Goal: Task Accomplishment & Management: Manage account settings

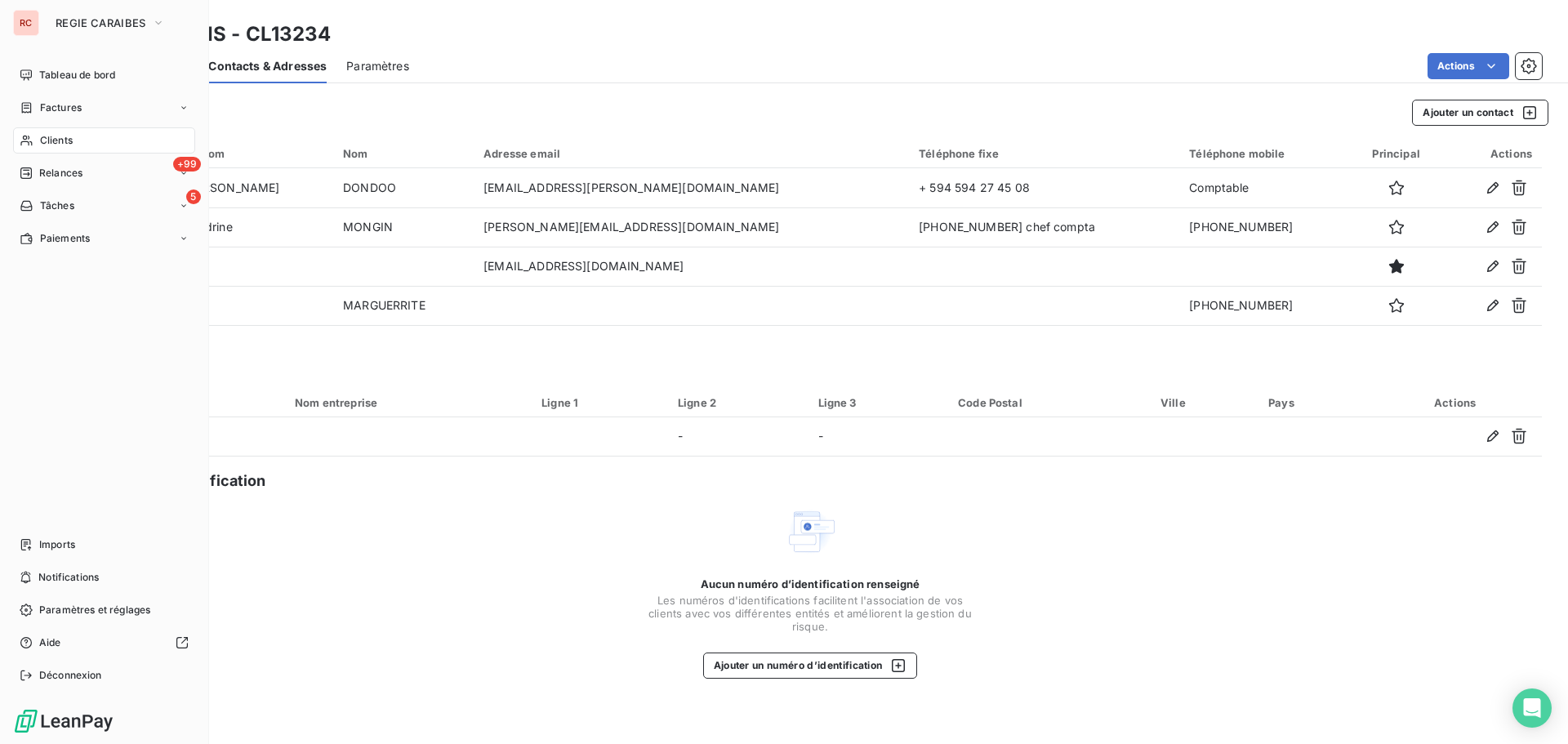
click at [74, 141] on div "Clients" at bounding box center [104, 140] width 182 height 26
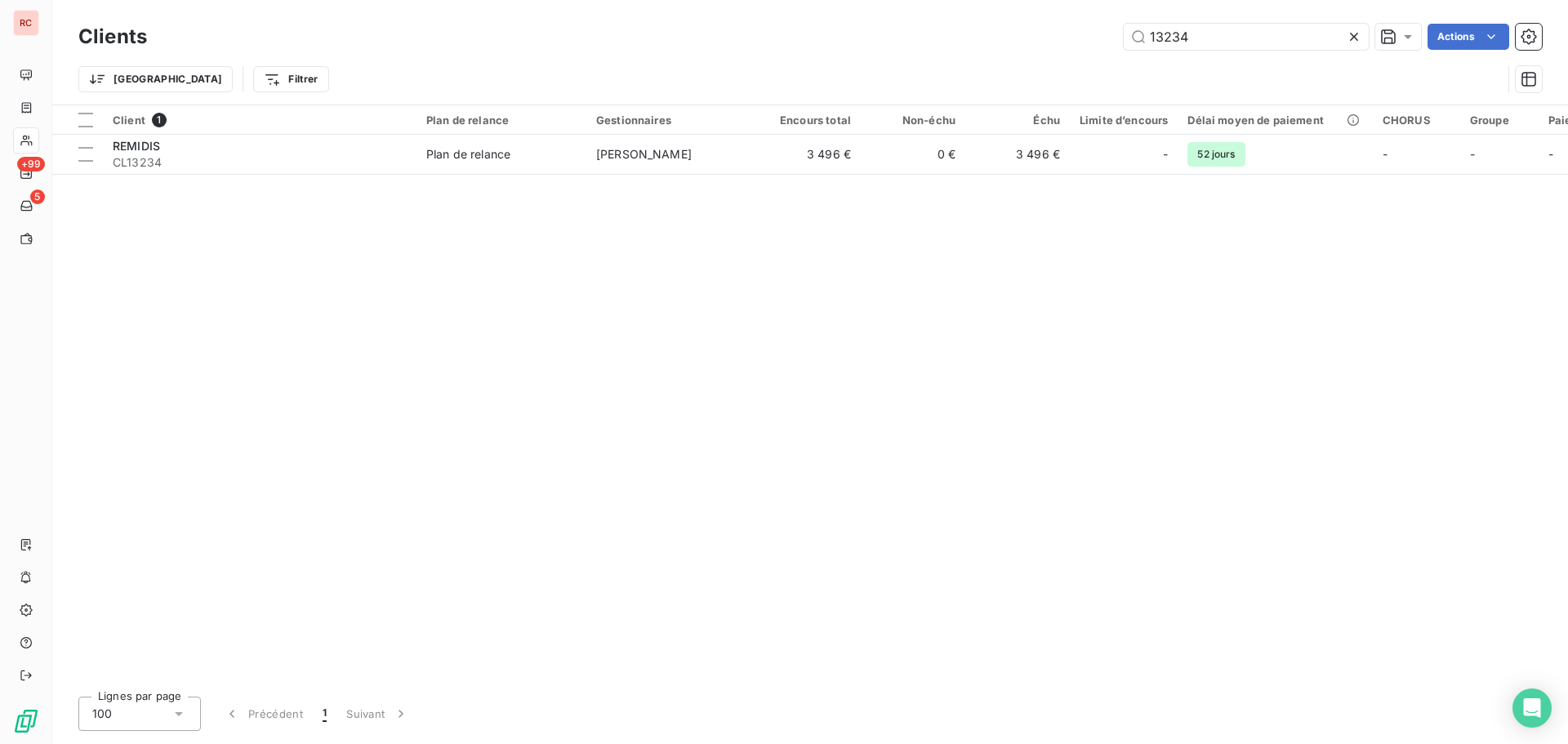
drag, startPoint x: 1202, startPoint y: 40, endPoint x: 1116, endPoint y: 38, distance: 86.0
click at [1116, 38] on div "13234 Actions" at bounding box center [854, 37] width 1375 height 26
click at [1212, 36] on input "13234" at bounding box center [1246, 37] width 245 height 26
drag, startPoint x: 1189, startPoint y: 36, endPoint x: 1158, endPoint y: 36, distance: 31.0
click at [1158, 36] on input "13234" at bounding box center [1246, 37] width 245 height 26
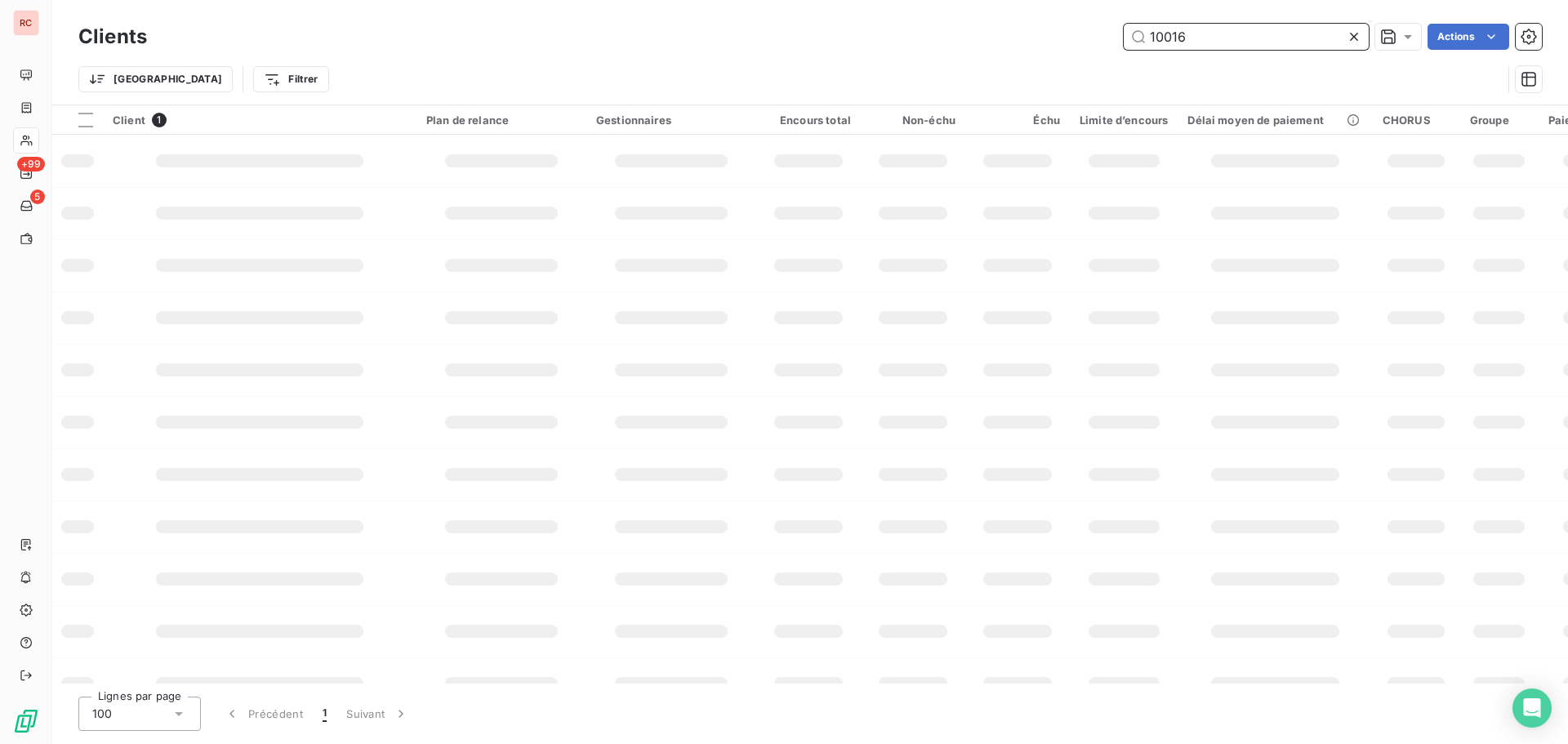
type input "10016"
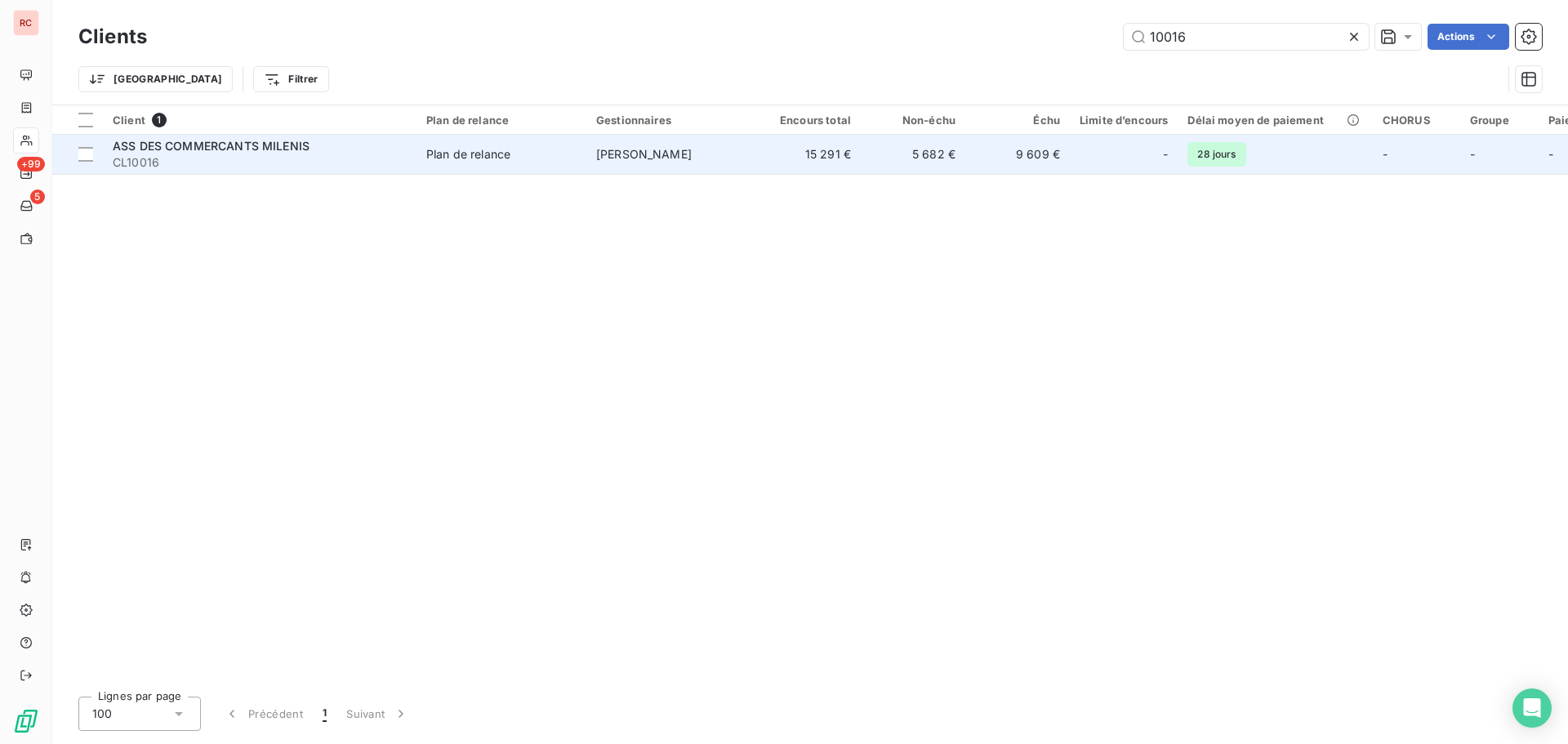
click at [532, 151] on span "Plan de relance" at bounding box center [501, 153] width 150 height 16
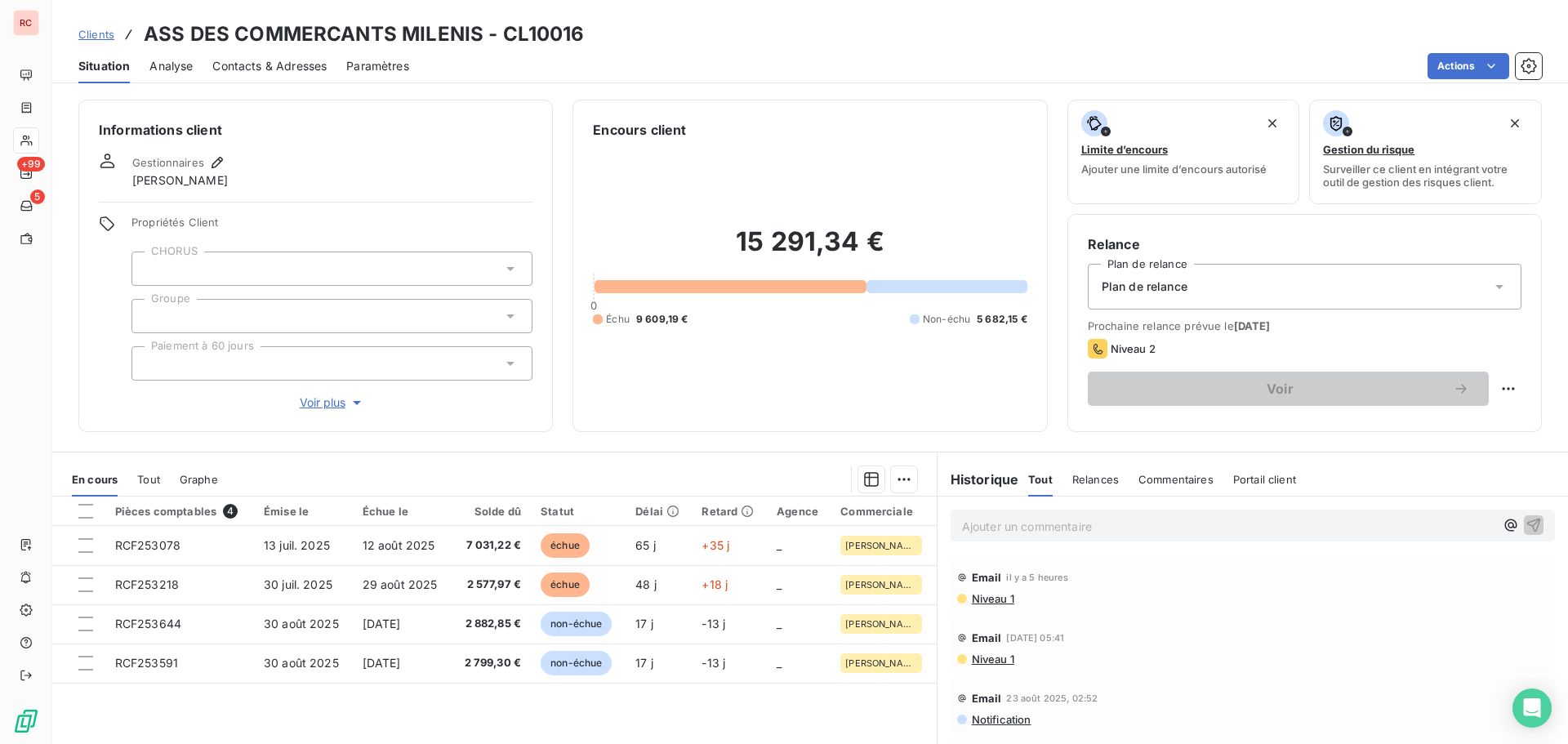
click at [281, 70] on span "Contacts & Adresses" at bounding box center [270, 66] width 115 height 16
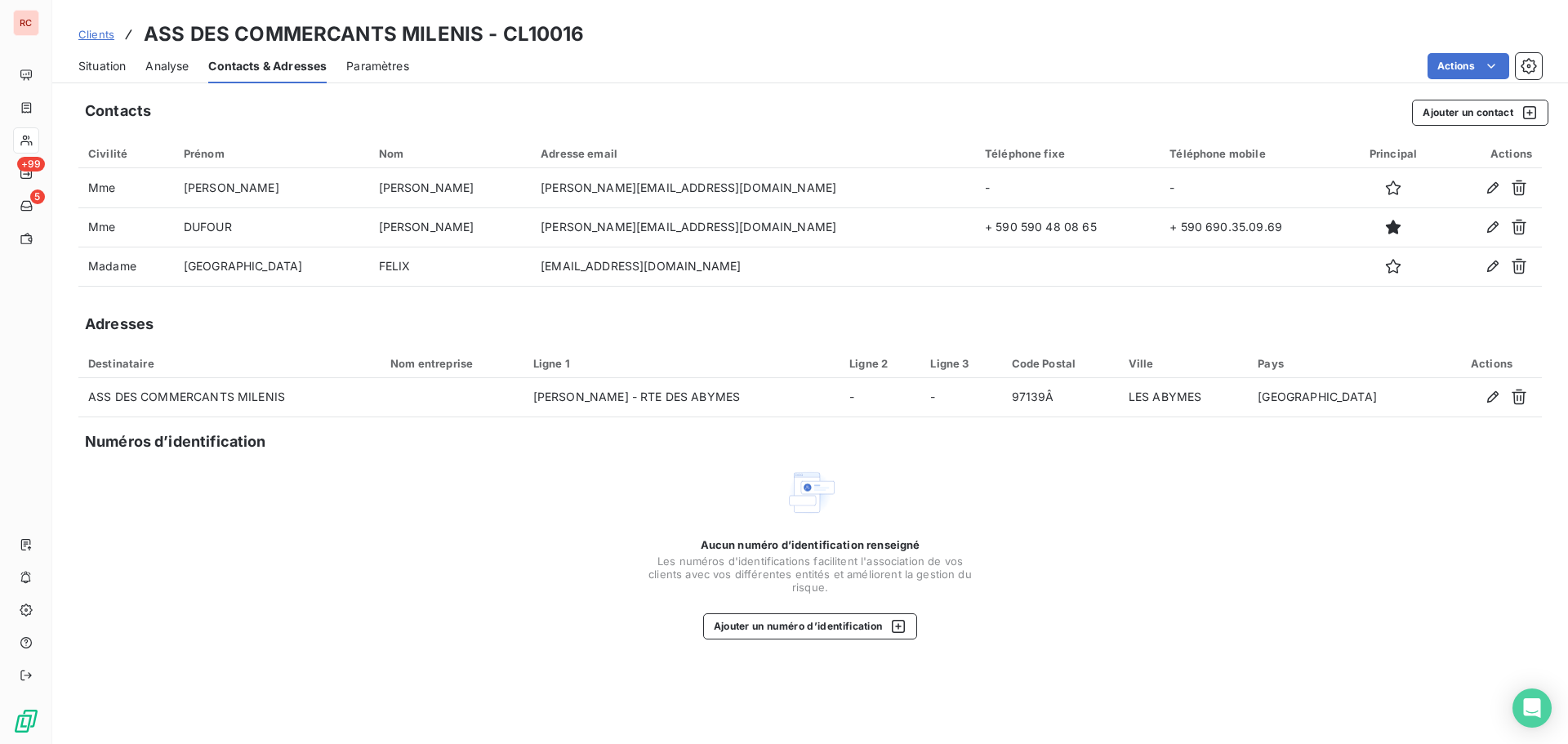
click at [104, 42] on div "Clients ASS DES COMMERCANTS MILENIS - CL10016" at bounding box center [331, 34] width 507 height 29
click at [104, 36] on span "Clients" at bounding box center [96, 35] width 36 height 13
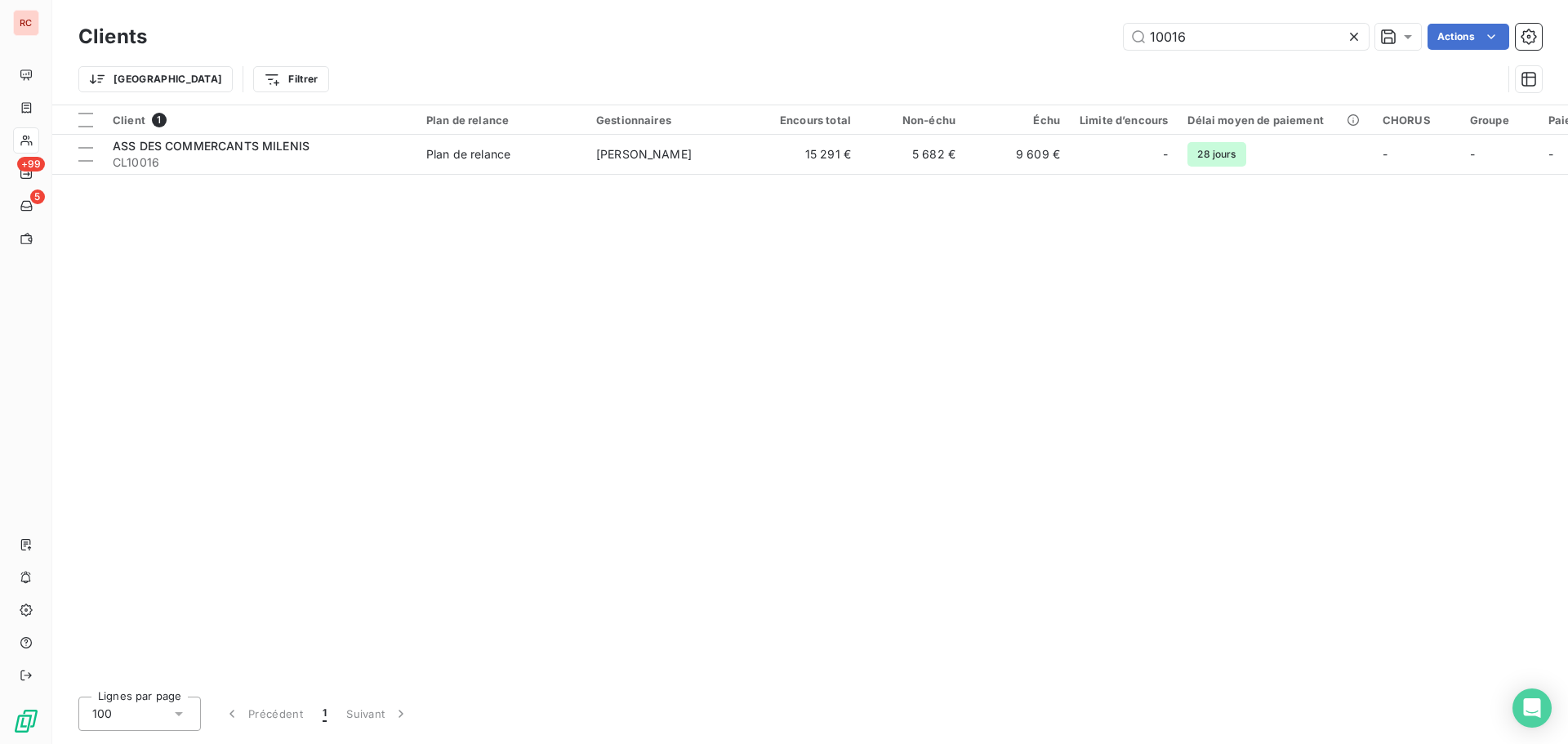
drag, startPoint x: 1207, startPoint y: 32, endPoint x: 1109, endPoint y: 32, distance: 98.0
click at [1109, 32] on div "10016 Actions" at bounding box center [854, 37] width 1375 height 26
type input "13234"
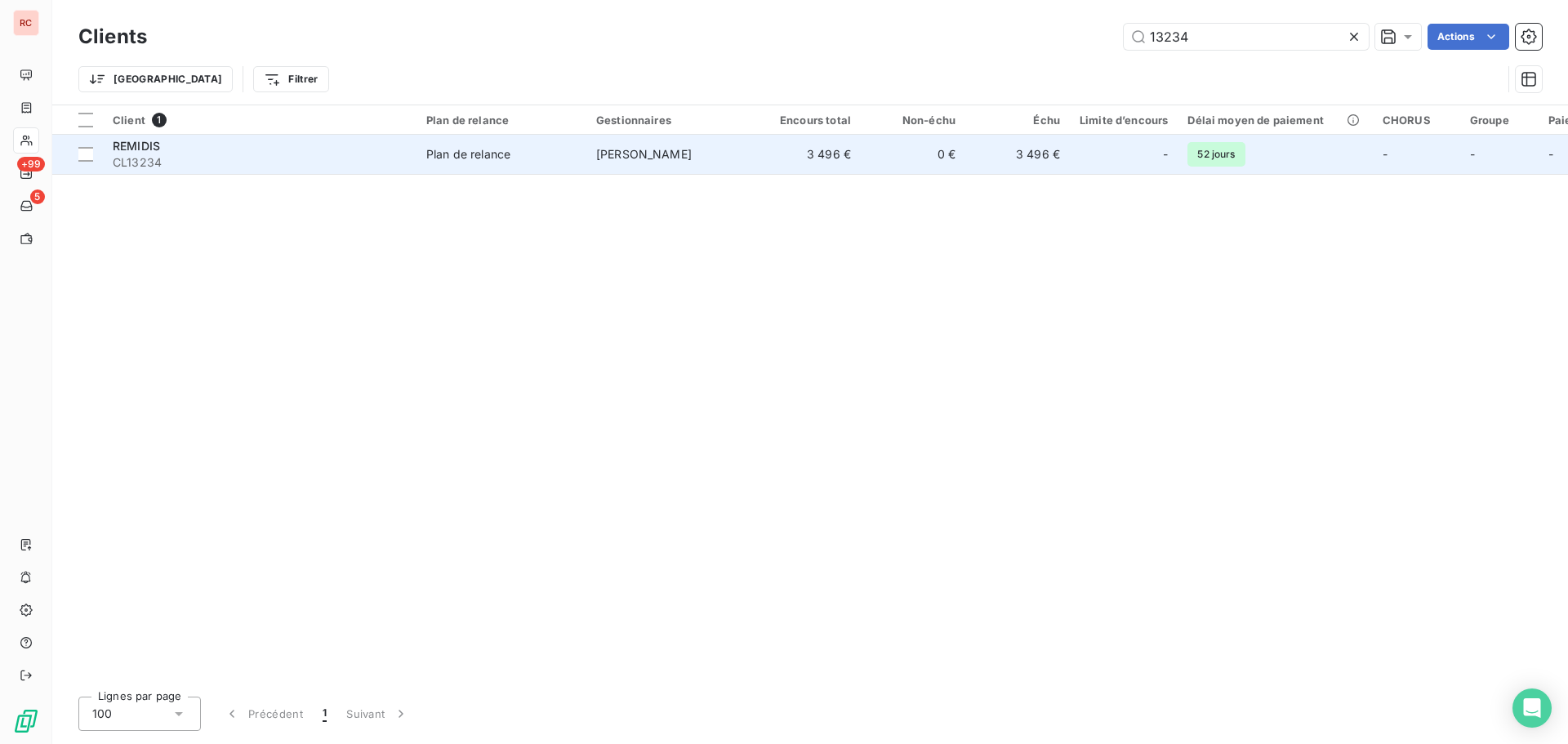
click at [369, 150] on div "REMIDIS" at bounding box center [259, 146] width 294 height 16
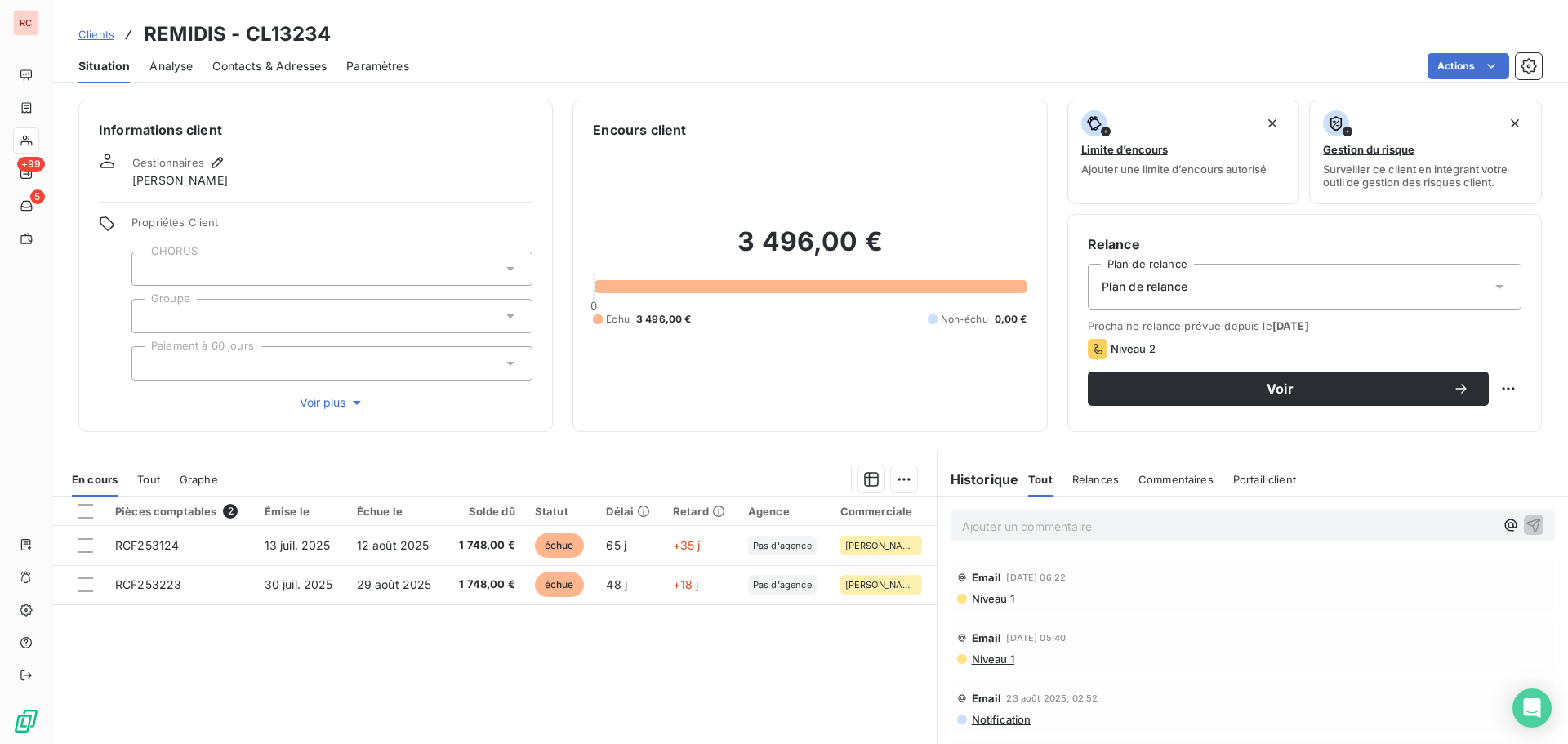
click at [276, 71] on span "Contacts & Adresses" at bounding box center [270, 66] width 115 height 16
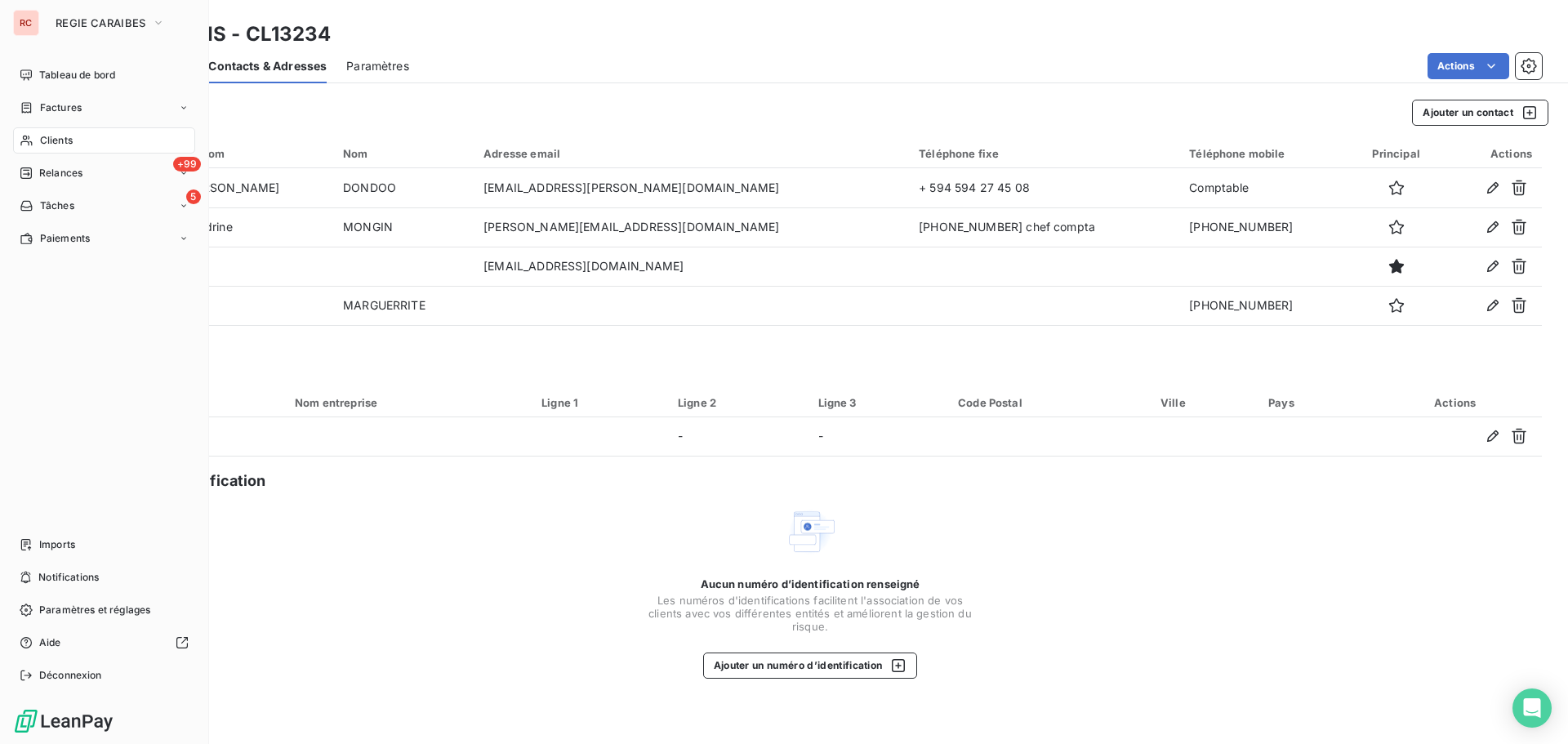
click at [65, 135] on span "Clients" at bounding box center [56, 141] width 33 height 15
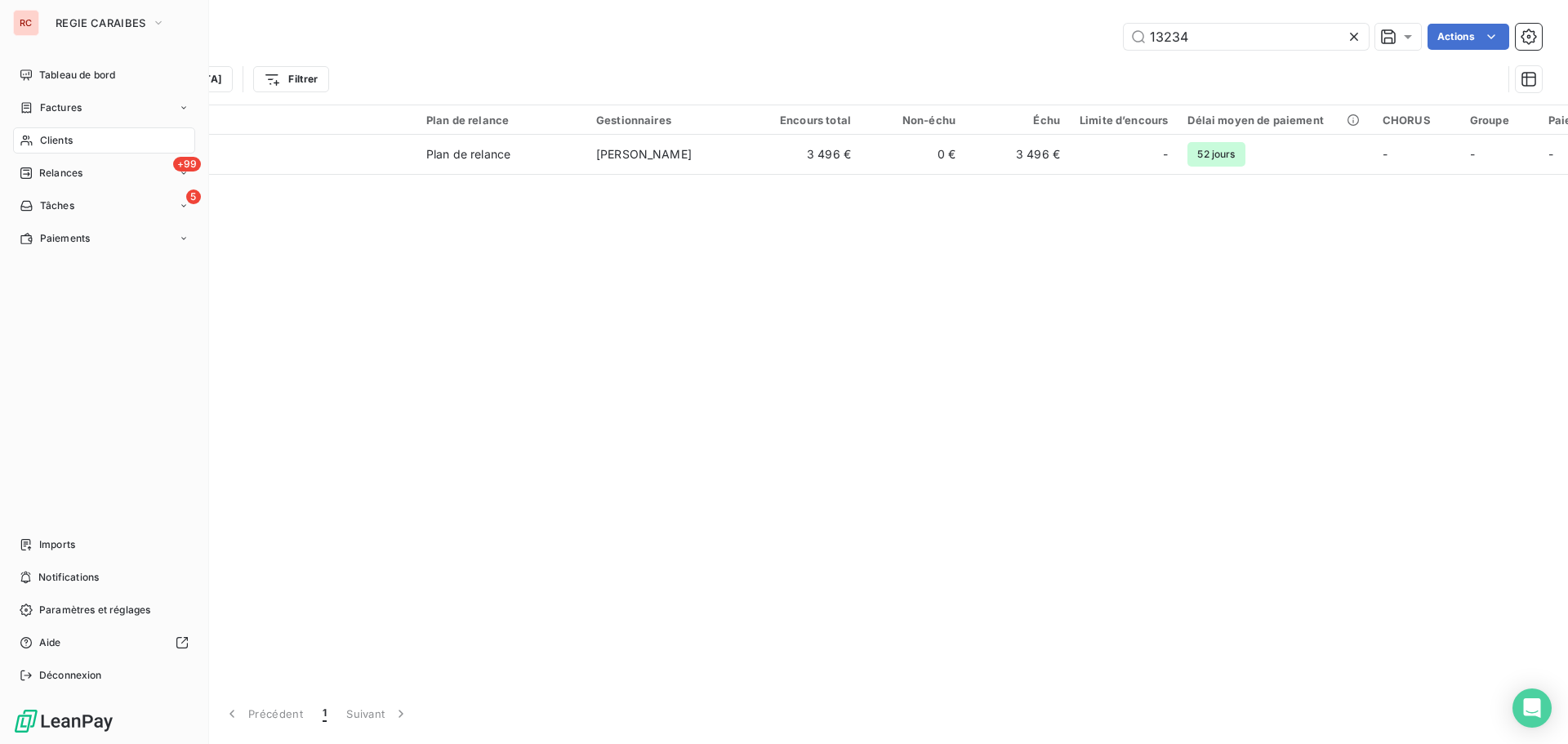
click at [47, 103] on span "Factures" at bounding box center [61, 108] width 41 height 15
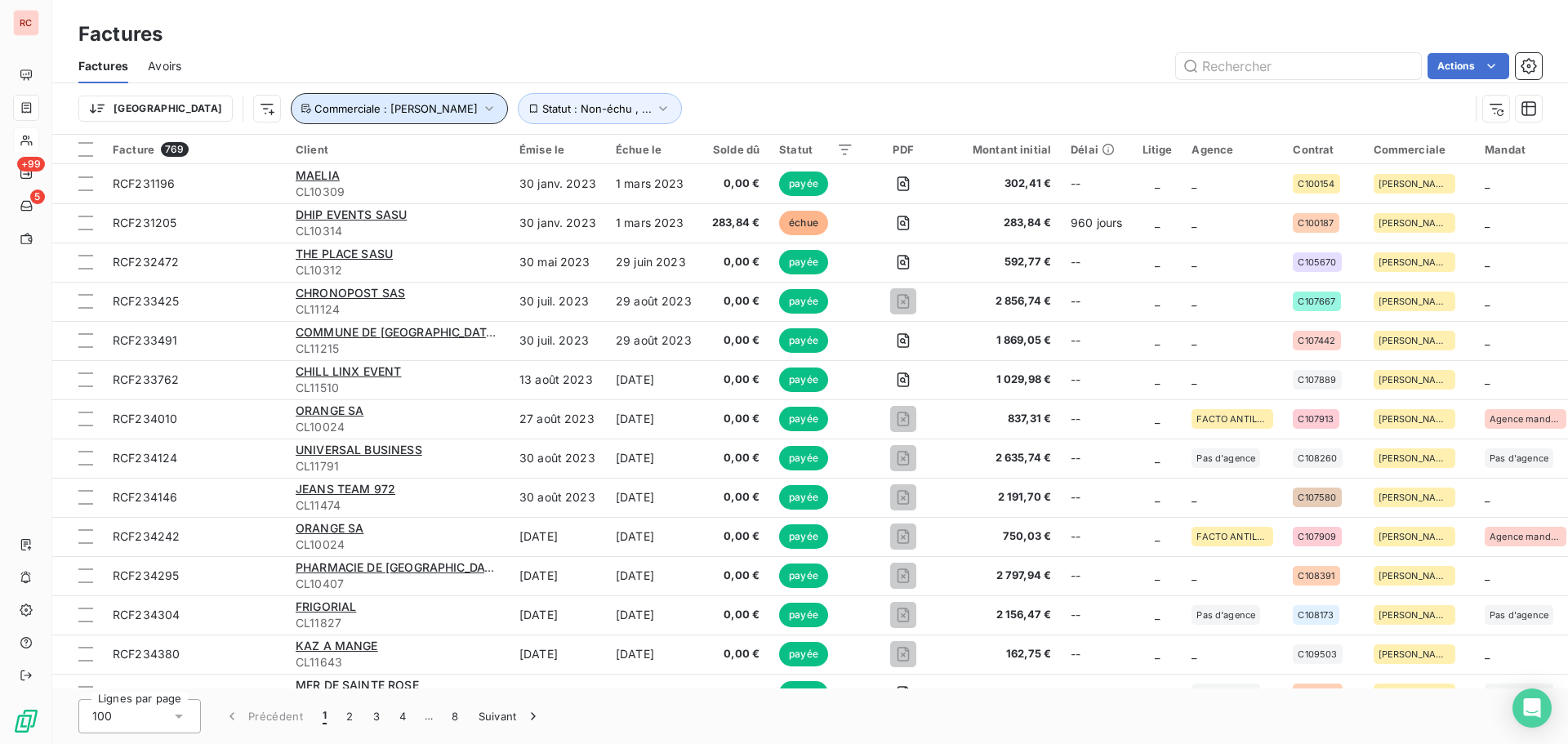
click at [481, 114] on icon "button" at bounding box center [489, 108] width 16 height 16
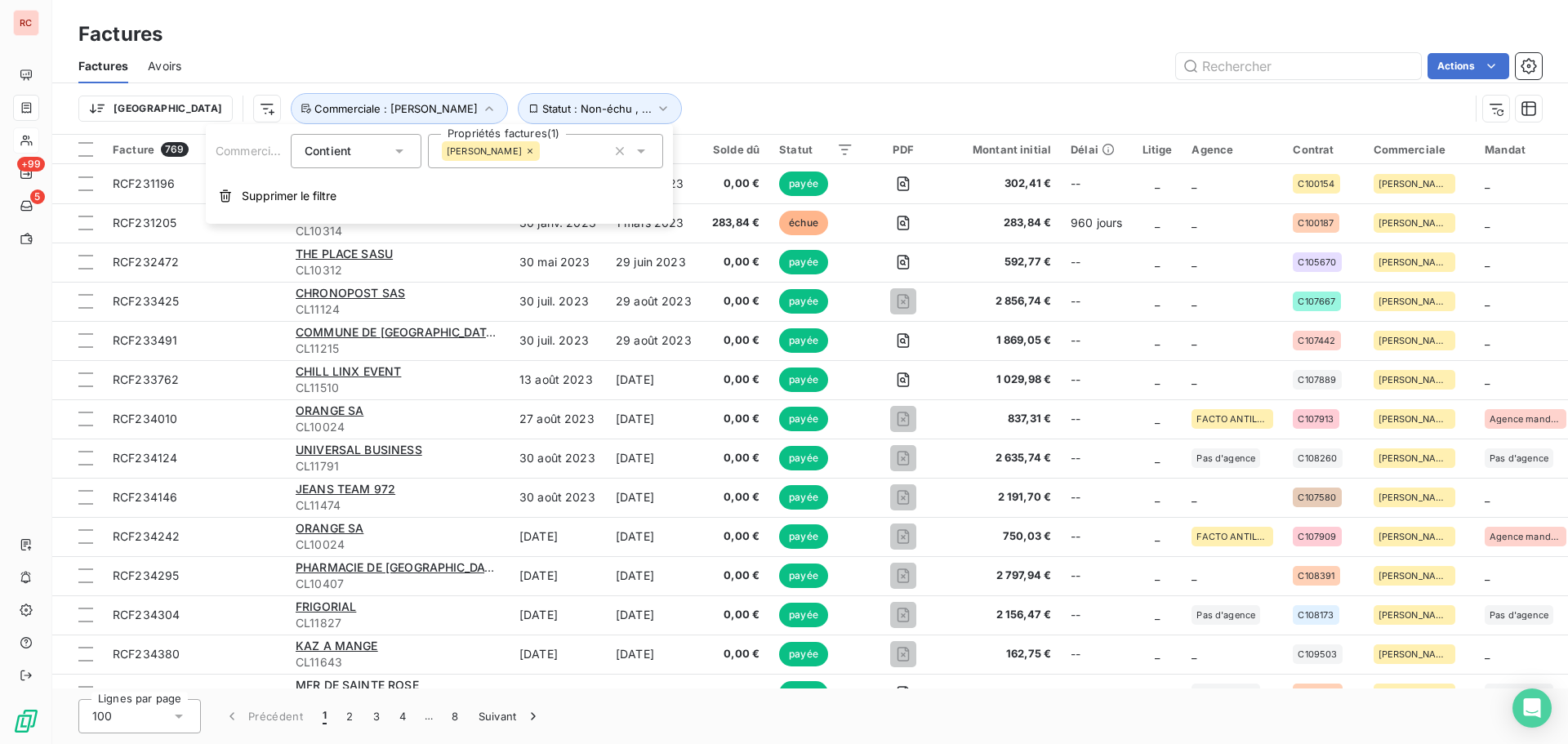
click at [616, 152] on icon "button" at bounding box center [619, 150] width 16 height 16
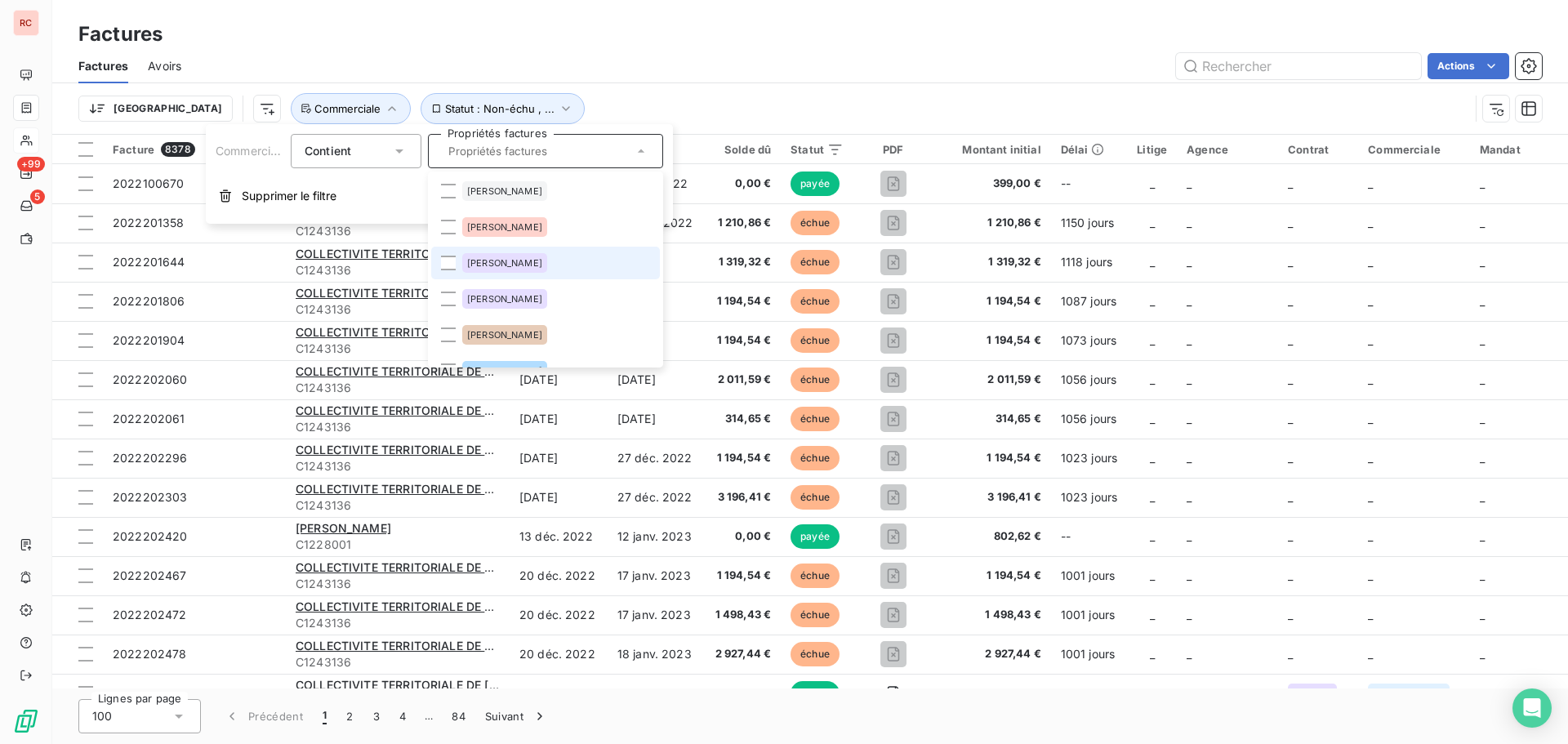
click at [511, 259] on span "[PERSON_NAME]" at bounding box center [505, 262] width 75 height 9
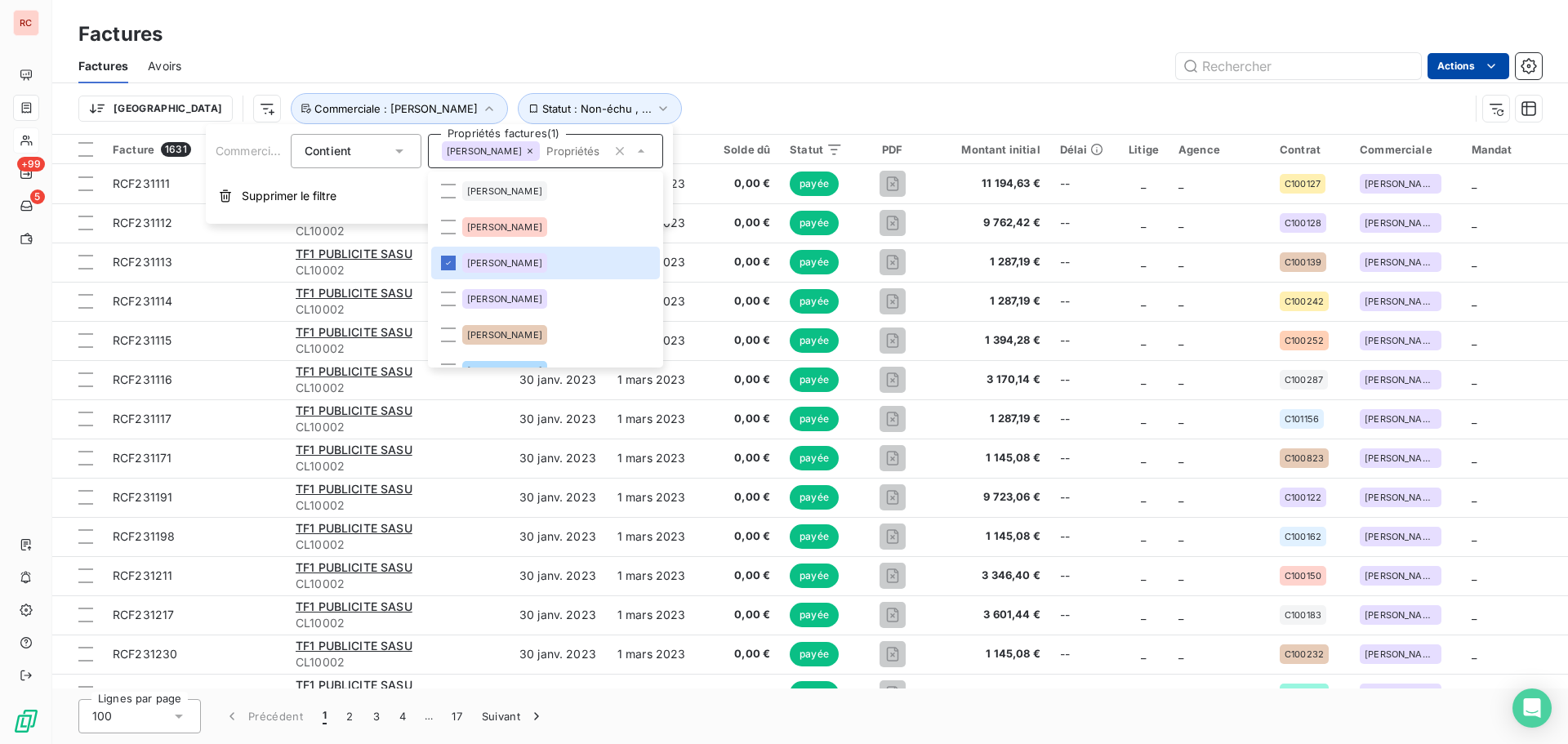
click at [1469, 68] on html "RC +99 5 Factures Factures Avoirs Actions Trier Statut : Non-échu , ... Commerc…" at bounding box center [784, 372] width 1568 height 744
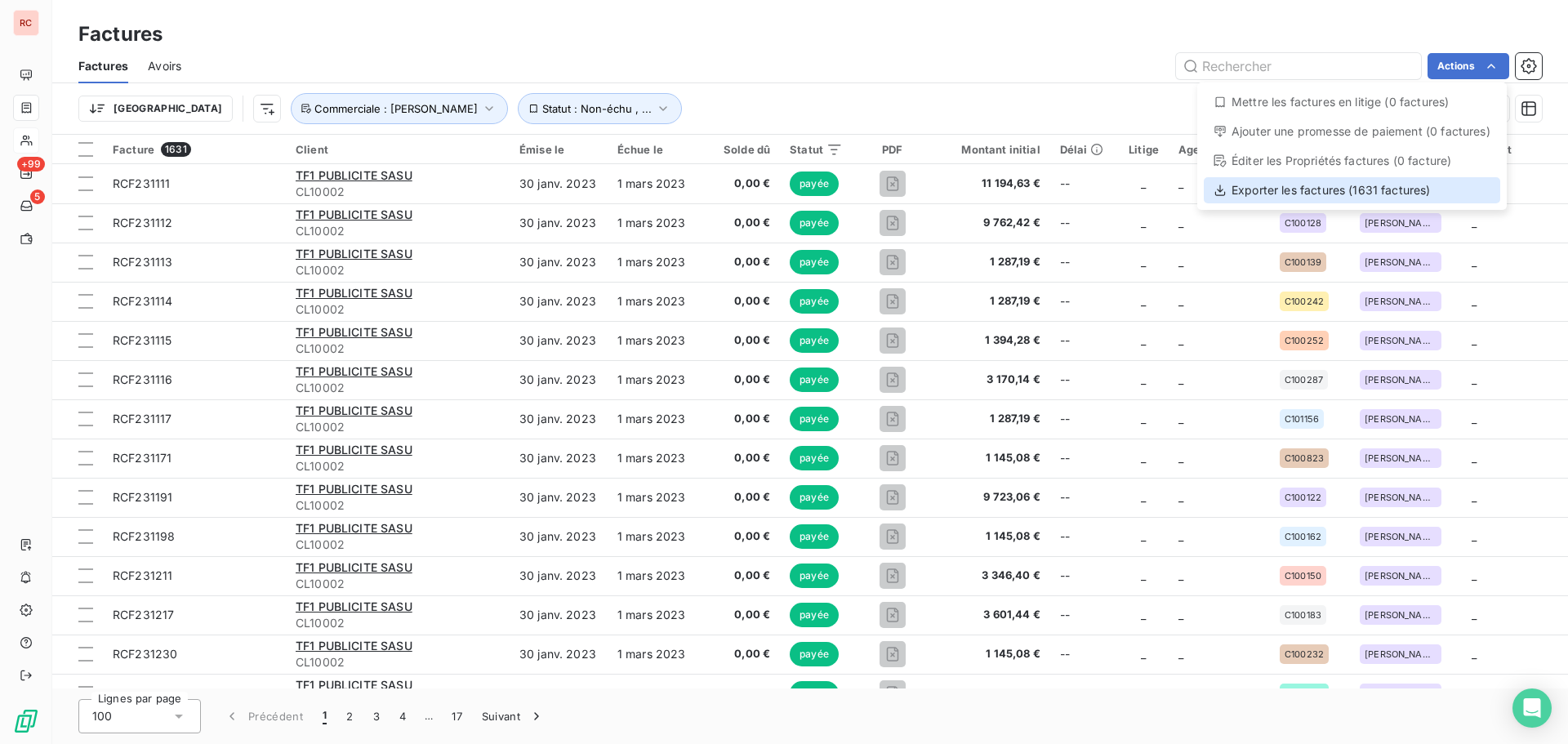
click at [1418, 196] on div "Exporter les factures (1631 factures)" at bounding box center [1351, 190] width 296 height 26
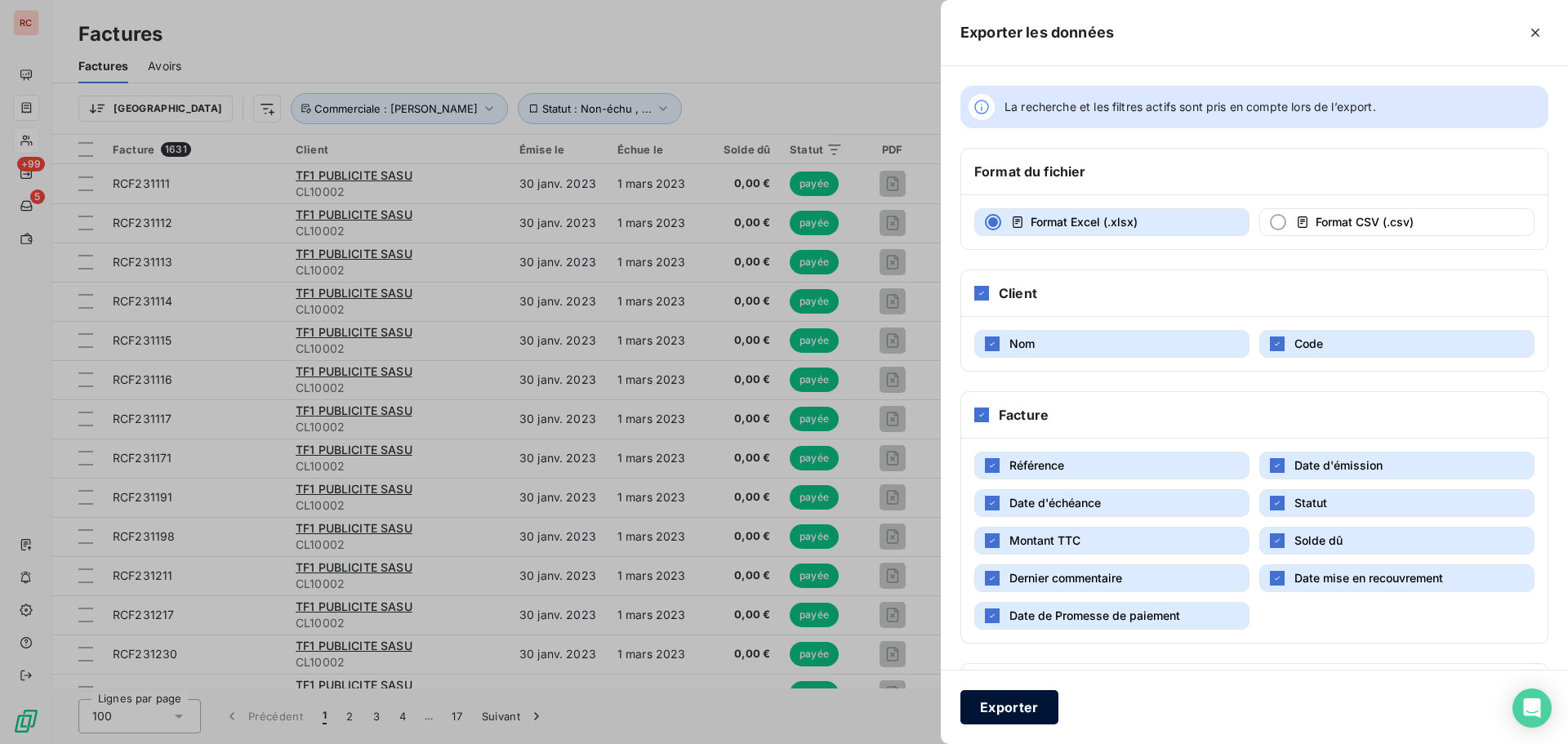
click at [1040, 706] on button "Exporter" at bounding box center [1009, 707] width 98 height 34
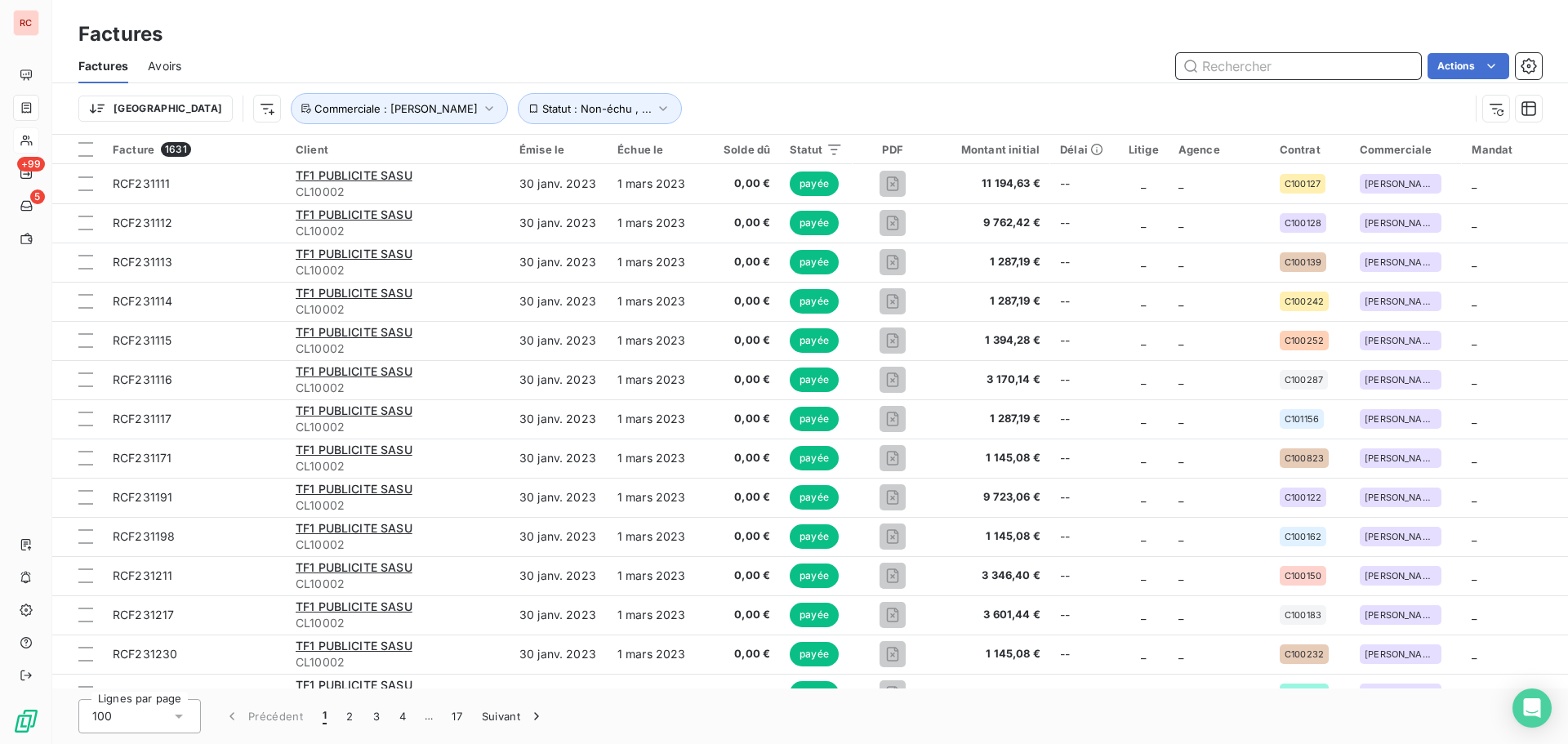
click at [1258, 67] on input "text" at bounding box center [1298, 66] width 245 height 26
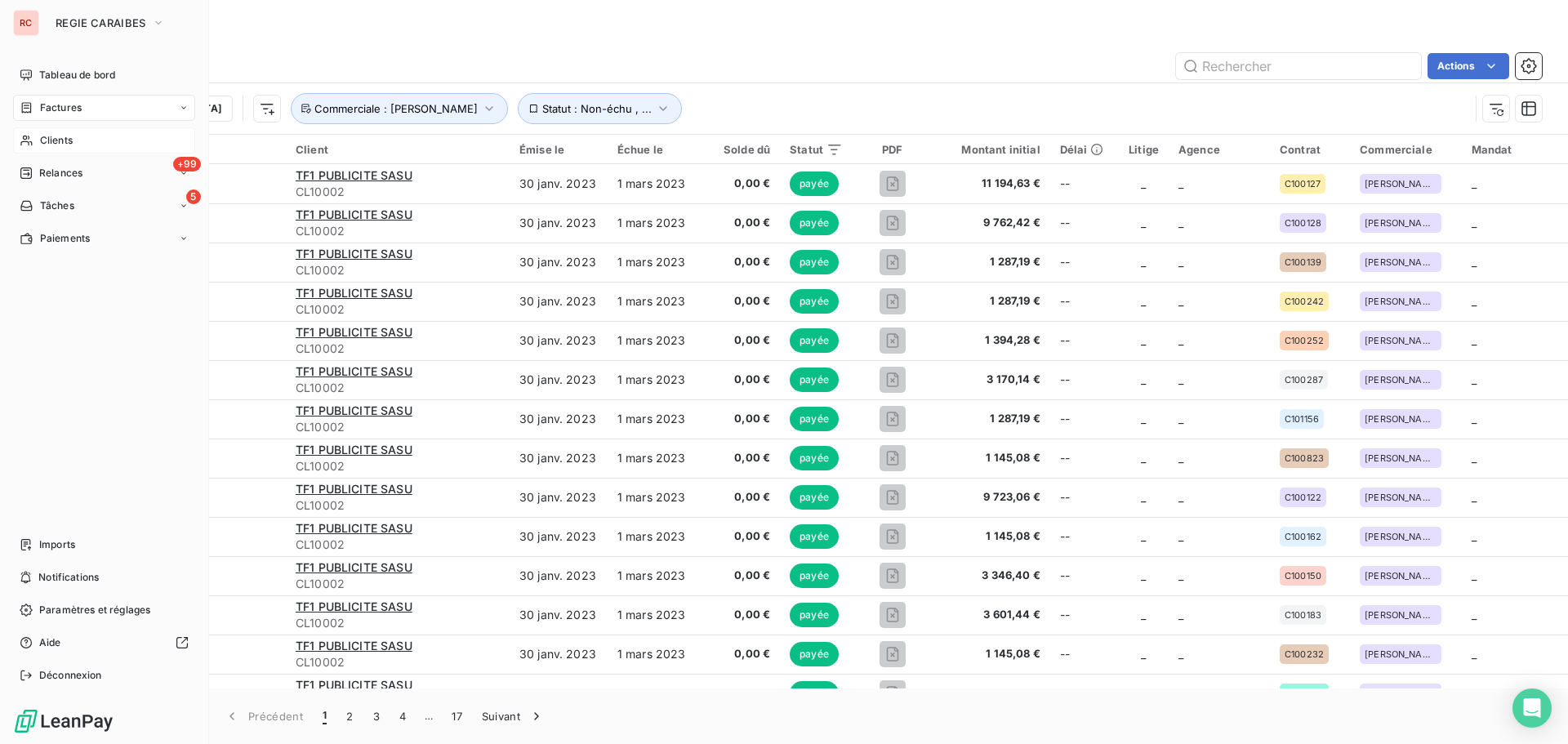
drag, startPoint x: 39, startPoint y: 136, endPoint x: 71, endPoint y: 150, distance: 34.9
click at [40, 137] on span "Clients" at bounding box center [56, 141] width 33 height 15
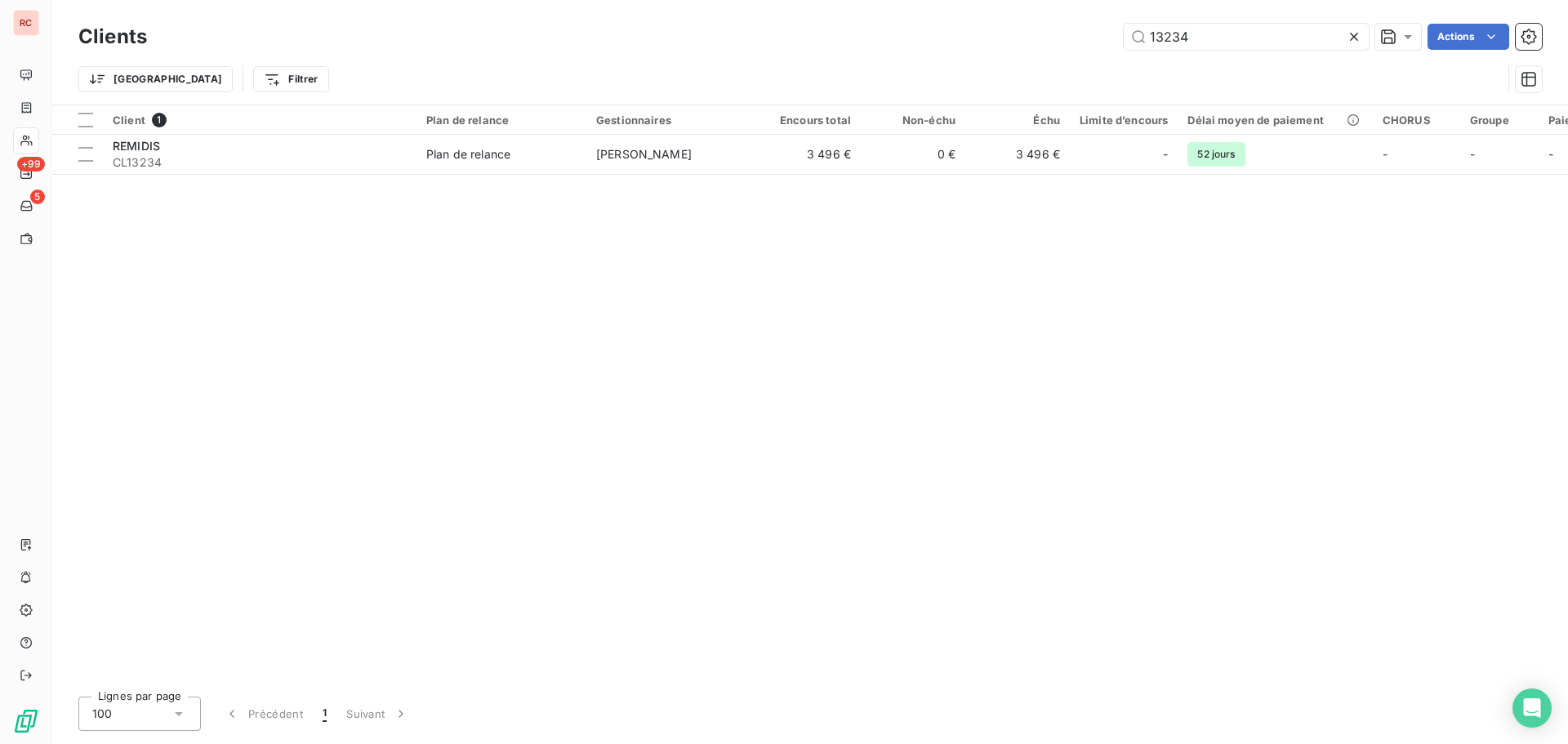
drag, startPoint x: 1204, startPoint y: 38, endPoint x: 1079, endPoint y: 40, distance: 125.0
click at [1079, 40] on div "13234 Actions" at bounding box center [854, 37] width 1375 height 26
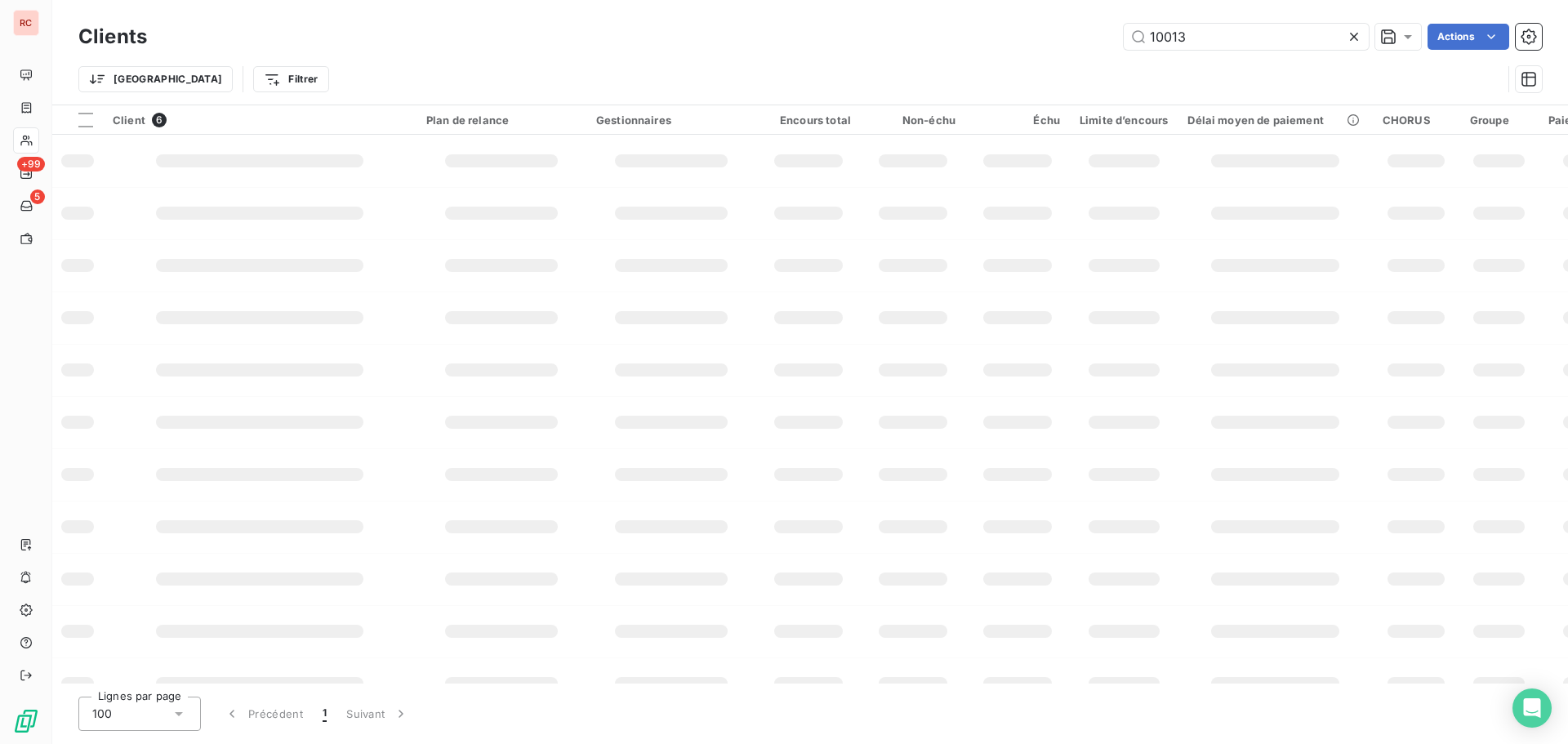
type input "10013"
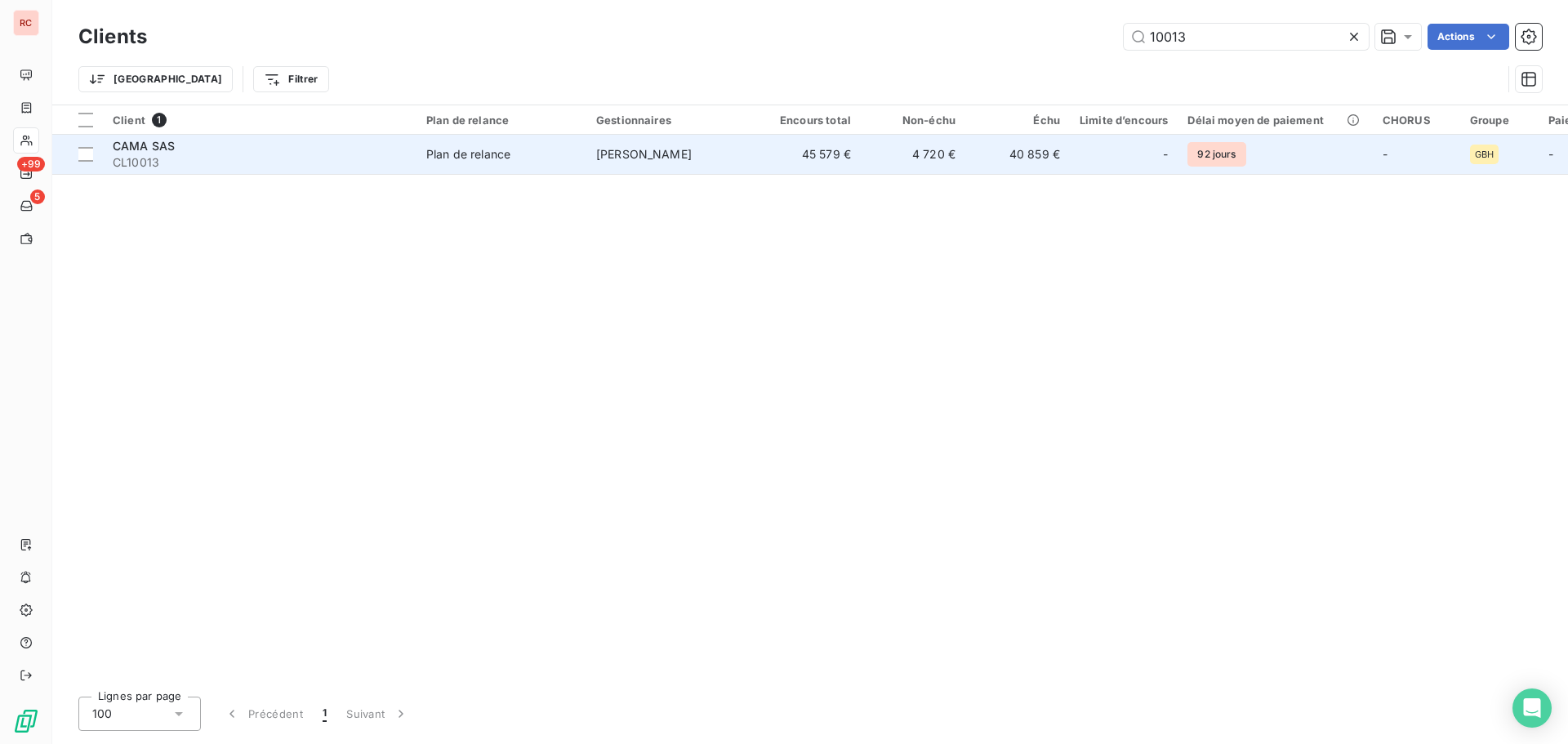
click at [635, 159] on span "[PERSON_NAME]" at bounding box center [644, 153] width 96 height 14
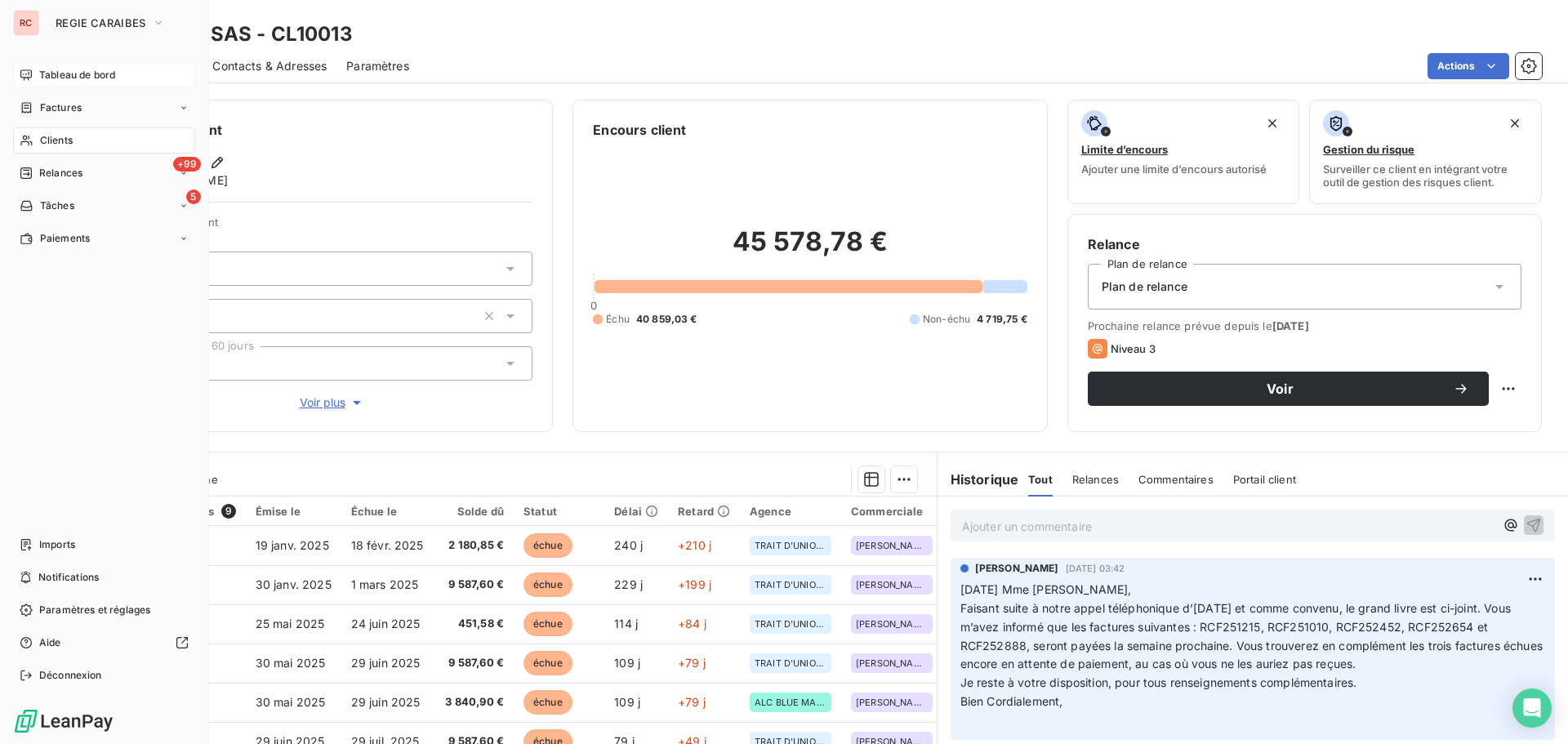
click at [71, 74] on span "Tableau de bord" at bounding box center [77, 75] width 76 height 15
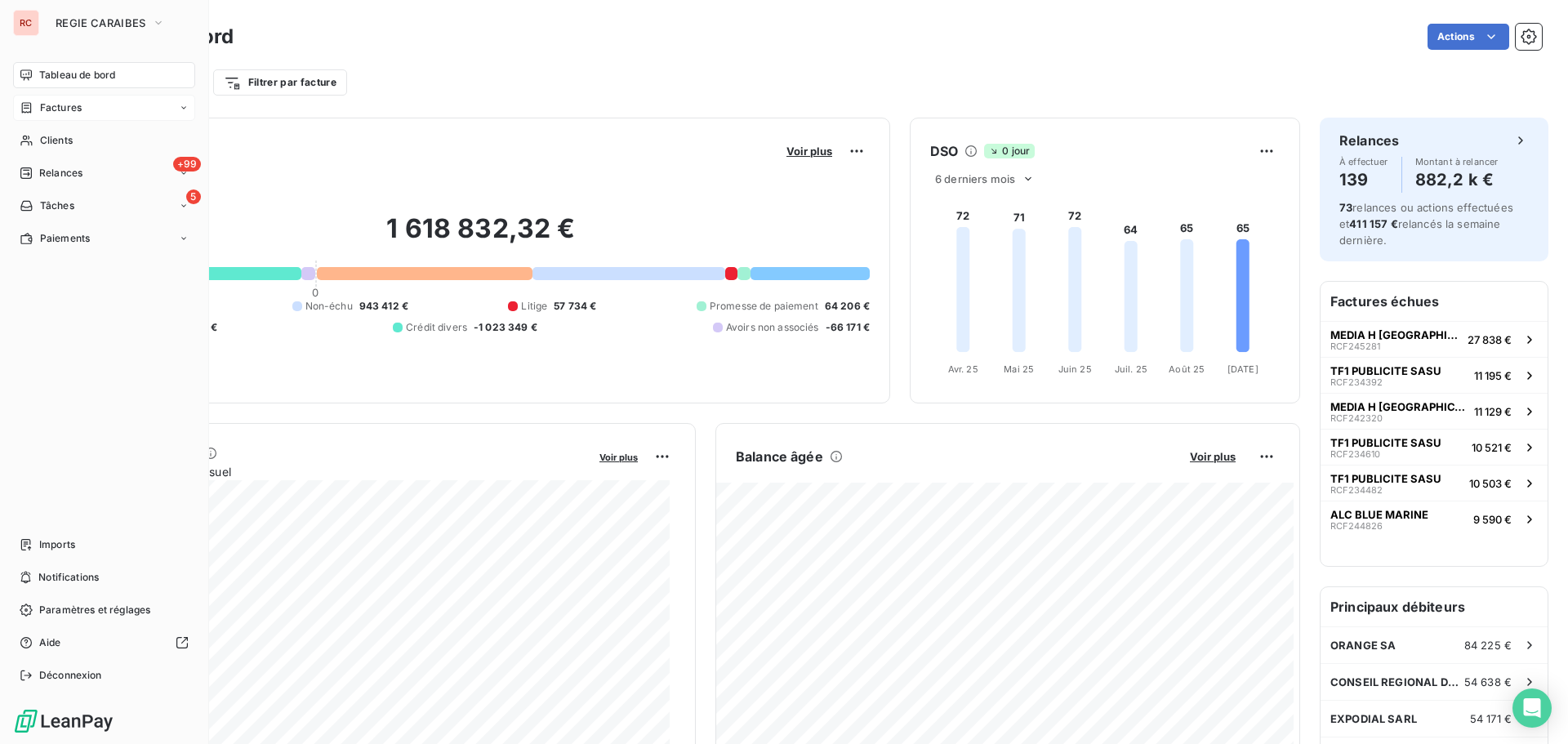
click at [71, 107] on span "Factures" at bounding box center [61, 108] width 41 height 15
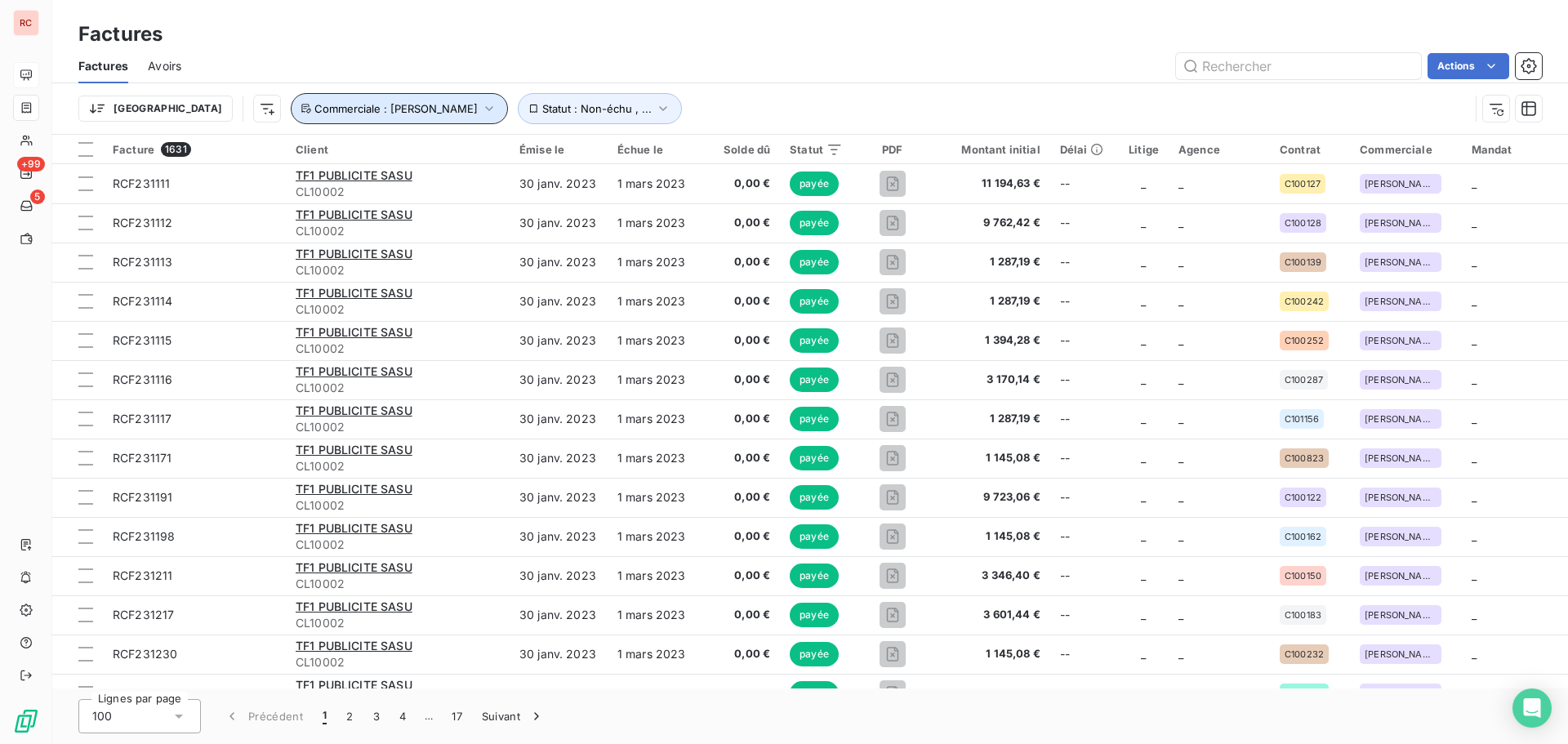
click at [481, 109] on icon "button" at bounding box center [489, 108] width 16 height 16
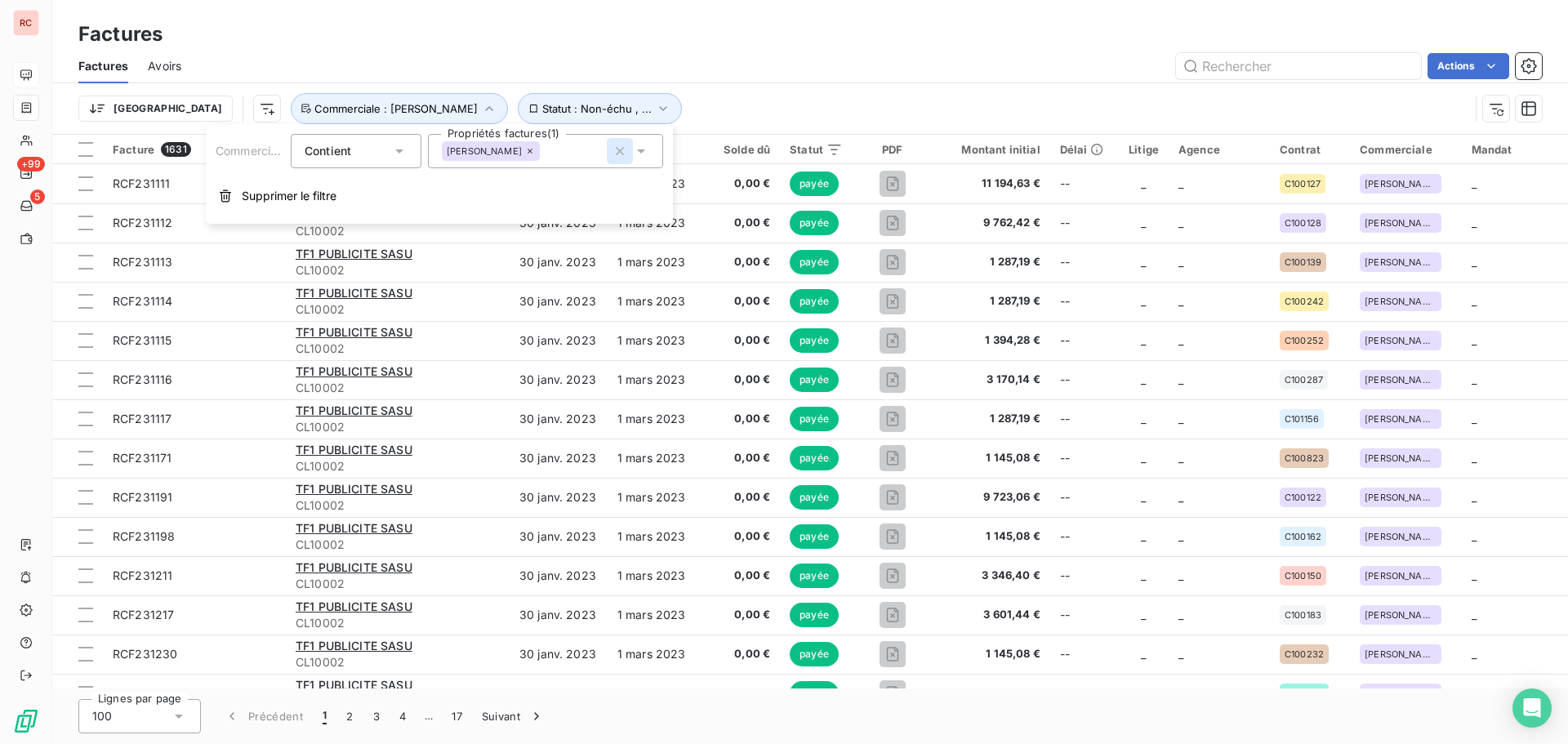
click at [620, 154] on icon "button" at bounding box center [619, 150] width 16 height 16
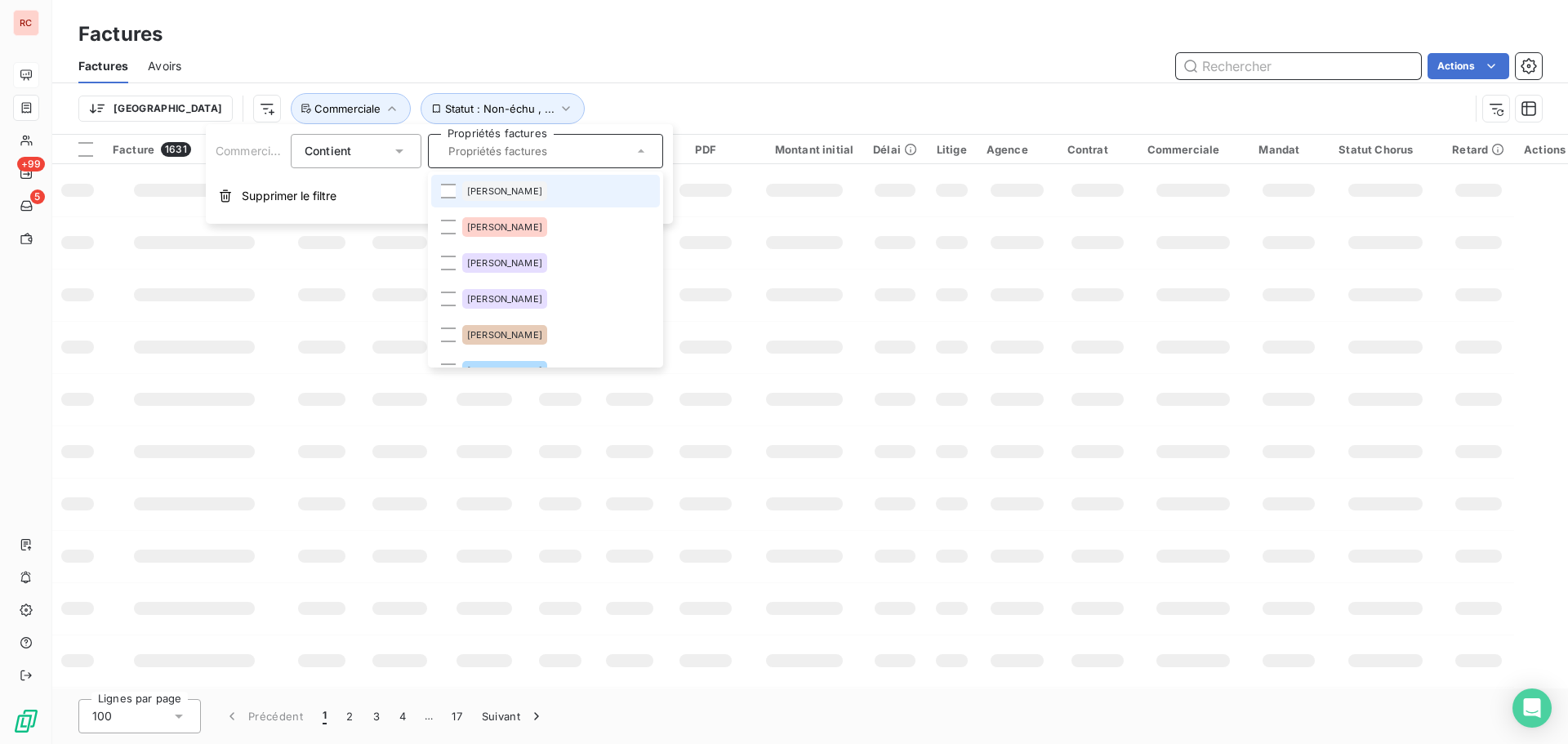
click at [1264, 71] on input "text" at bounding box center [1298, 66] width 245 height 26
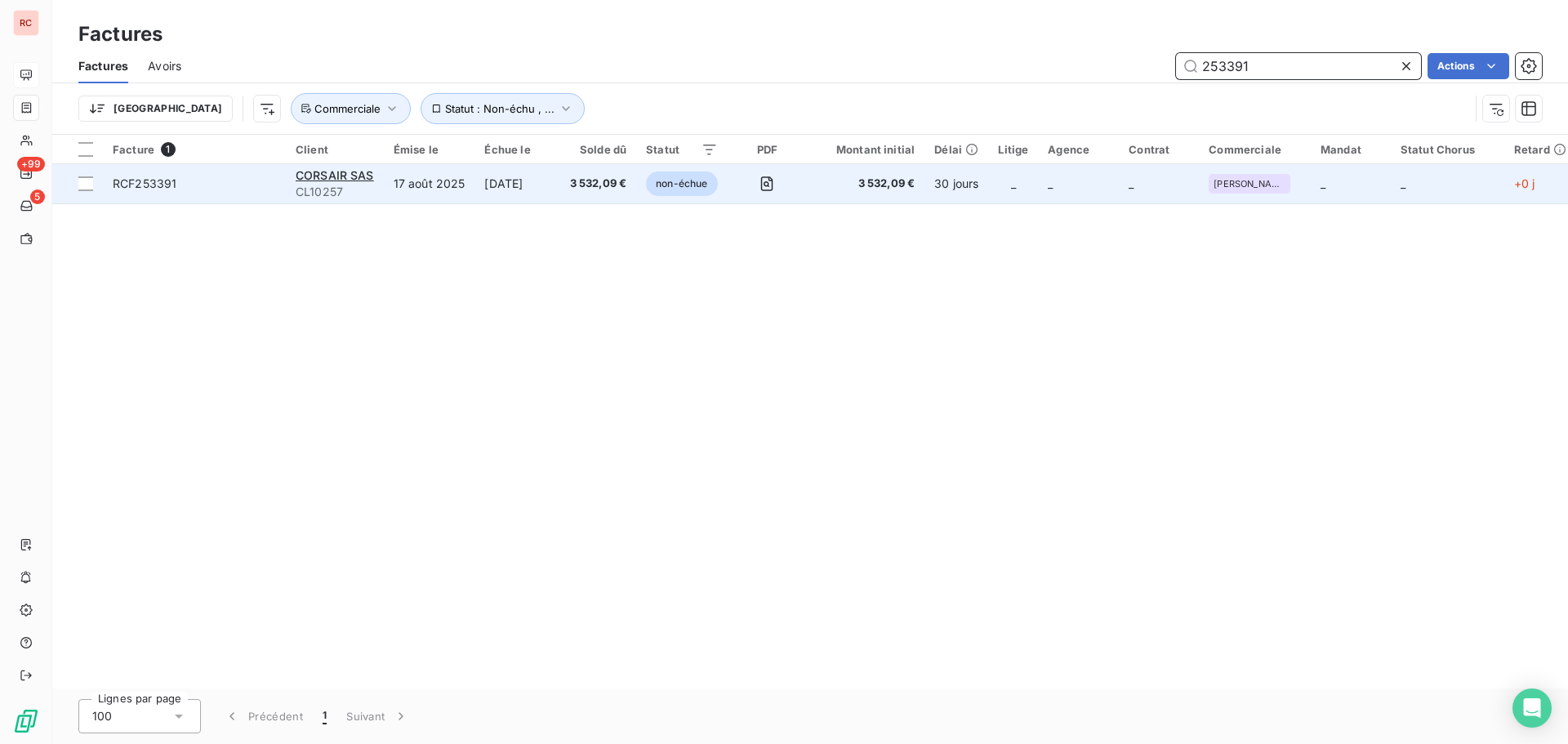
type input "253391"
click at [589, 188] on span "3 532,09 €" at bounding box center [598, 183] width 57 height 16
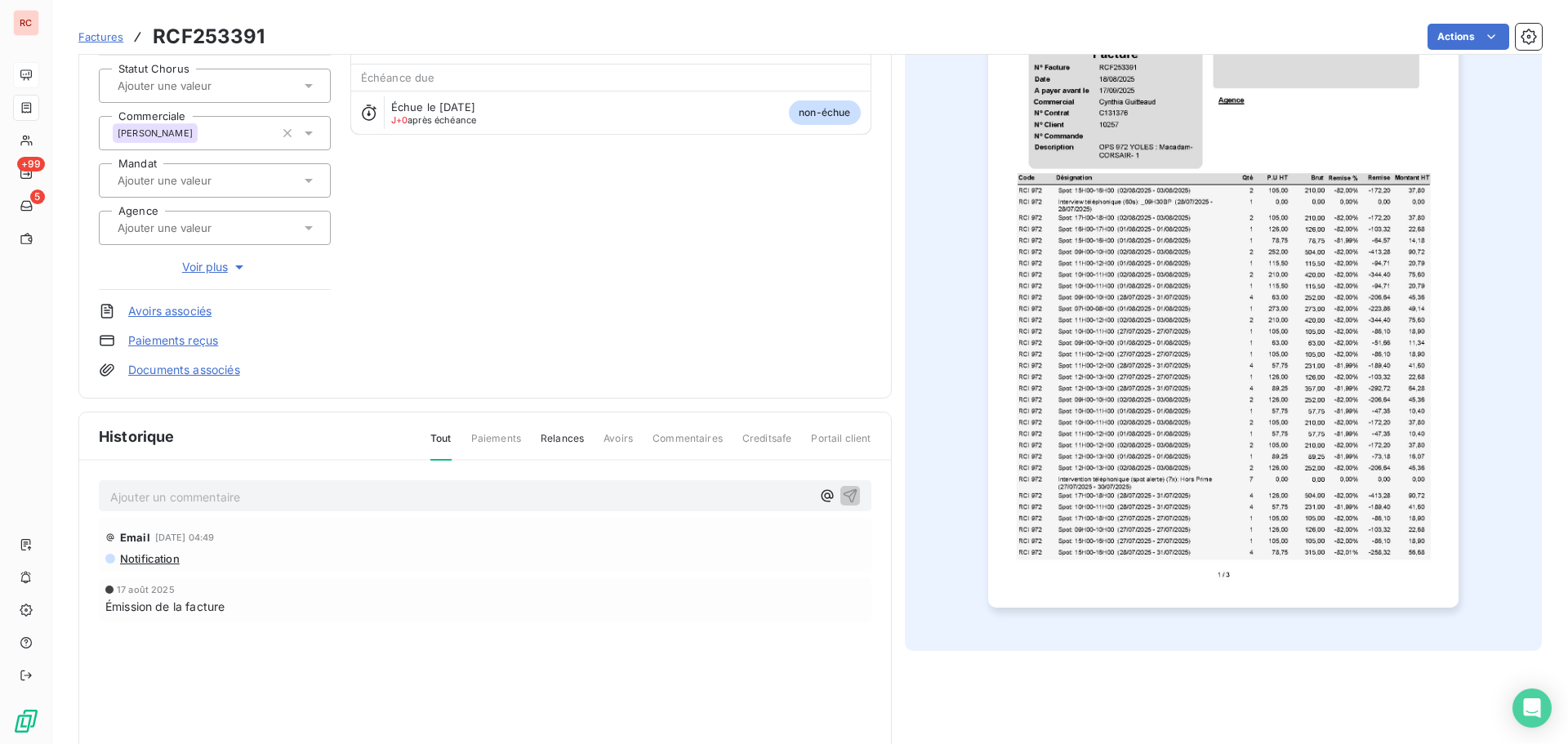
scroll to position [84, 0]
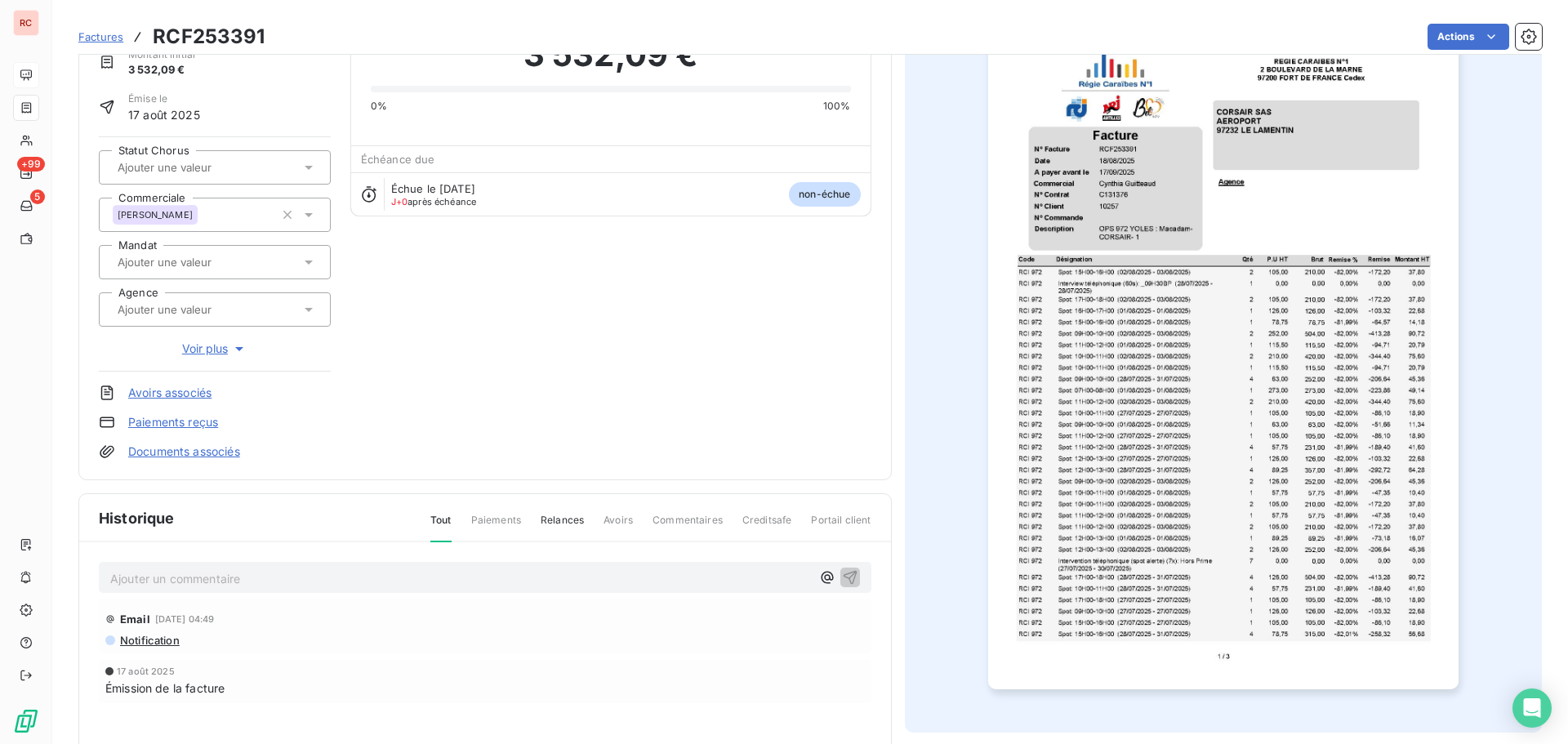
click at [208, 581] on p "Ajouter un commentaire ﻿" at bounding box center [460, 579] width 700 height 21
drag, startPoint x: 302, startPoint y: 581, endPoint x: 239, endPoint y: 578, distance: 63.1
click at [239, 578] on p "[DATE] ORDRE DE IreMENT" at bounding box center [460, 578] width 700 height 19
click at [845, 578] on icon "button" at bounding box center [849, 577] width 16 height 16
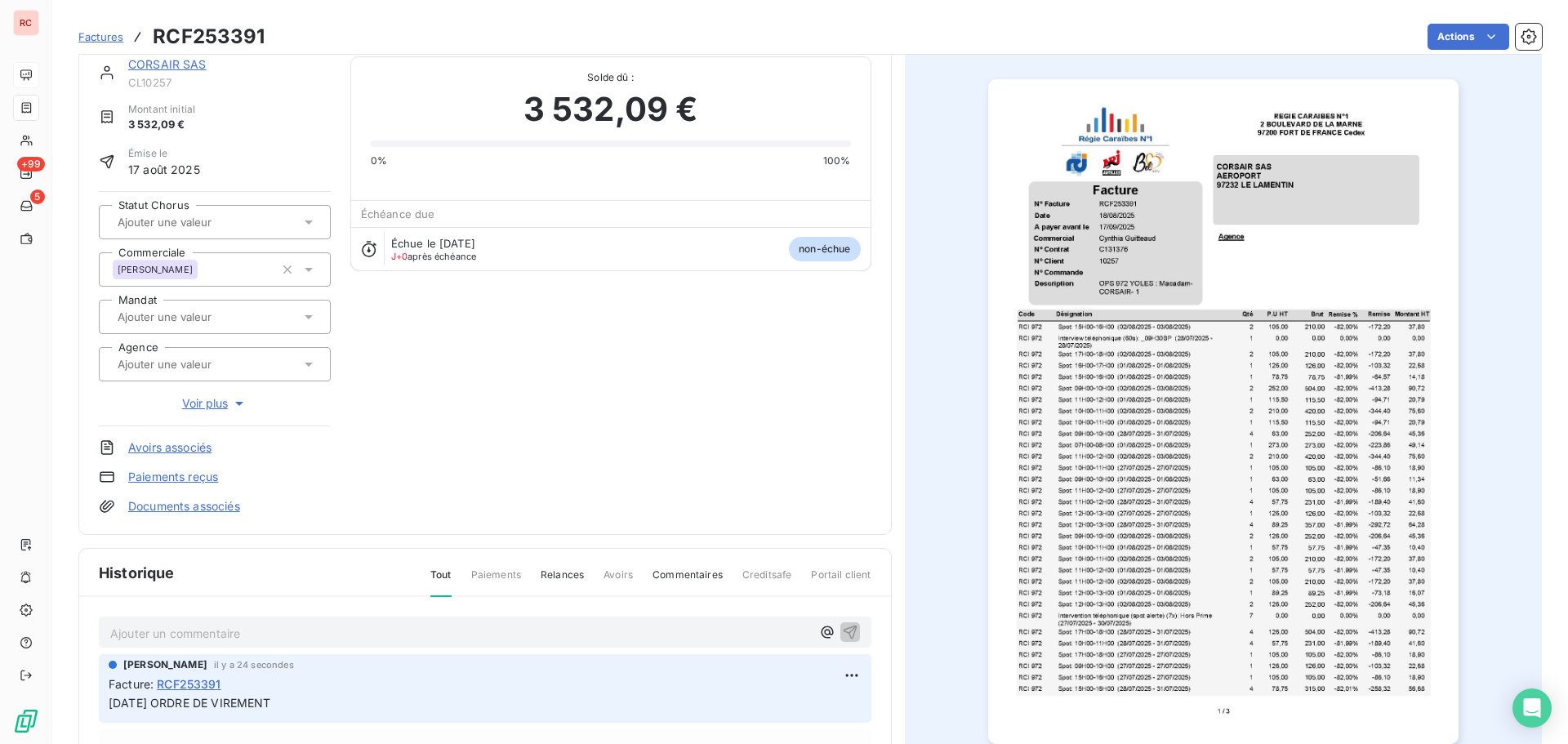
scroll to position [2, 0]
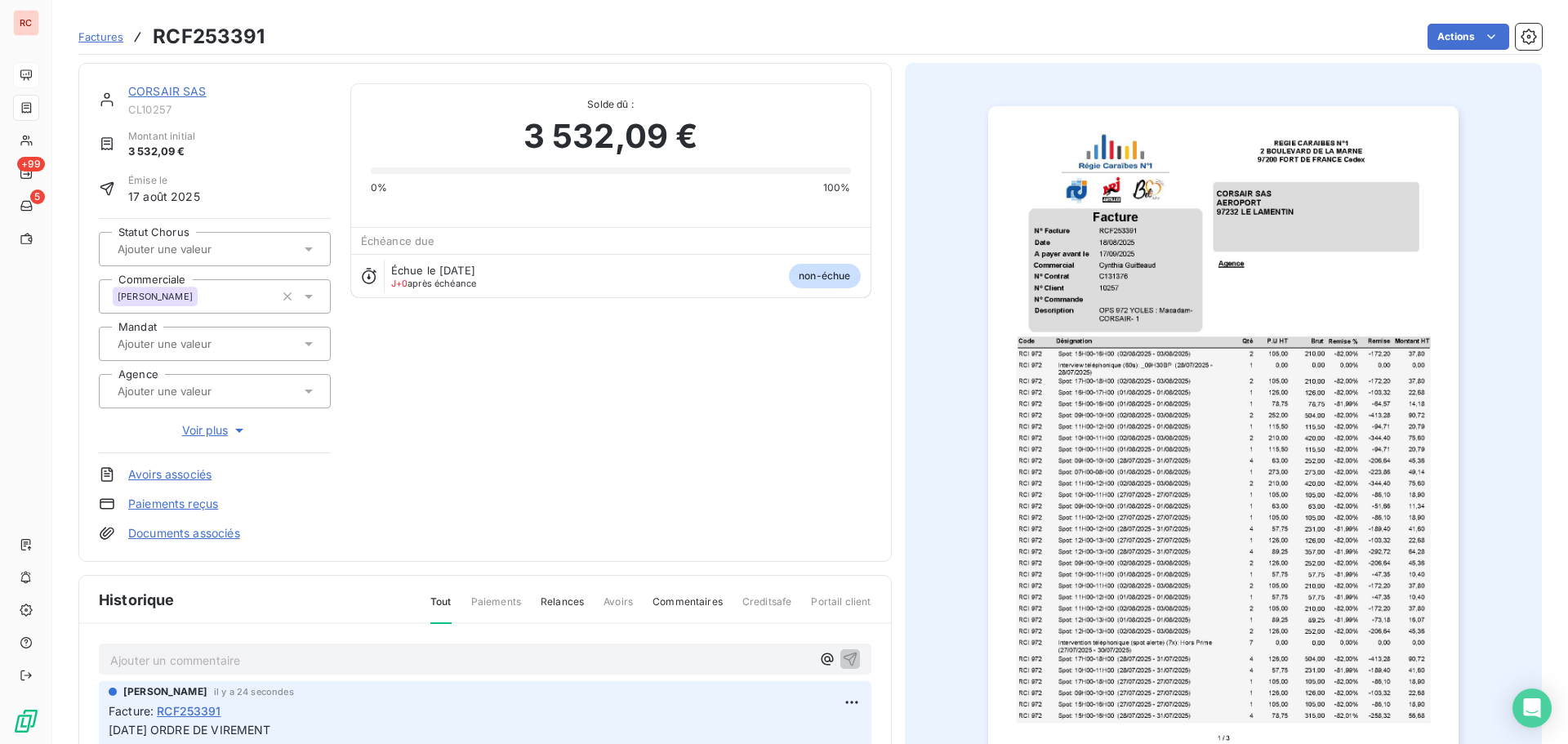
click at [568, 425] on html "RC +99 5 Factures RCF253391 Actions CORSAIR SAS CL10257 Montant initial 3 532,0…" at bounding box center [784, 372] width 1568 height 744
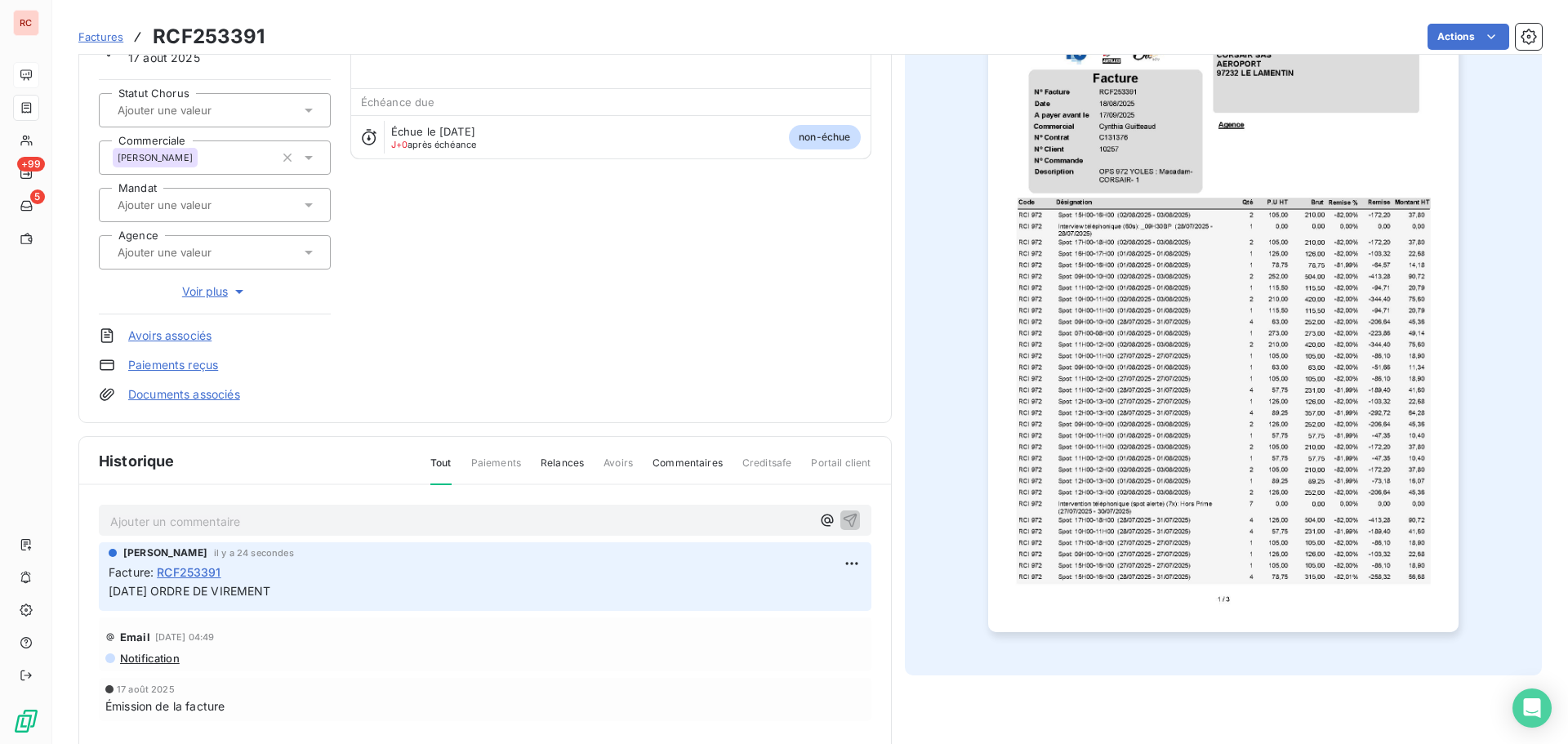
scroll to position [239, 0]
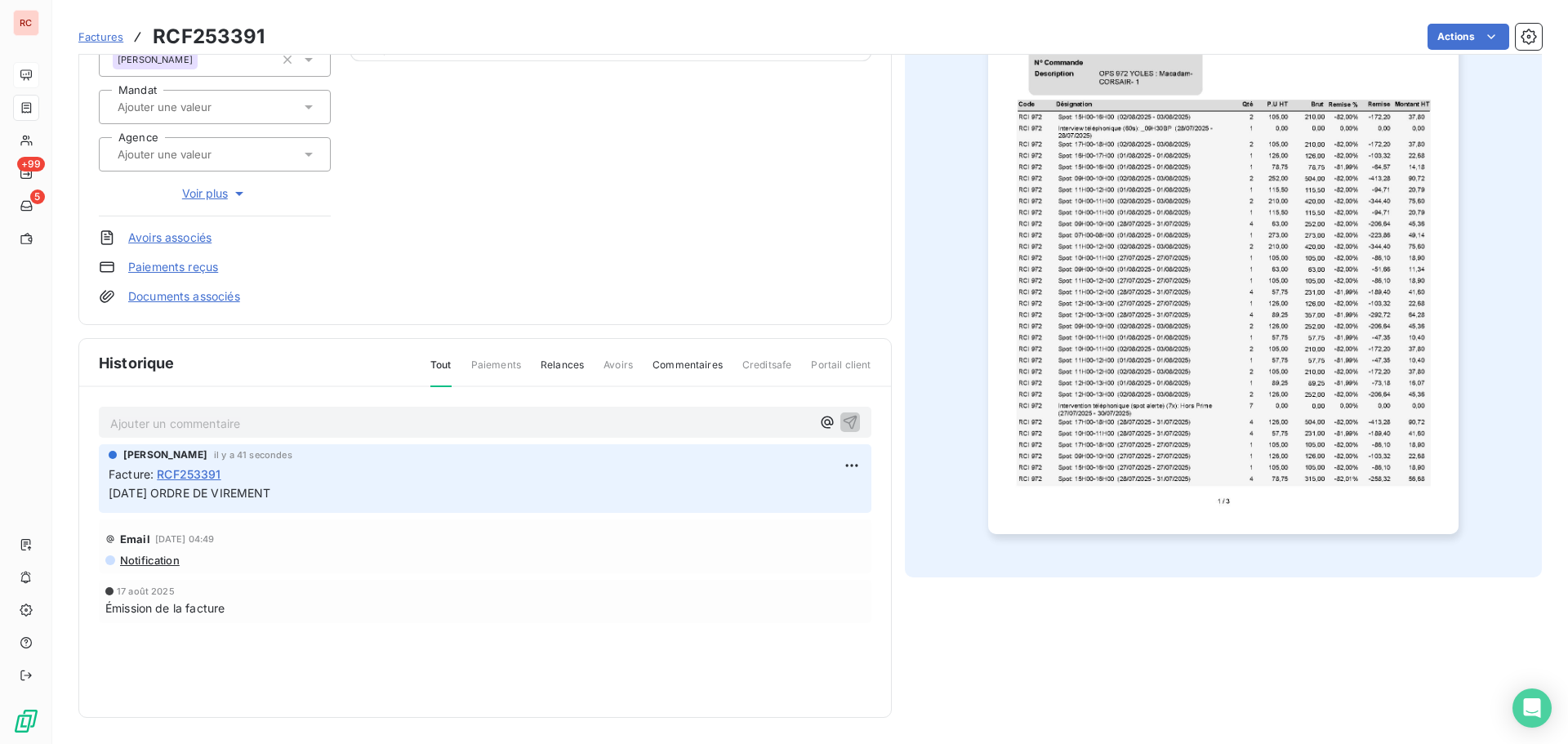
drag, startPoint x: 307, startPoint y: 500, endPoint x: 85, endPoint y: 488, distance: 222.3
click at [85, 488] on div "Ajouter un commentaire ﻿ [PERSON_NAME] il y a 41 secondes Facture : RCF253391 […" at bounding box center [484, 538] width 811 height 302
copy span "[DATE] ORDRE DE VIREMENT"
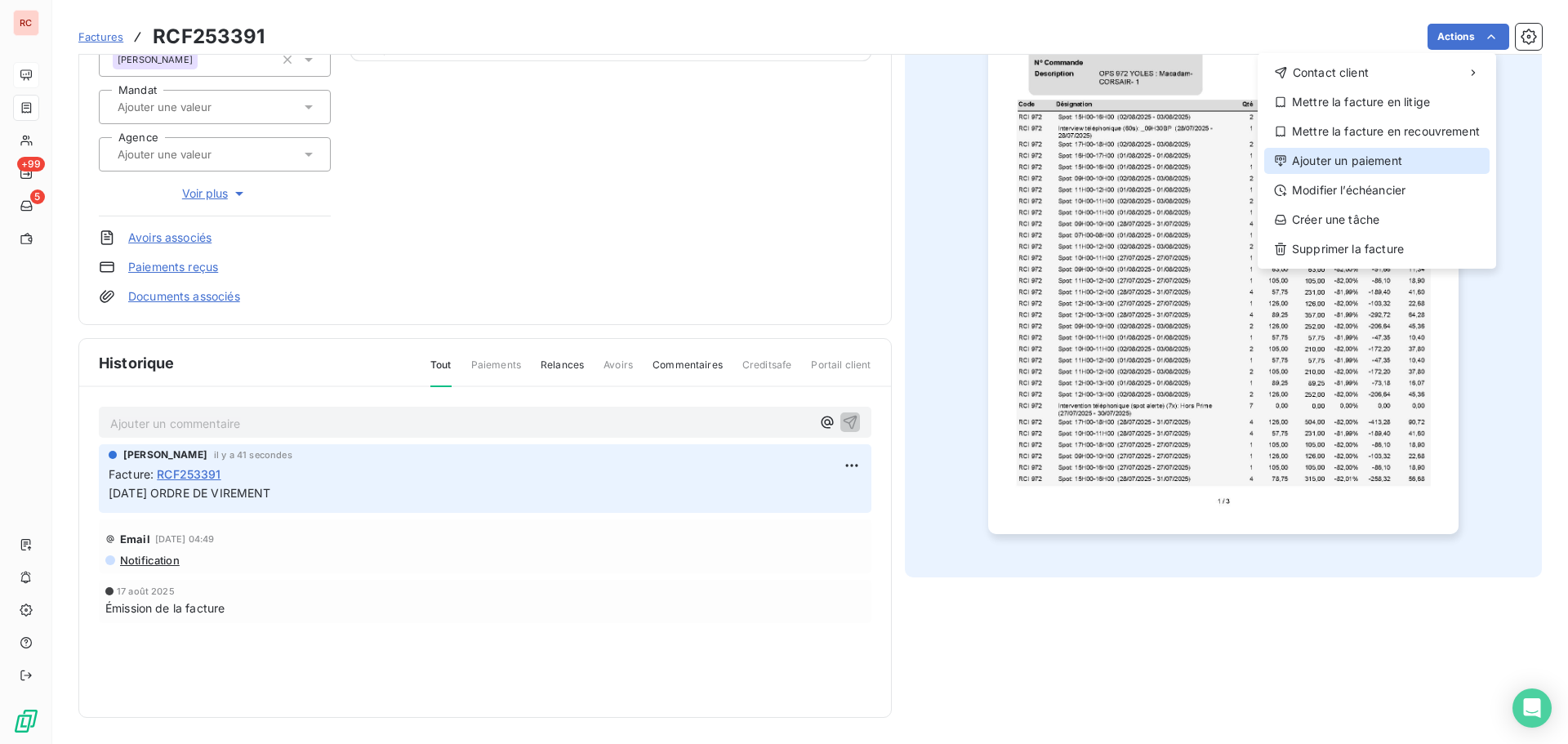
click at [1379, 166] on div "Ajouter un paiement" at bounding box center [1377, 161] width 226 height 26
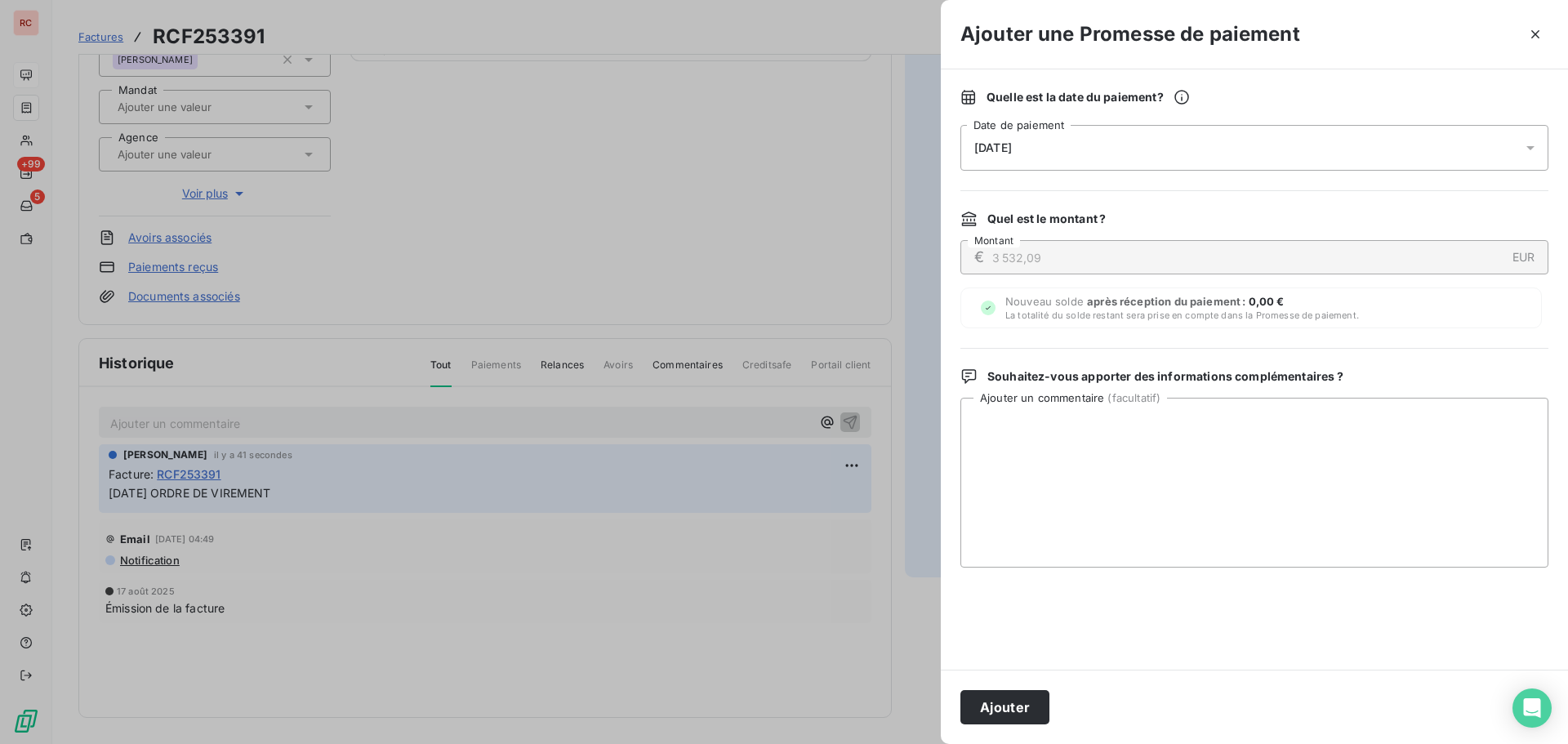
click at [1128, 148] on div "[DATE]" at bounding box center [1253, 148] width 588 height 46
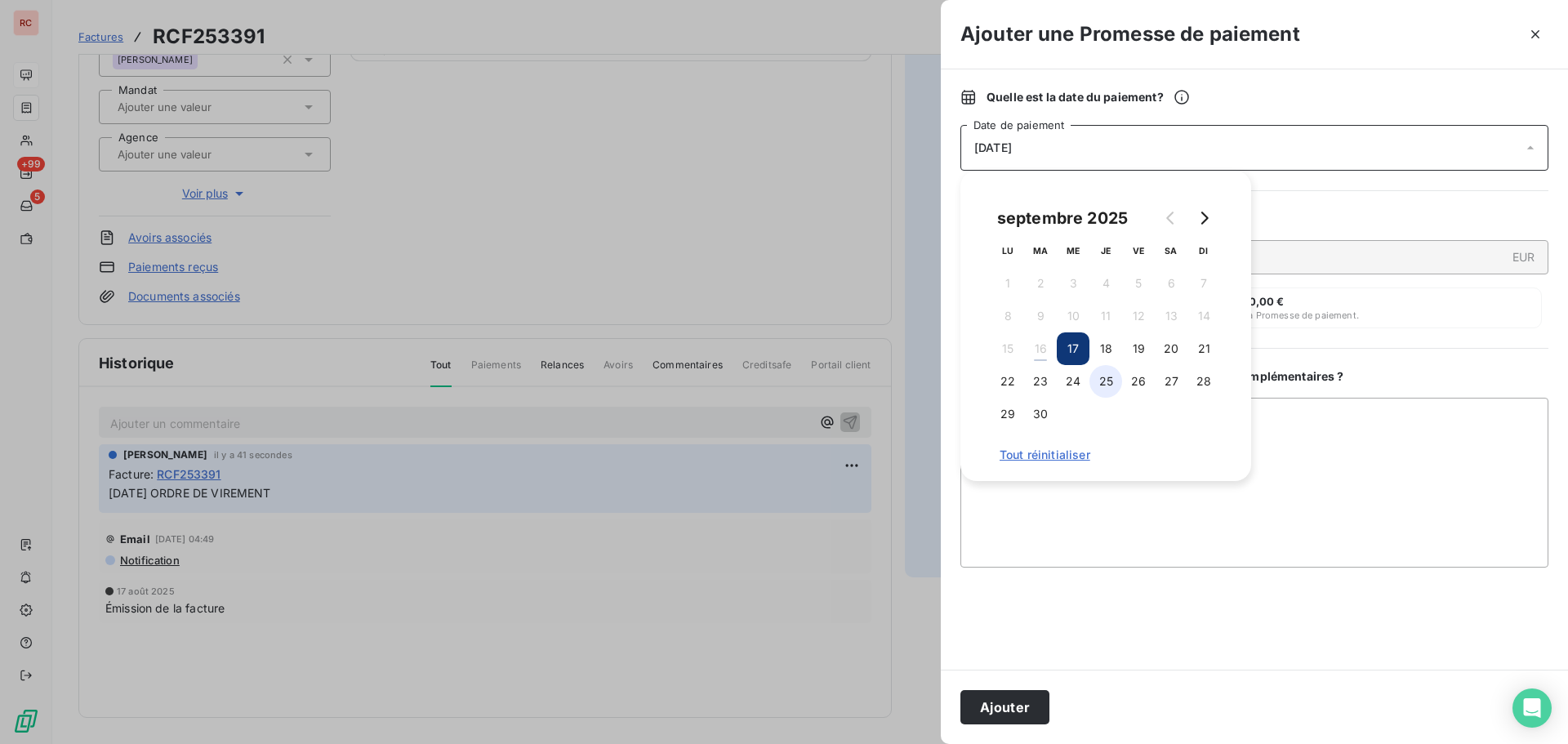
click at [1112, 385] on button "25" at bounding box center [1105, 381] width 33 height 33
click at [1103, 388] on button "25" at bounding box center [1105, 381] width 33 height 33
click at [1104, 383] on button "25" at bounding box center [1105, 381] width 33 height 33
click at [1140, 386] on button "26" at bounding box center [1137, 381] width 33 height 33
click at [1090, 504] on textarea "Ajouter un commentaire ( facultatif )" at bounding box center [1253, 483] width 588 height 170
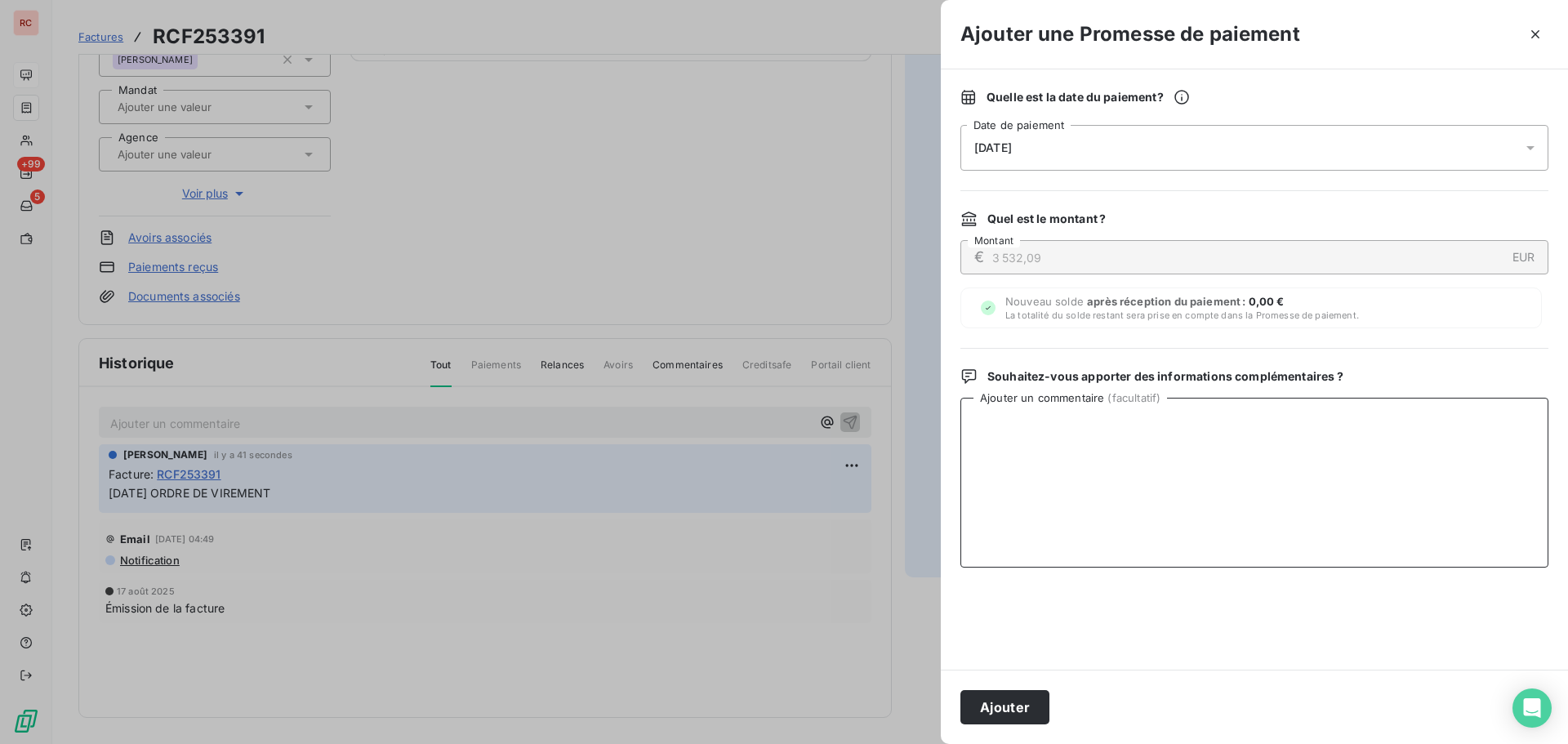
paste textarea "[DATE] ORDRE DE VIREMENT"
type textarea "[DATE] ORDRE DE VIREMENT en votre faveur le [DATE]"
click at [1025, 708] on button "Ajouter" at bounding box center [1004, 707] width 89 height 34
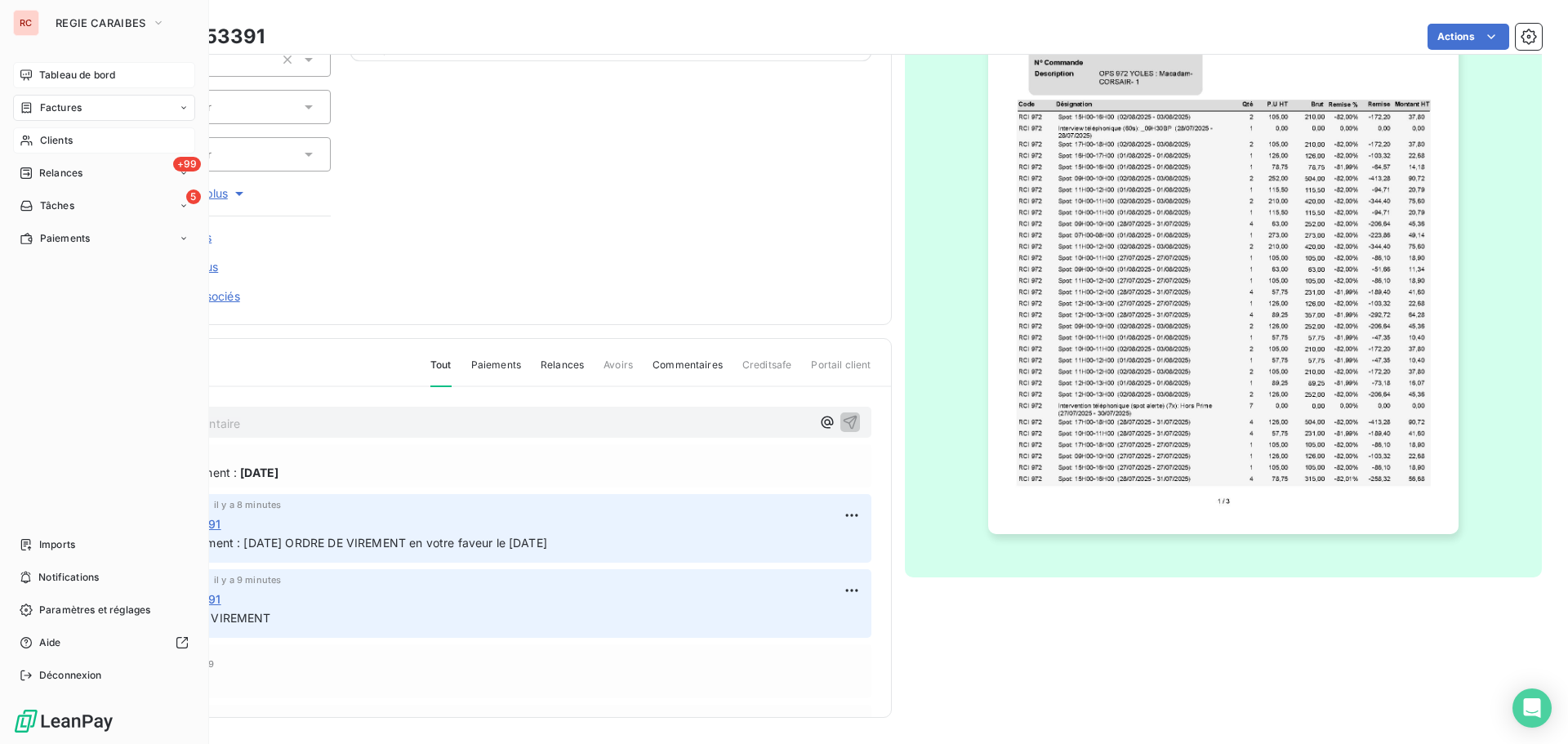
click at [59, 140] on span "Clients" at bounding box center [56, 141] width 33 height 15
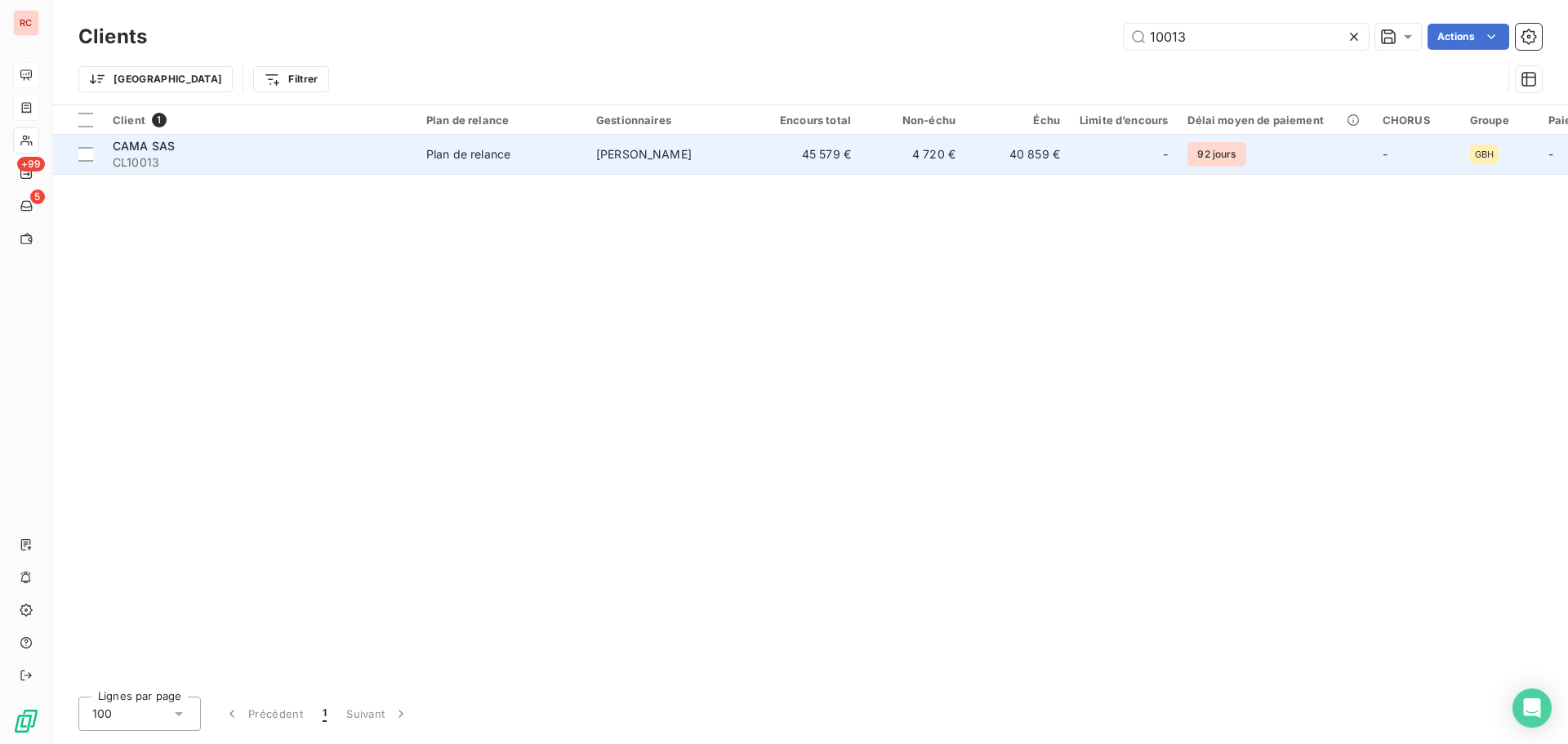
click at [593, 166] on td "[PERSON_NAME]" at bounding box center [671, 154] width 170 height 40
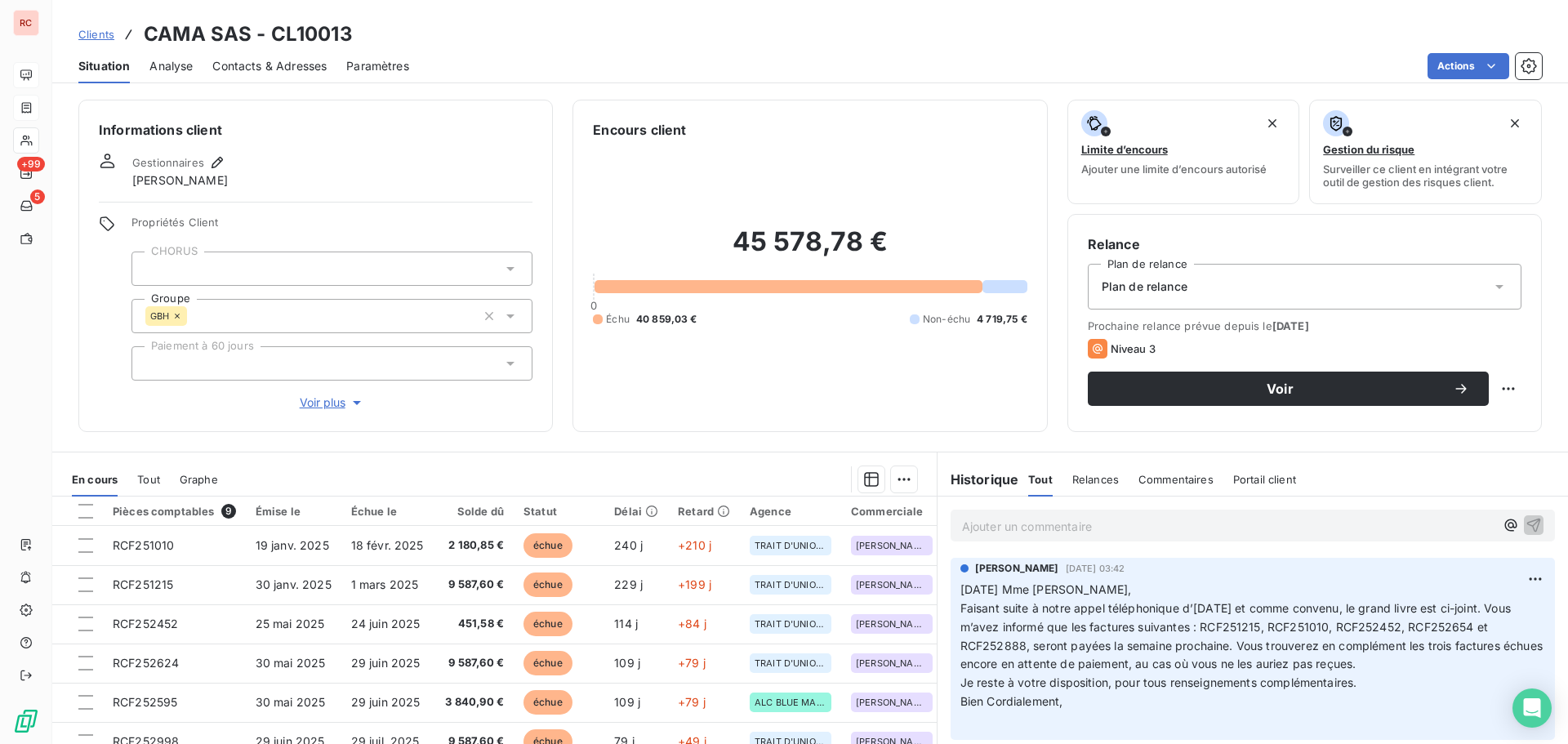
click at [82, 34] on span "Clients" at bounding box center [96, 35] width 36 height 13
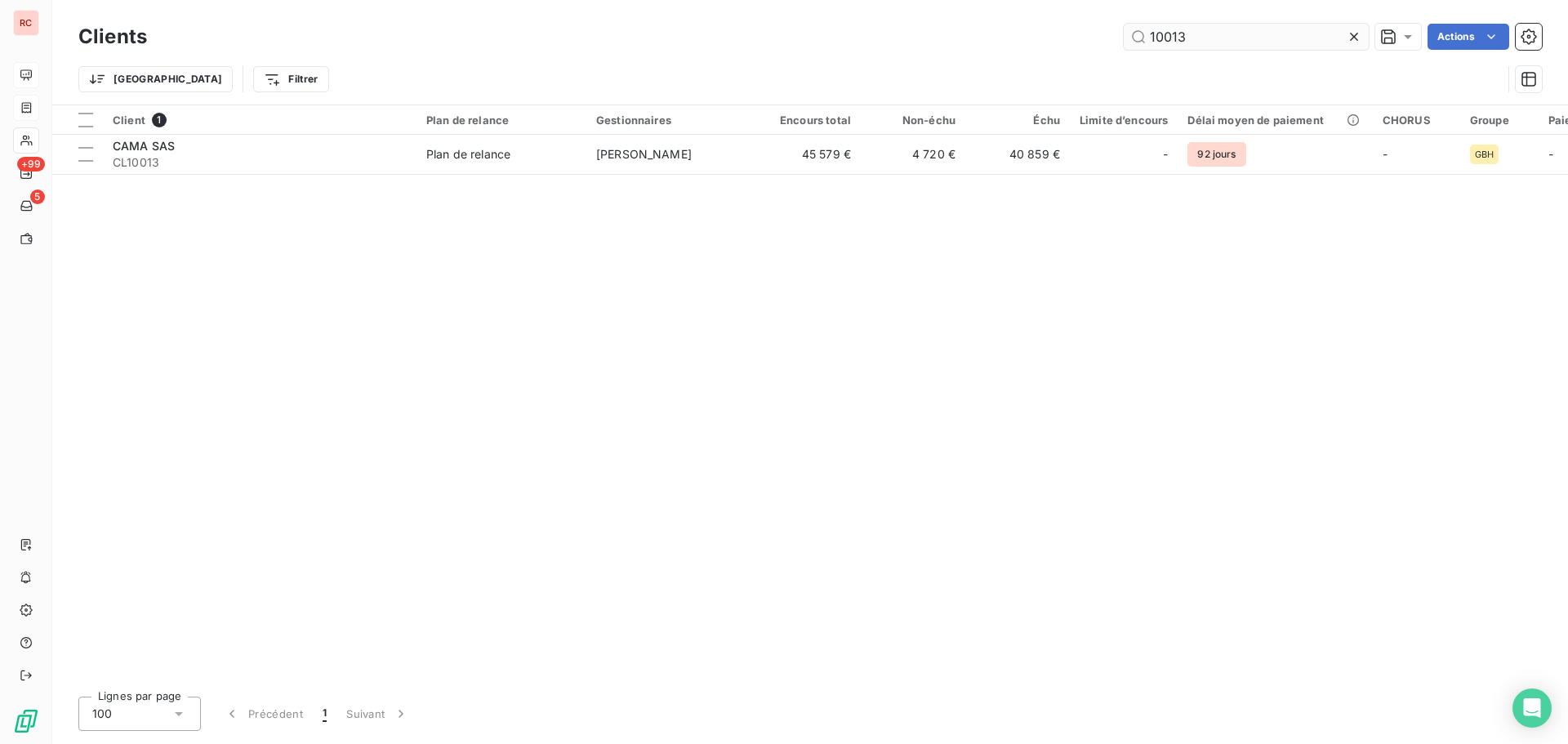
drag, startPoint x: 1210, startPoint y: 40, endPoint x: 1168, endPoint y: 42, distance: 42.0
click at [1168, 42] on input "10013" at bounding box center [1246, 37] width 245 height 26
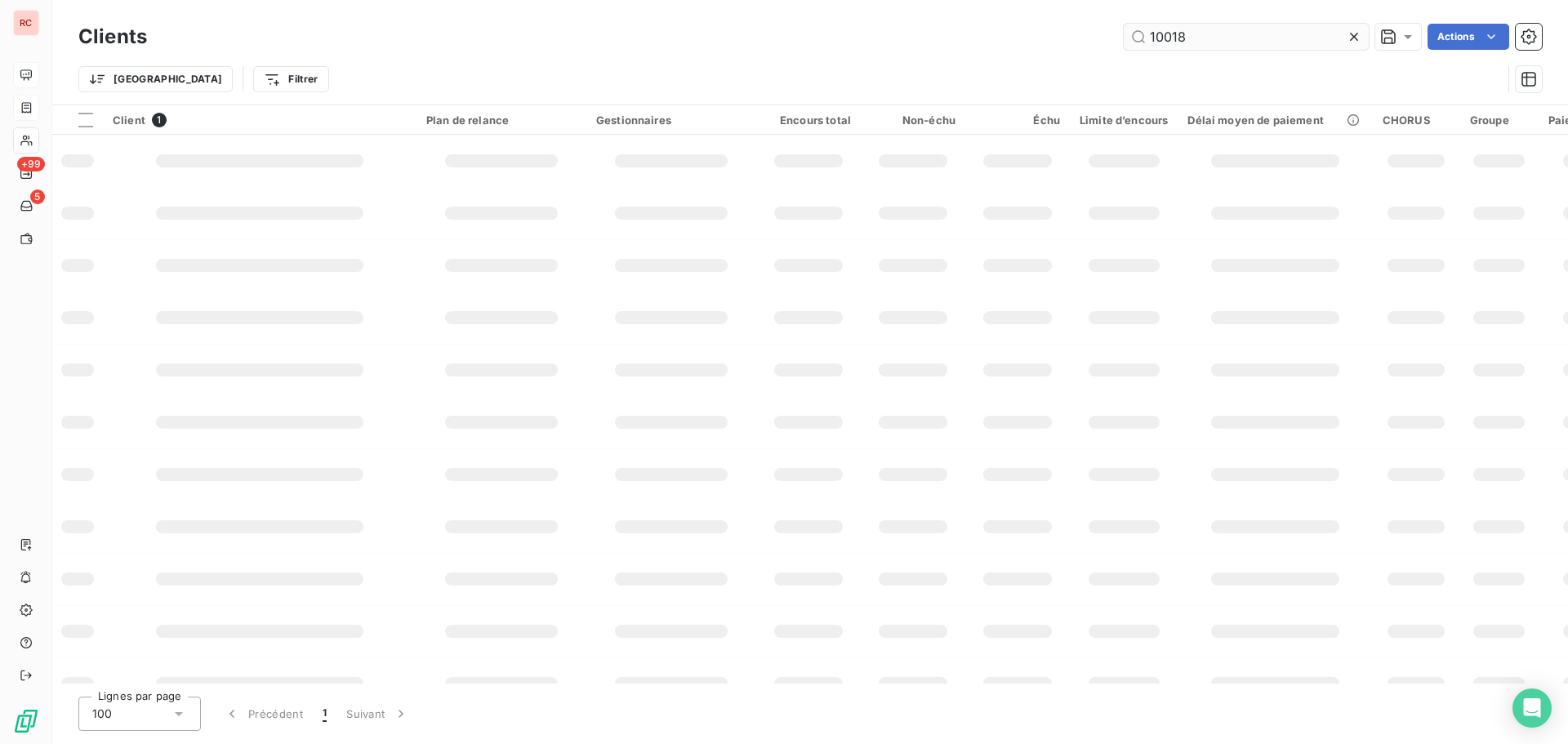
type input "10018"
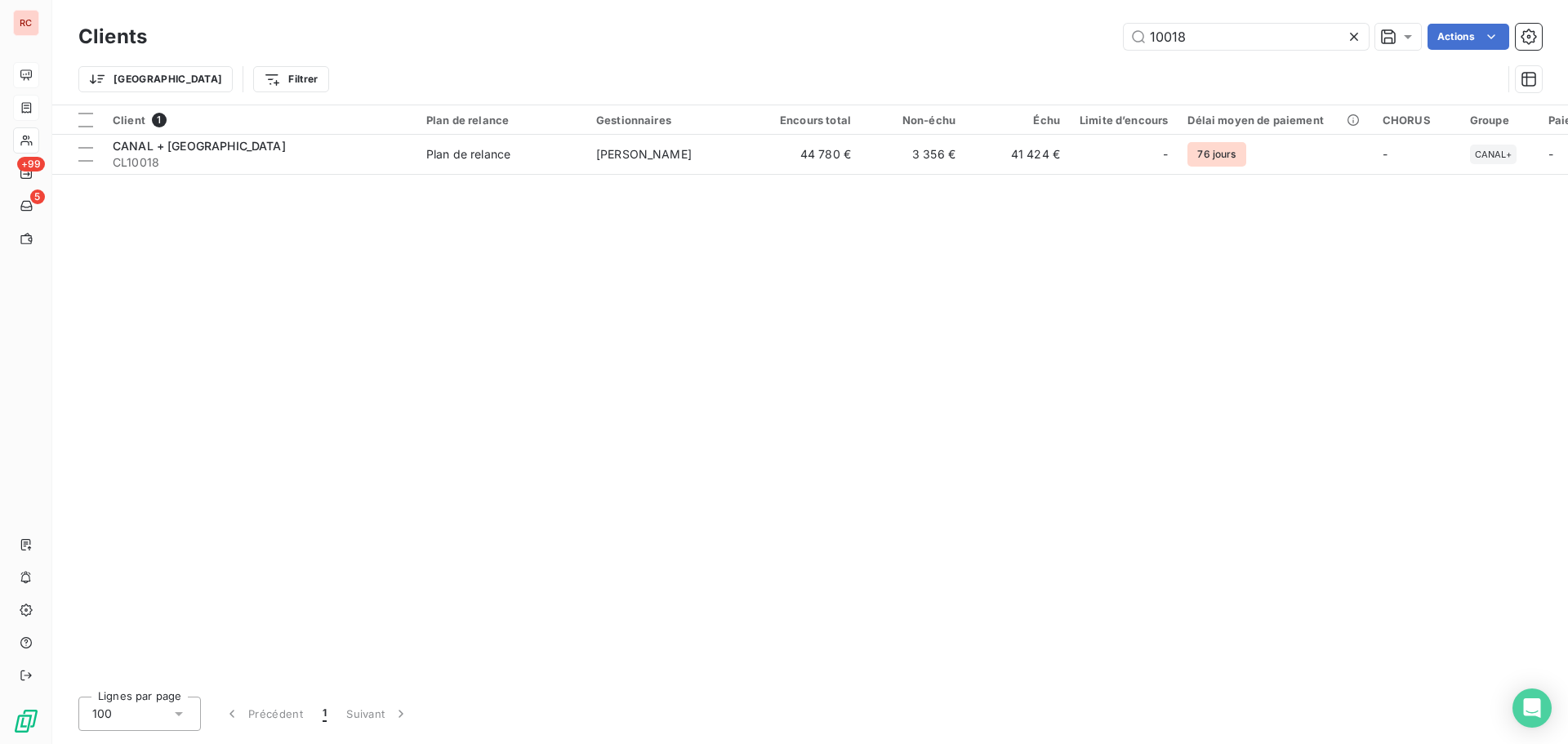
click at [332, 175] on div "Client 1 Plan de relance Gestionnaires Encours total Non-échu Échu Limite d’enc…" at bounding box center [810, 394] width 1515 height 578
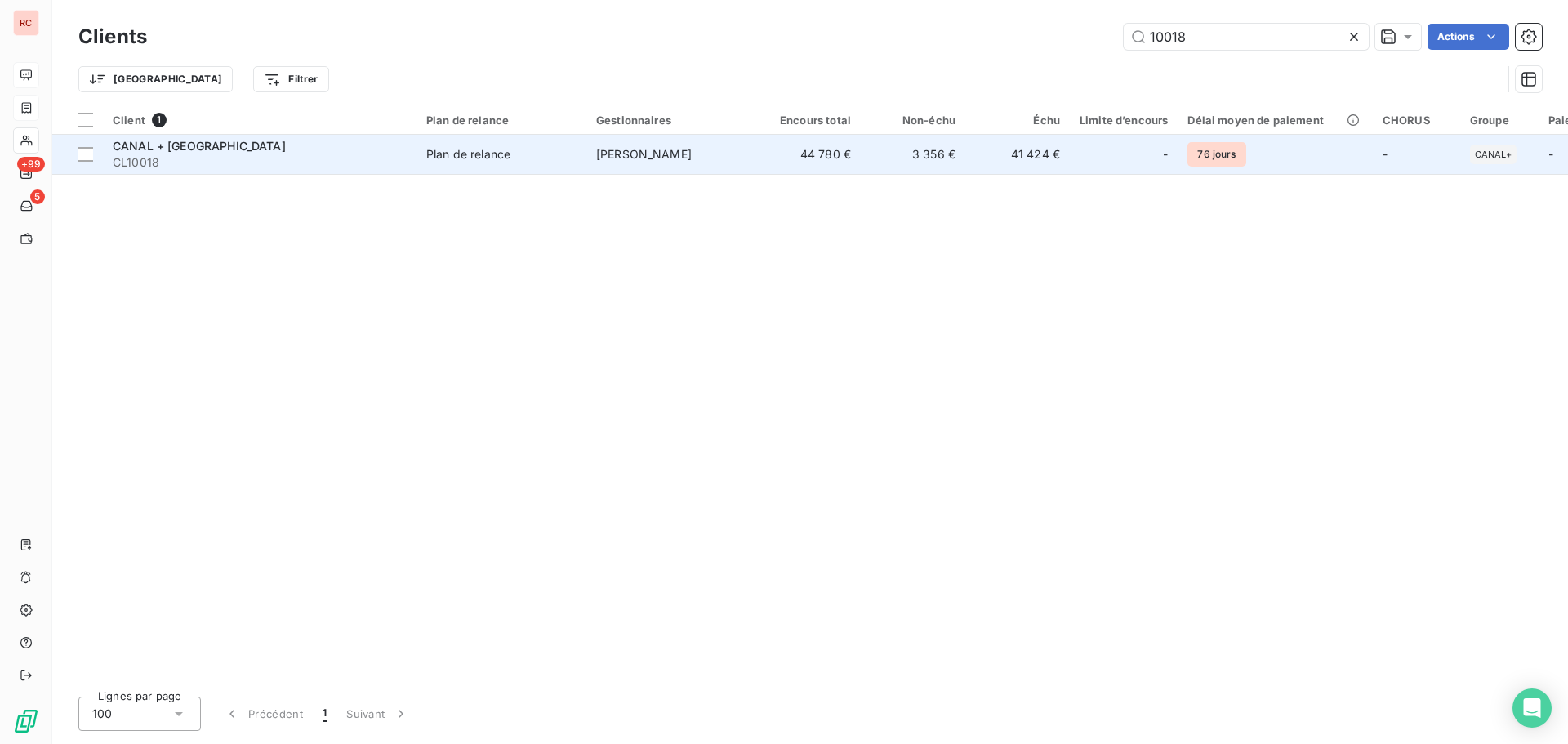
click at [231, 152] on div "CANAL + [GEOGRAPHIC_DATA]" at bounding box center [259, 146] width 294 height 16
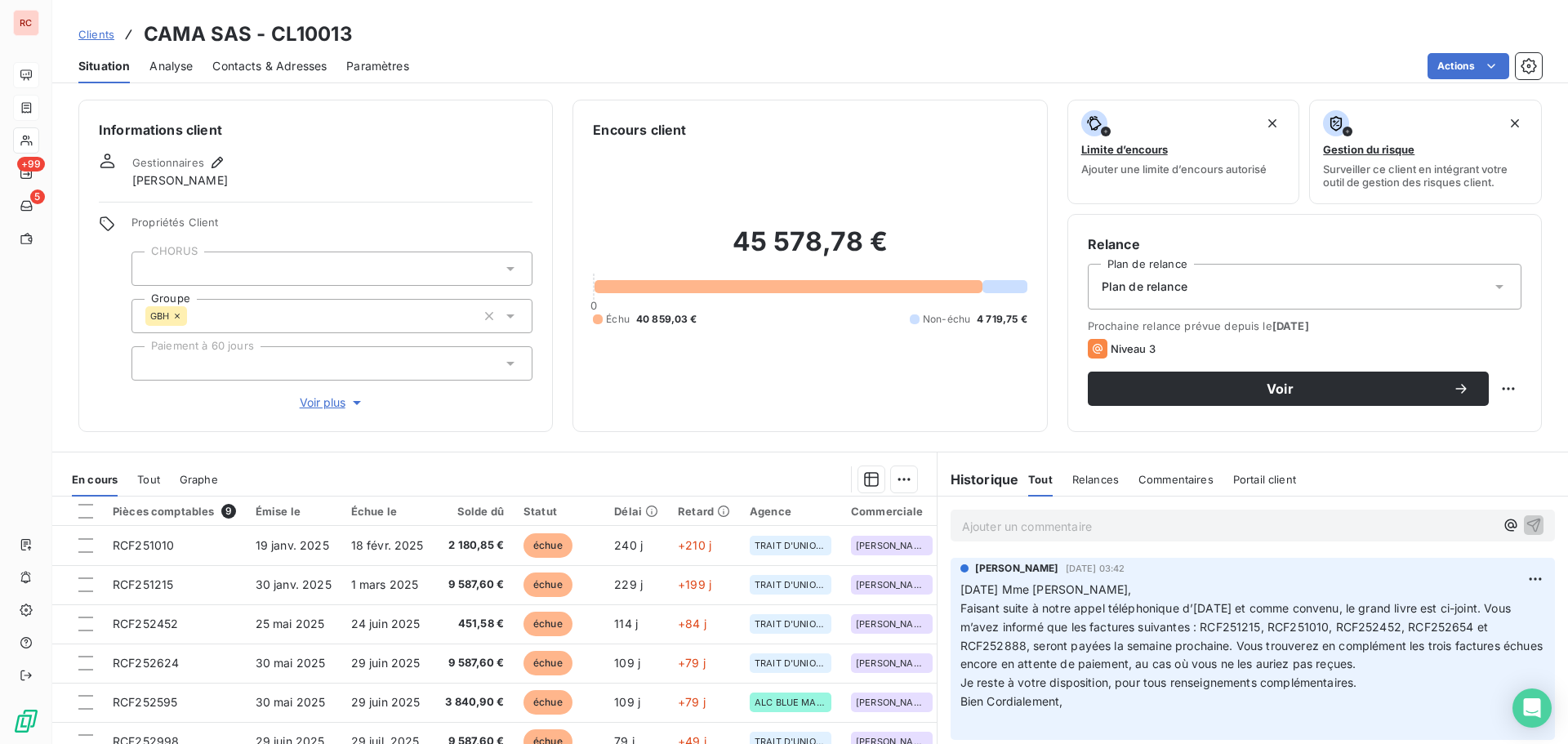
click at [115, 41] on div "Clients CAMA SAS - CL10013" at bounding box center [215, 34] width 274 height 29
click at [93, 37] on span "Clients" at bounding box center [96, 35] width 36 height 13
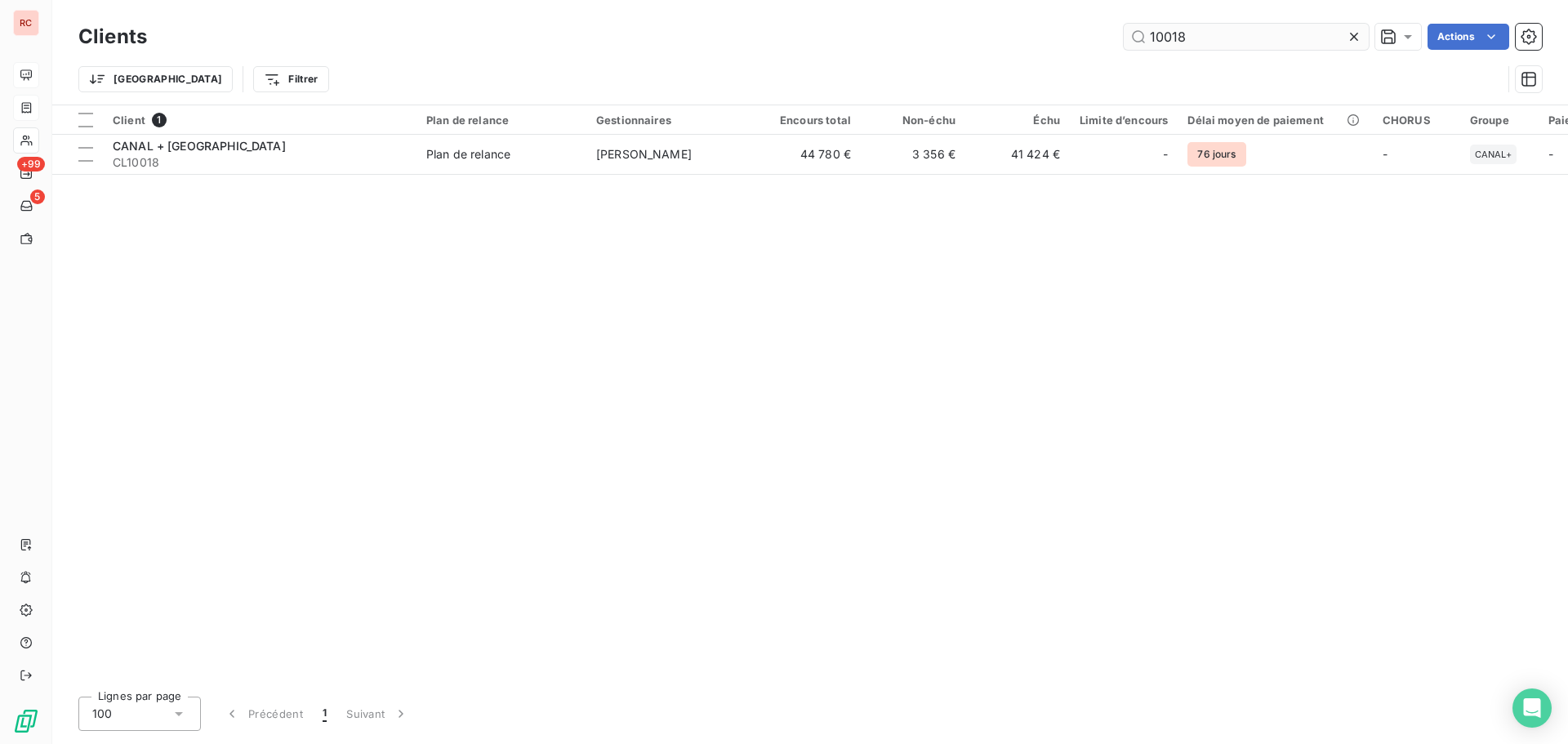
drag, startPoint x: 1215, startPoint y: 50, endPoint x: 1179, endPoint y: 36, distance: 38.6
click at [1099, 47] on div "Clients 10018 Actions" at bounding box center [809, 37] width 1463 height 34
drag, startPoint x: 1199, startPoint y: 34, endPoint x: 967, endPoint y: 54, distance: 232.9
click at [992, 51] on div "Clients 10018 Actions" at bounding box center [809, 37] width 1463 height 34
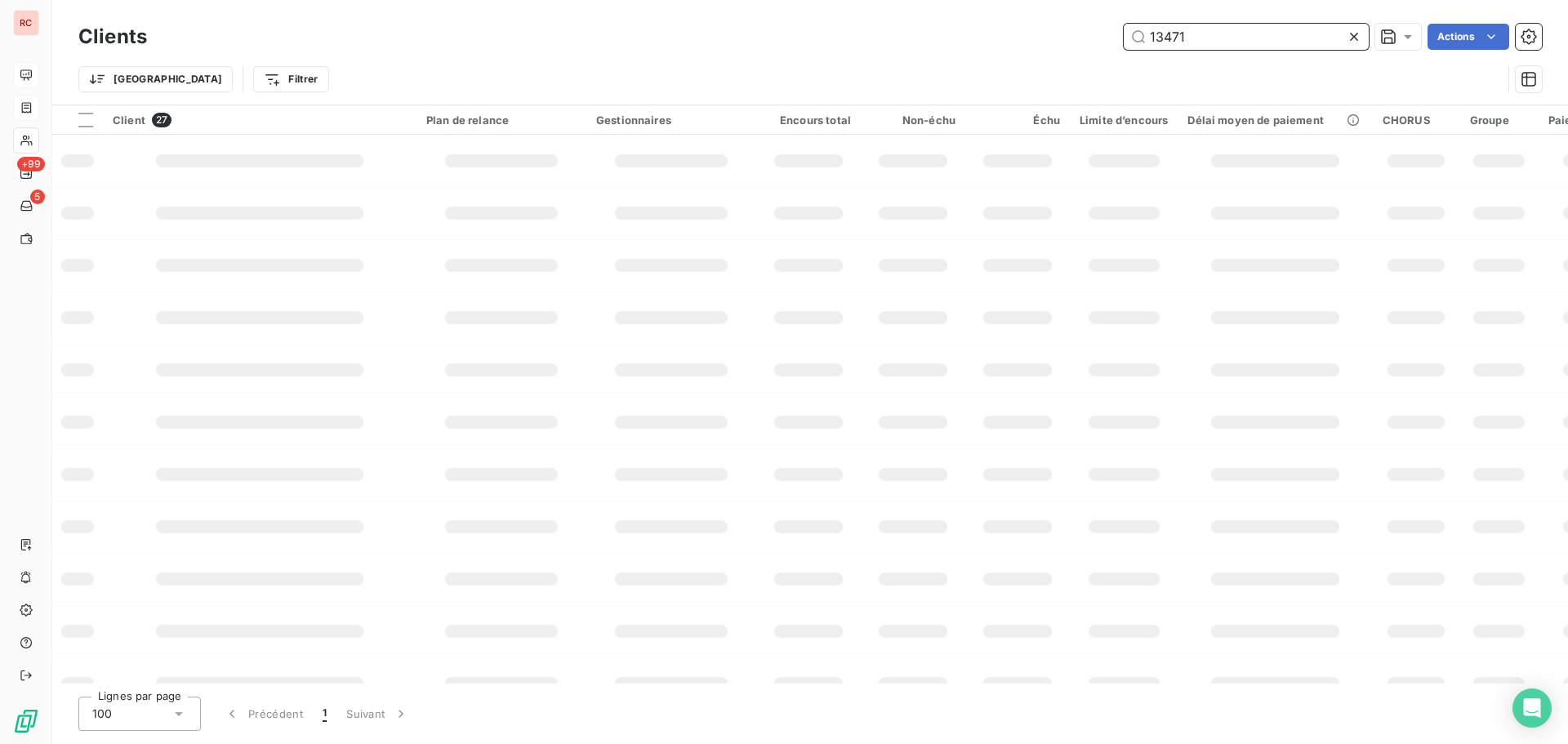
type input "13471"
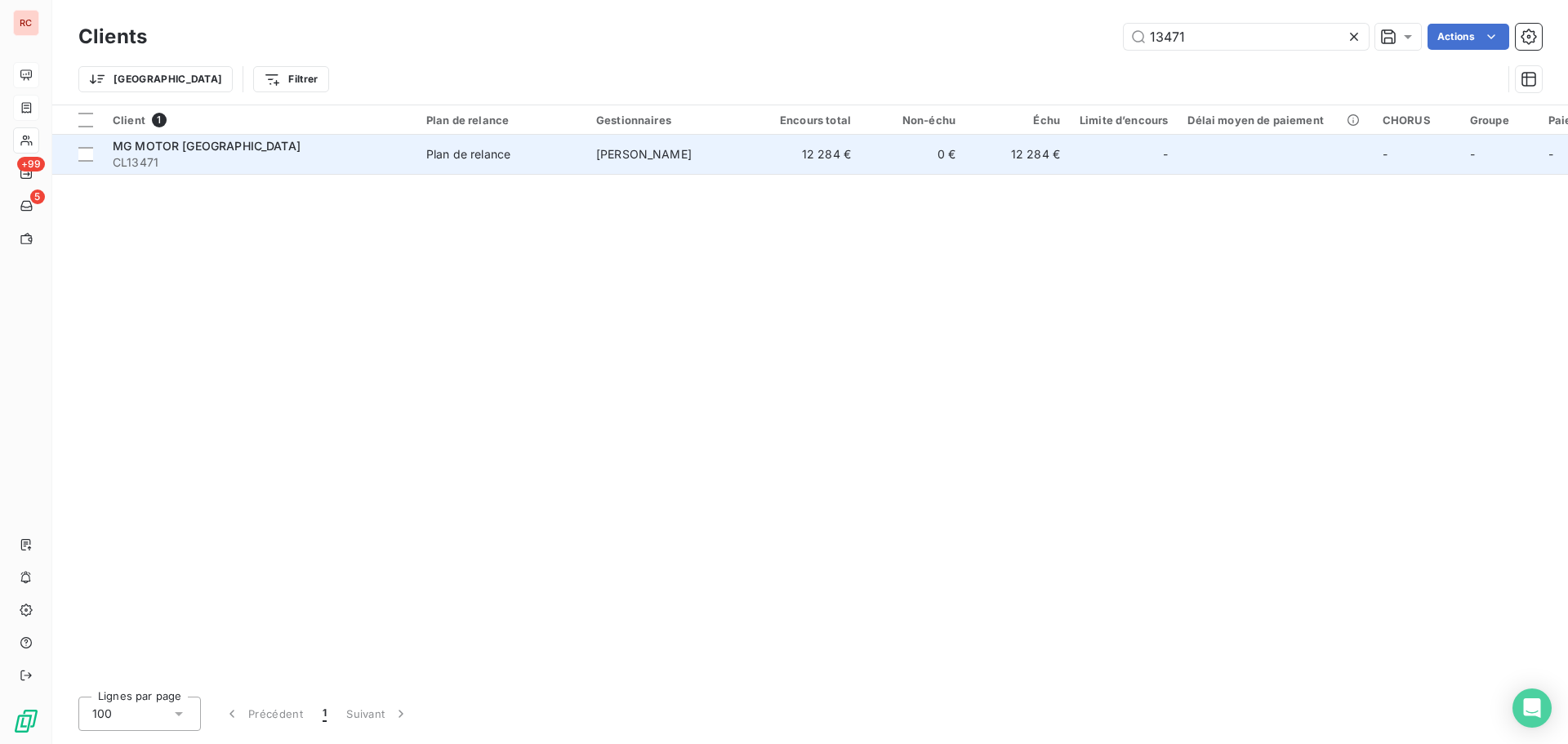
click at [741, 152] on td "[PERSON_NAME]" at bounding box center [671, 154] width 170 height 40
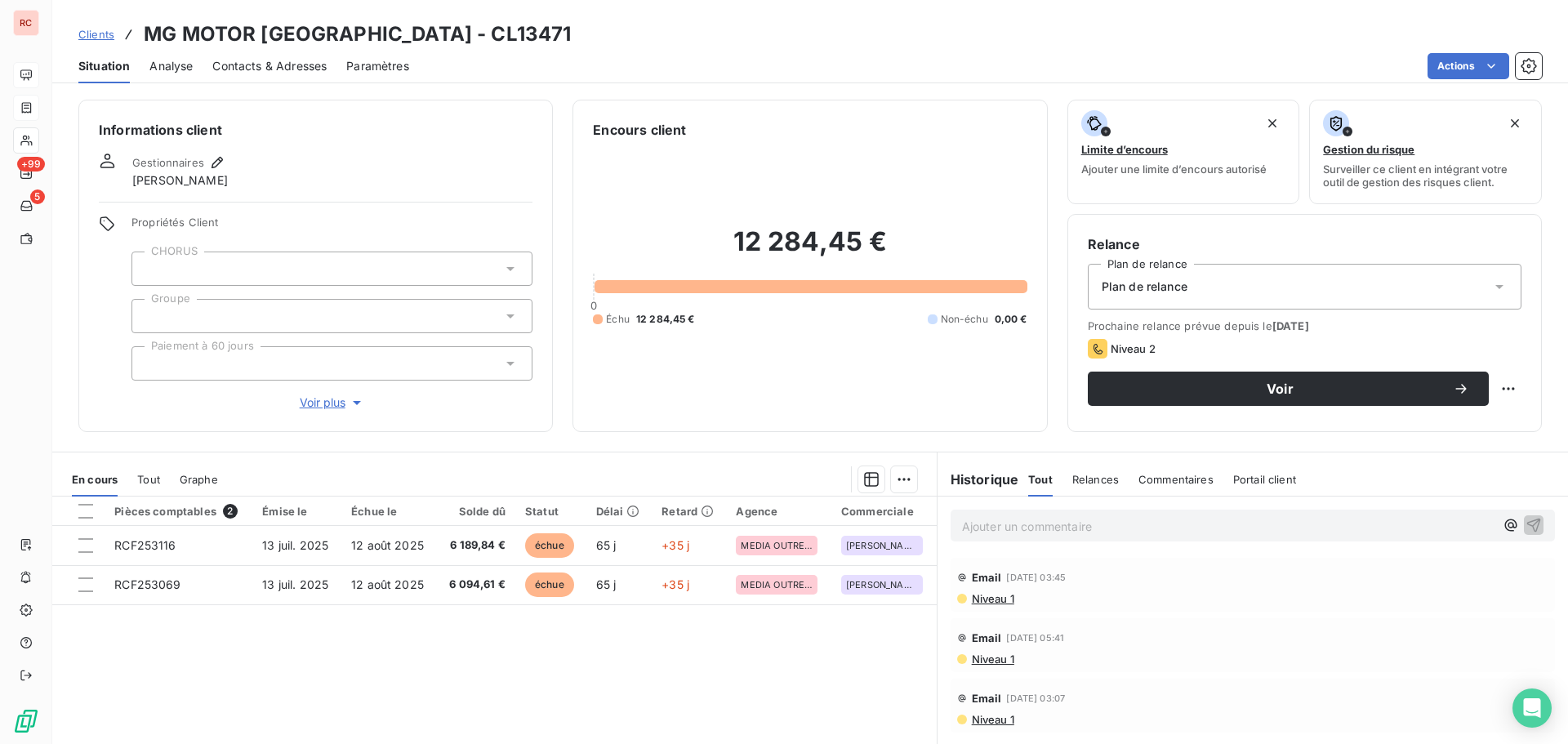
click at [257, 66] on span "Contacts & Adresses" at bounding box center [270, 66] width 115 height 16
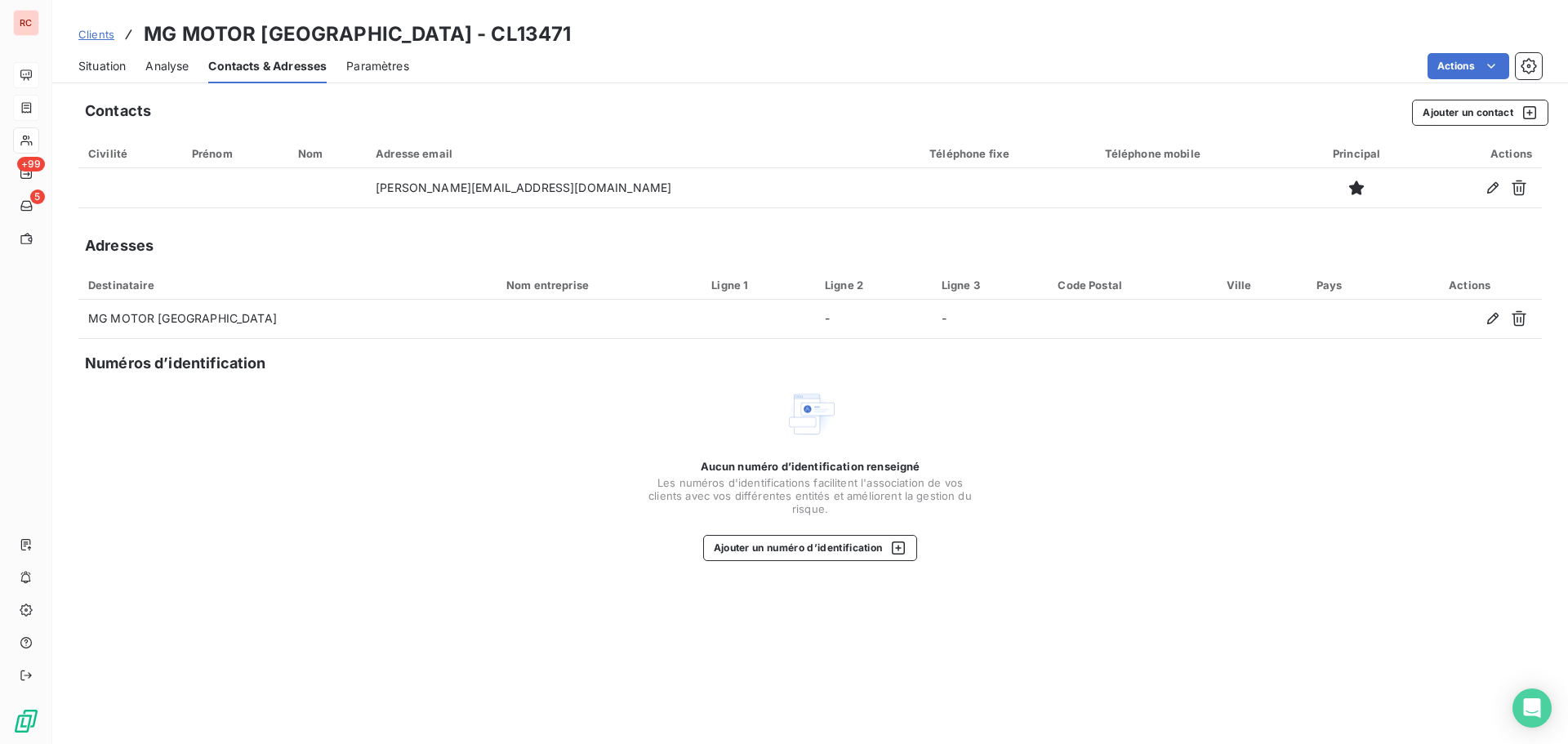
click at [109, 71] on span "Situation" at bounding box center [102, 66] width 47 height 16
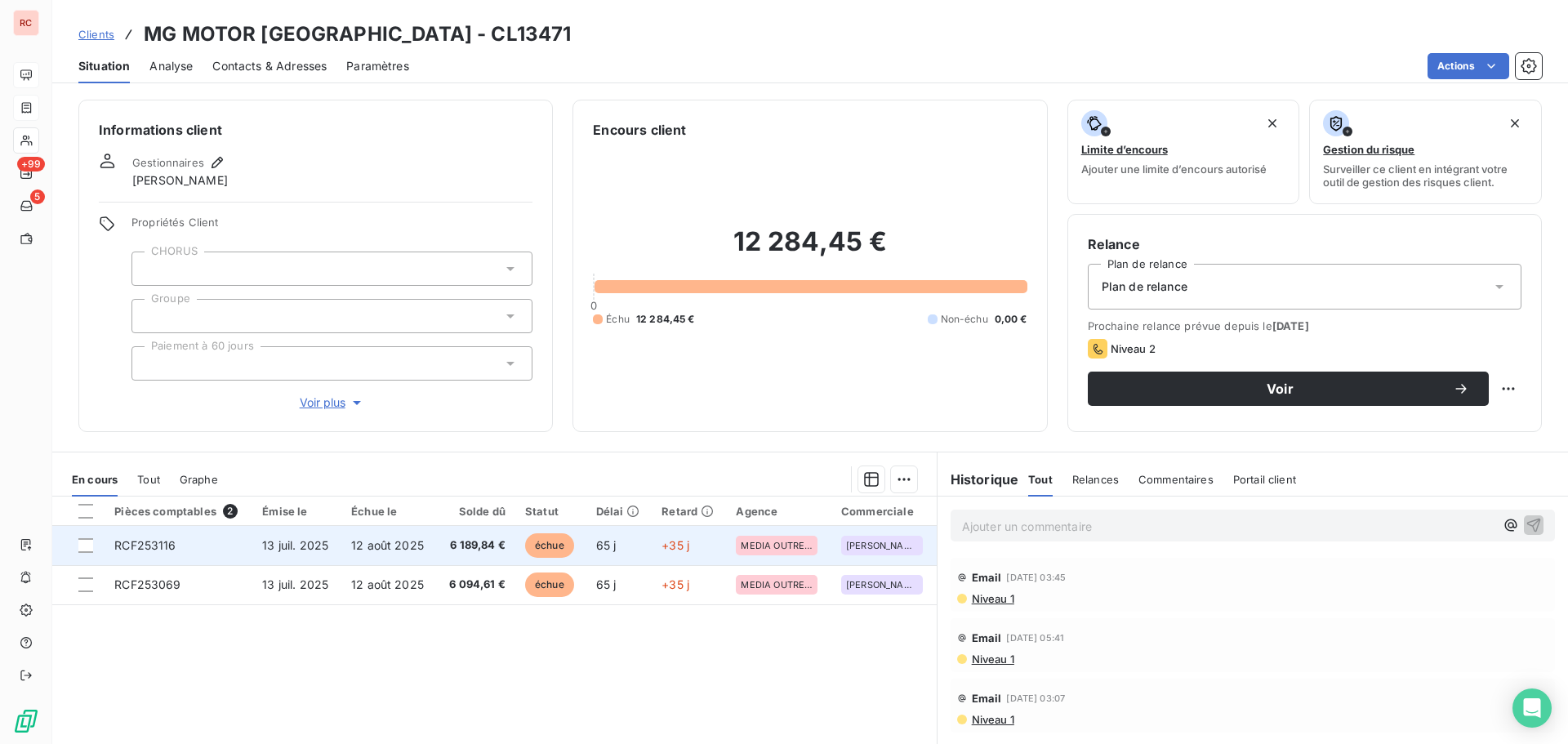
click at [445, 544] on td "6 189,84 €" at bounding box center [476, 546] width 78 height 40
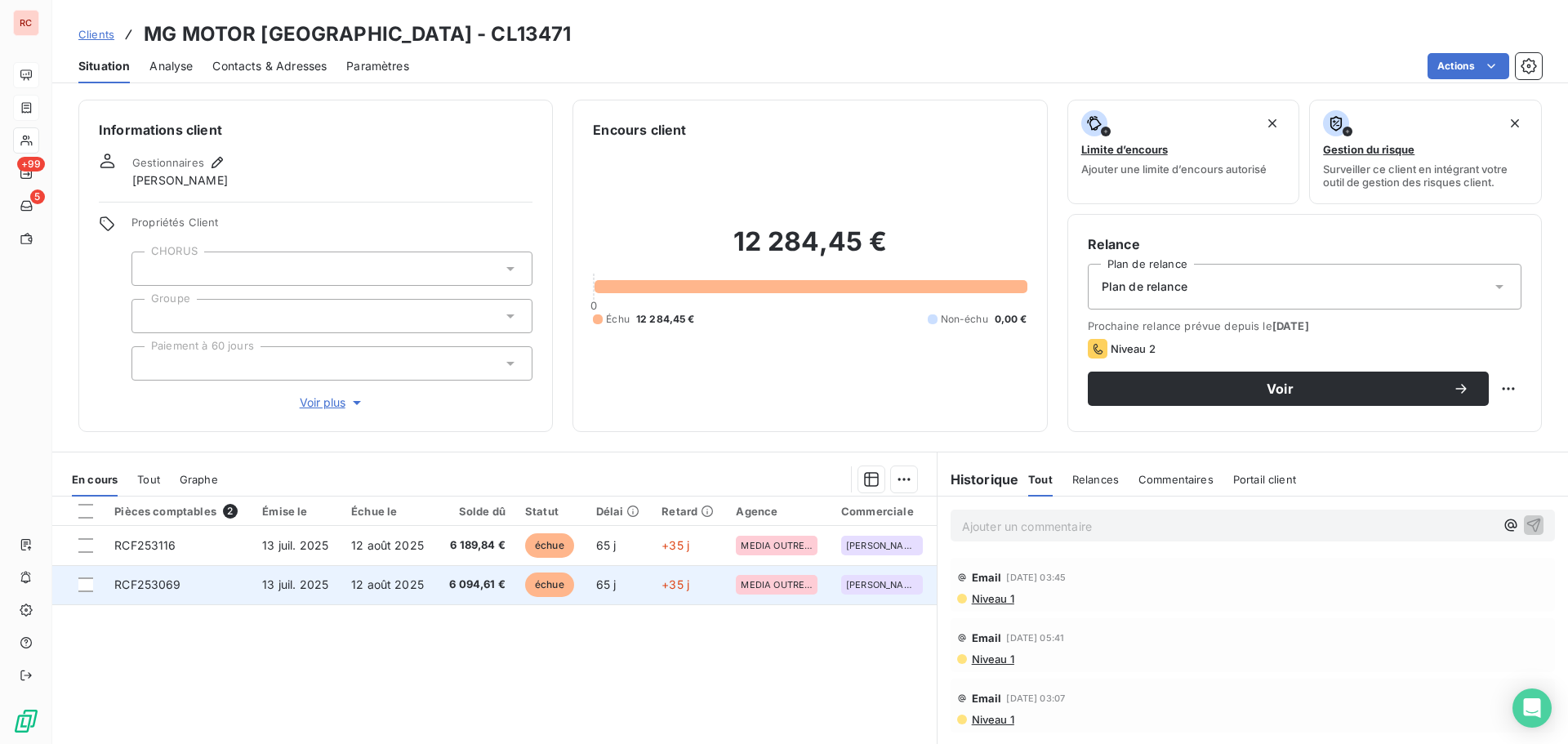
click at [368, 575] on td "12 août 2025" at bounding box center [389, 585] width 96 height 40
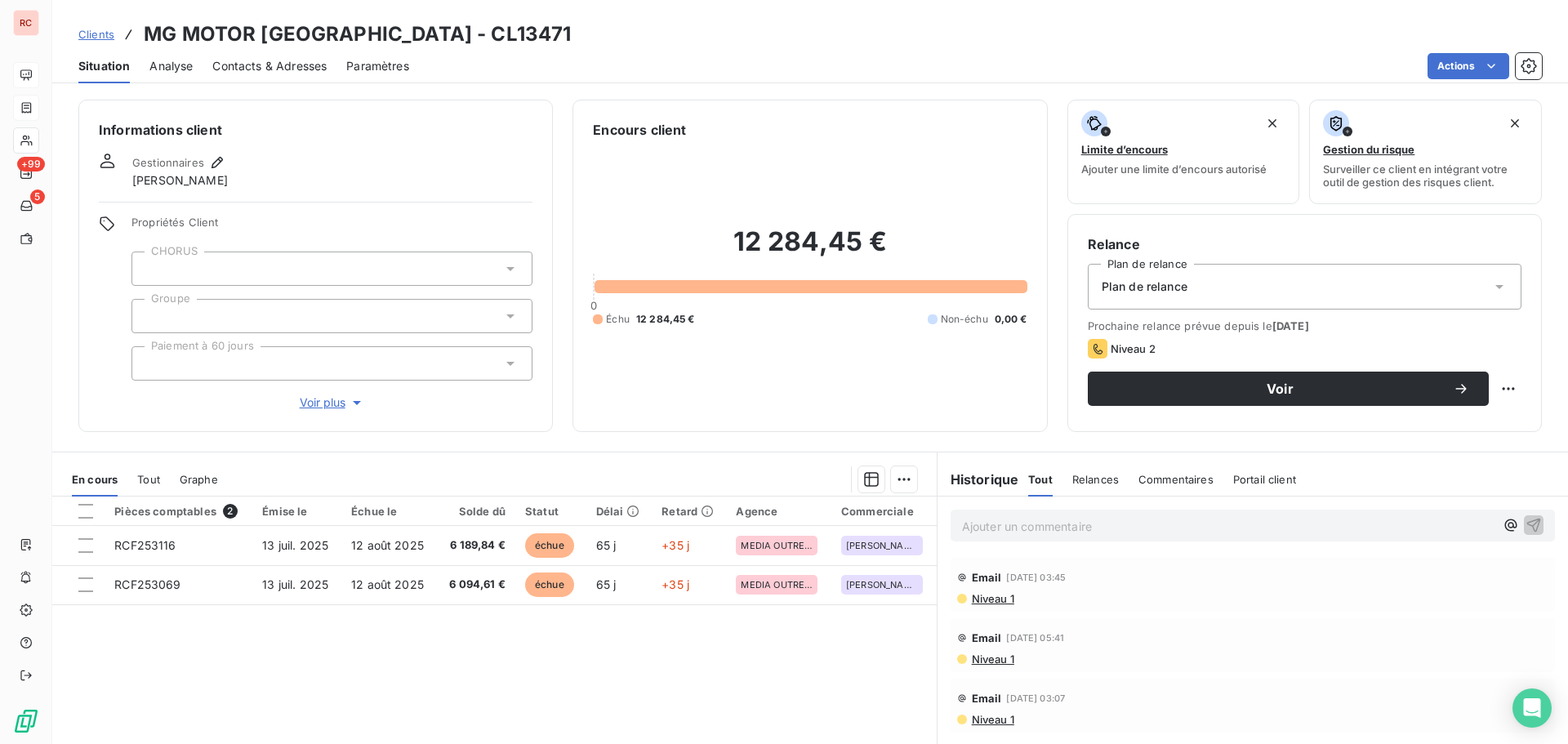
click at [990, 658] on span "Niveau 1" at bounding box center [992, 659] width 44 height 13
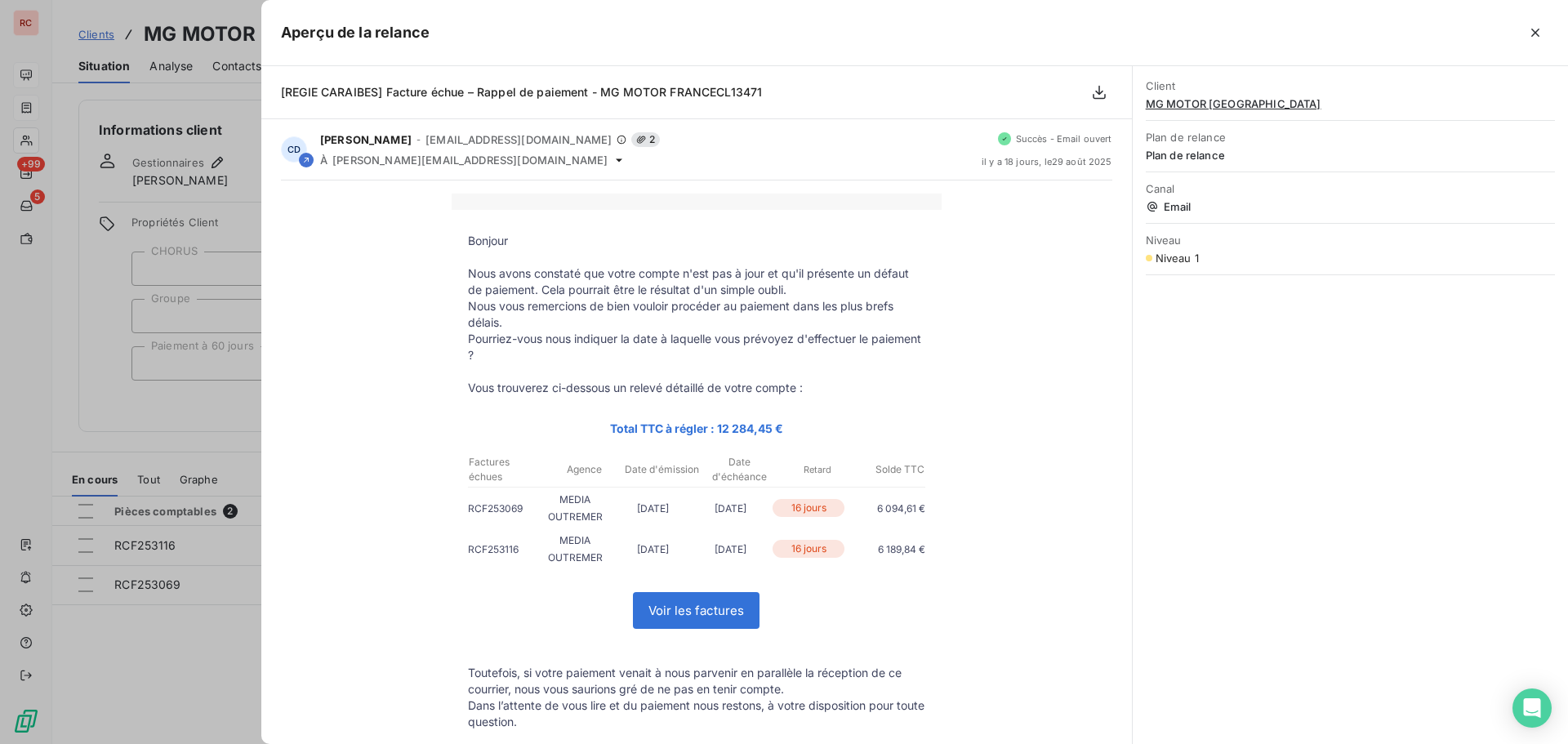
click at [990, 658] on div "Bonjour Nous avons constaté que votre compte n'est pas à jour et qu'il présente…" at bounding box center [697, 556] width 831 height 724
click at [136, 659] on div at bounding box center [784, 372] width 1568 height 744
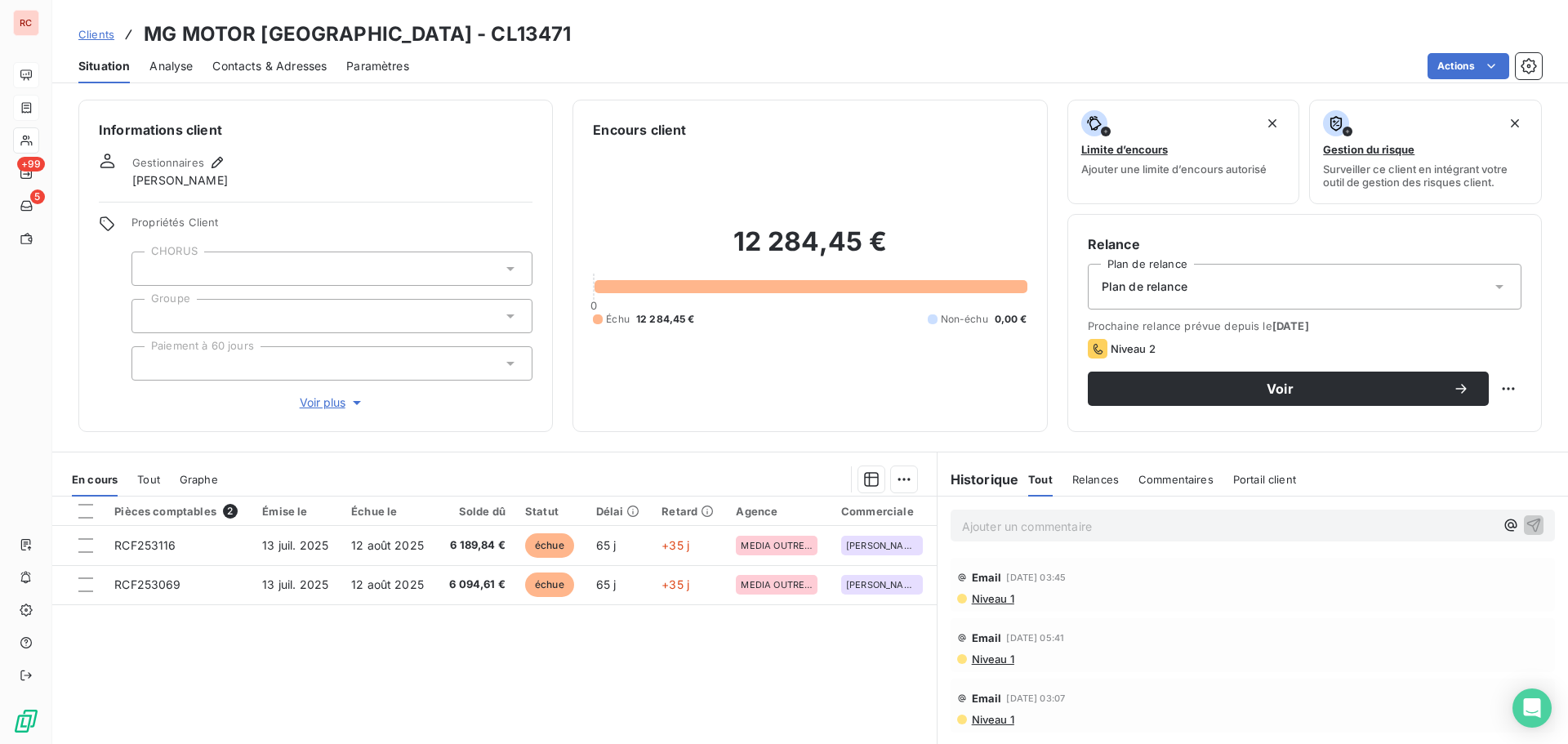
click at [235, 59] on span "Contacts & Adresses" at bounding box center [270, 66] width 115 height 16
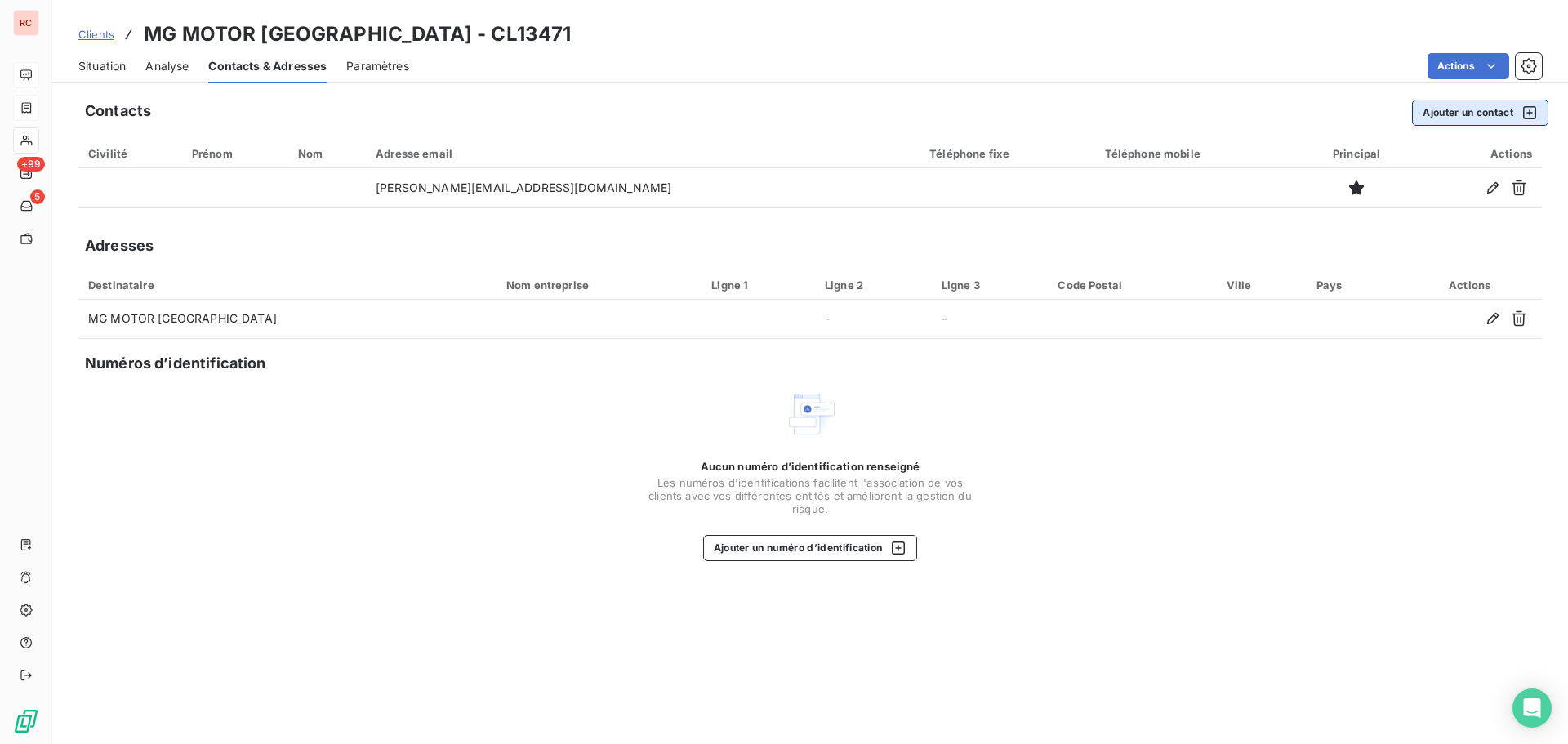
click at [1453, 117] on button "Ajouter un contact" at bounding box center [1480, 113] width 136 height 26
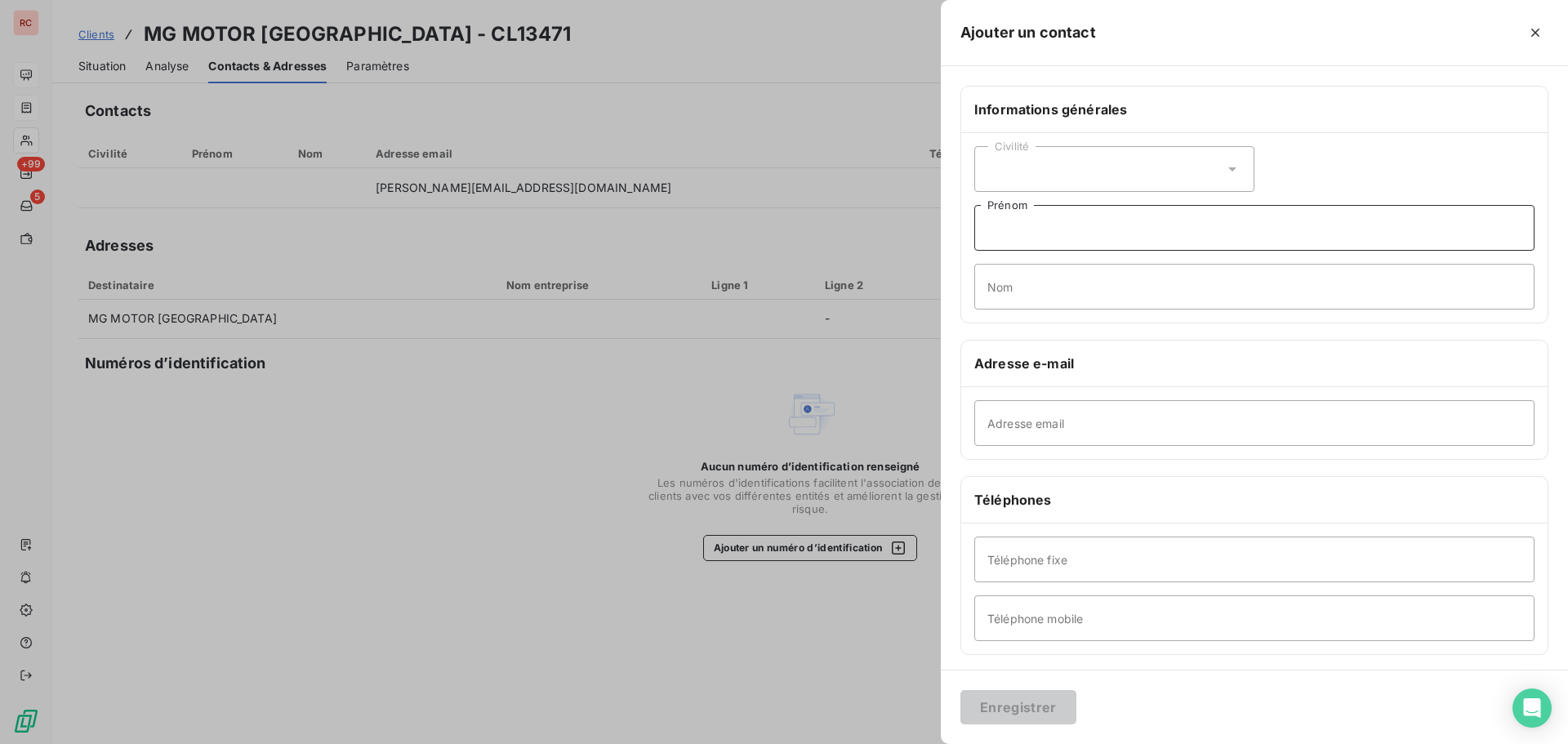
click at [1072, 228] on input "Prénom" at bounding box center [1254, 228] width 560 height 46
type input "[PERSON_NAME]"
click at [979, 302] on input "Nom" at bounding box center [1254, 287] width 560 height 46
type input "LALAY"
click at [1038, 706] on button "Enregistrer" at bounding box center [1017, 707] width 116 height 34
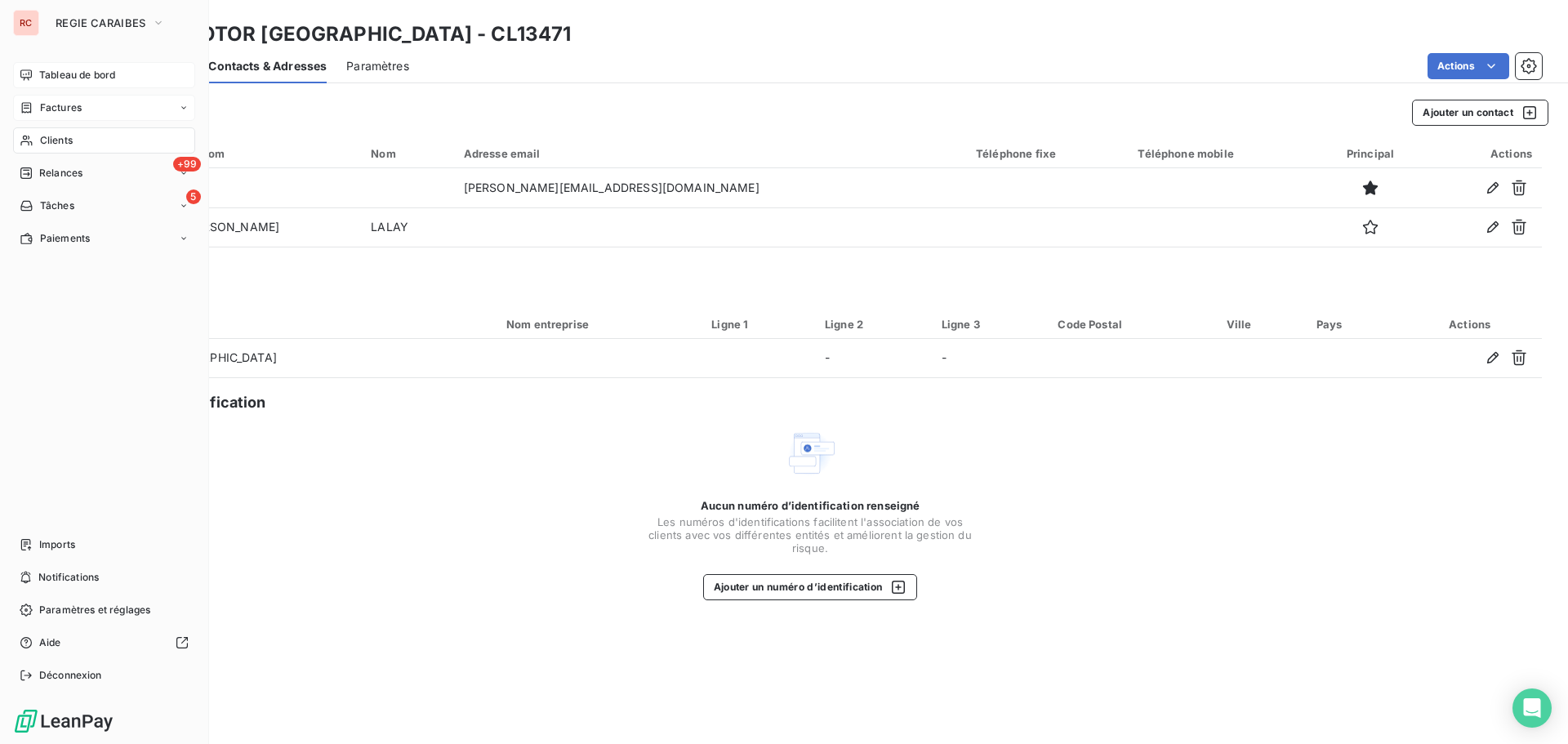
click at [61, 140] on span "Clients" at bounding box center [56, 141] width 33 height 15
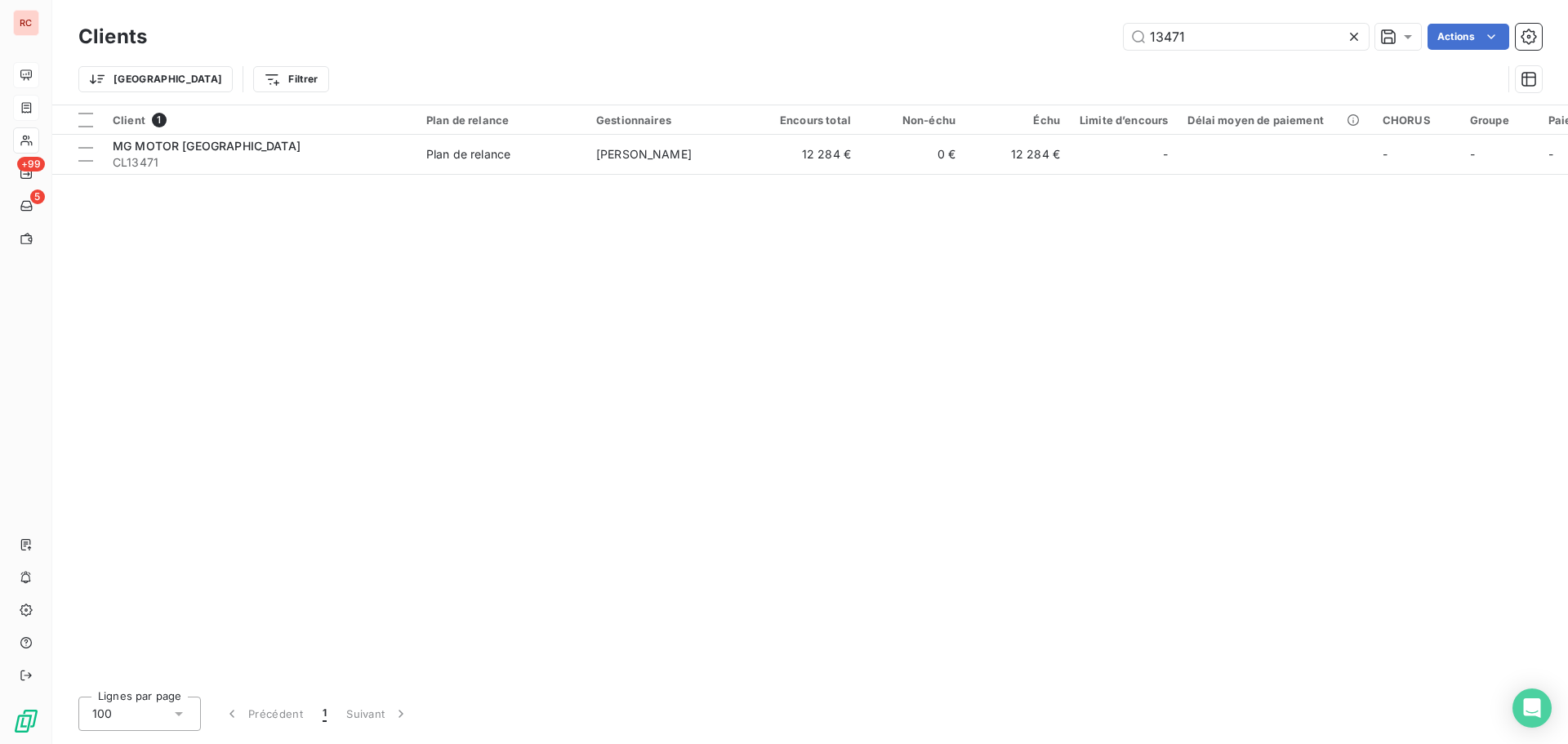
drag, startPoint x: 1211, startPoint y: 34, endPoint x: 1018, endPoint y: 30, distance: 193.0
click at [1018, 30] on div "13471 Actions" at bounding box center [854, 37] width 1375 height 26
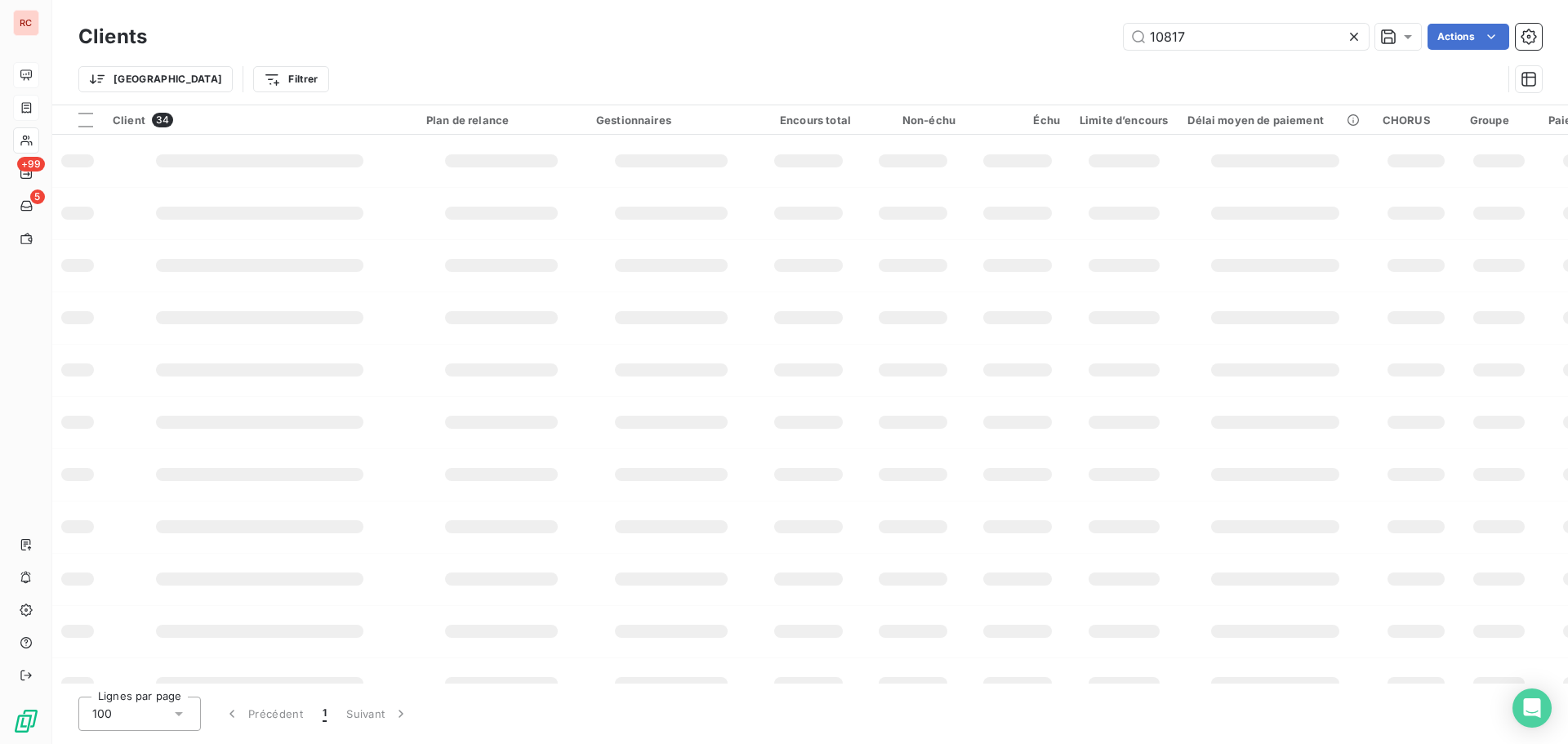
type input "10817"
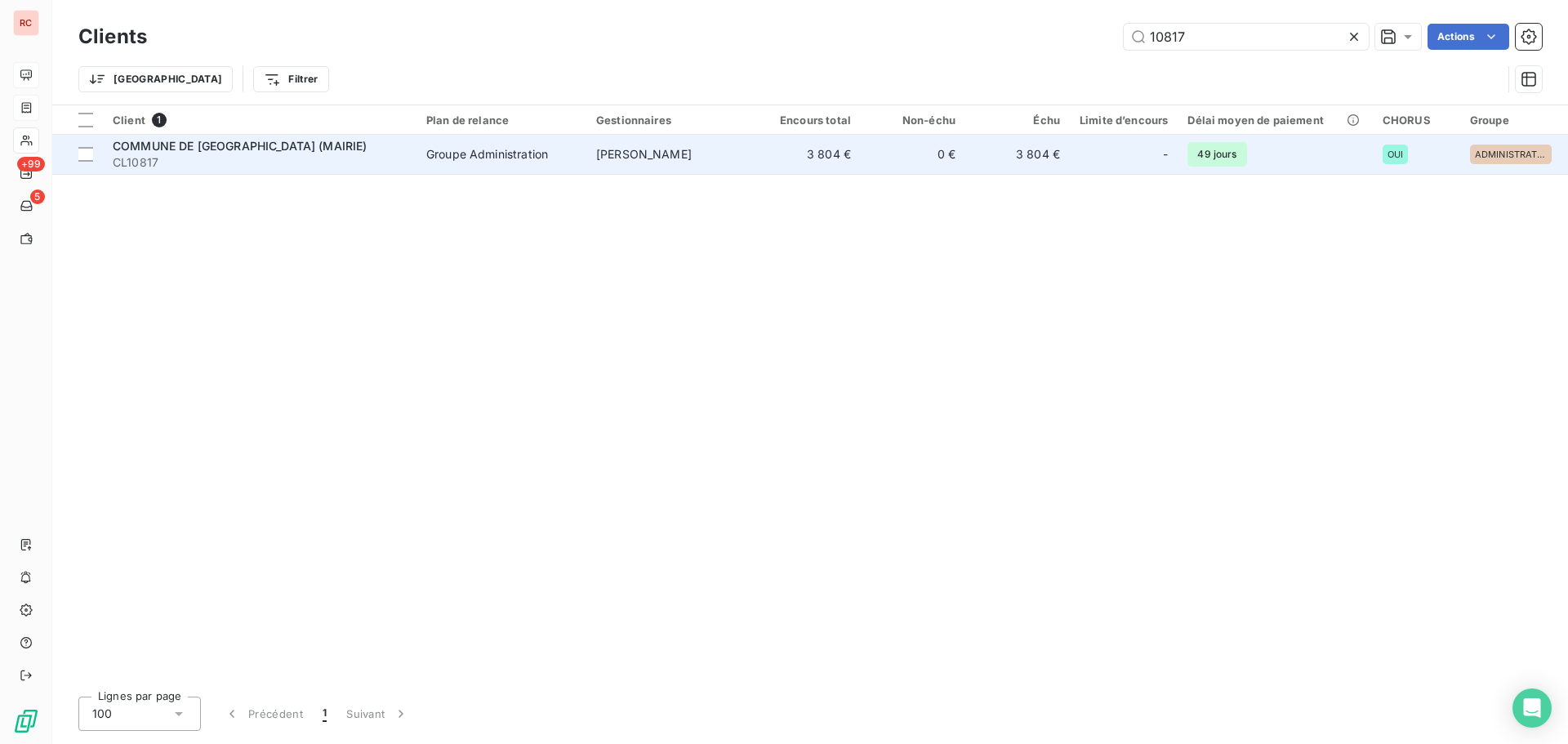
click at [494, 153] on div "Groupe Administration" at bounding box center [486, 153] width 121 height 16
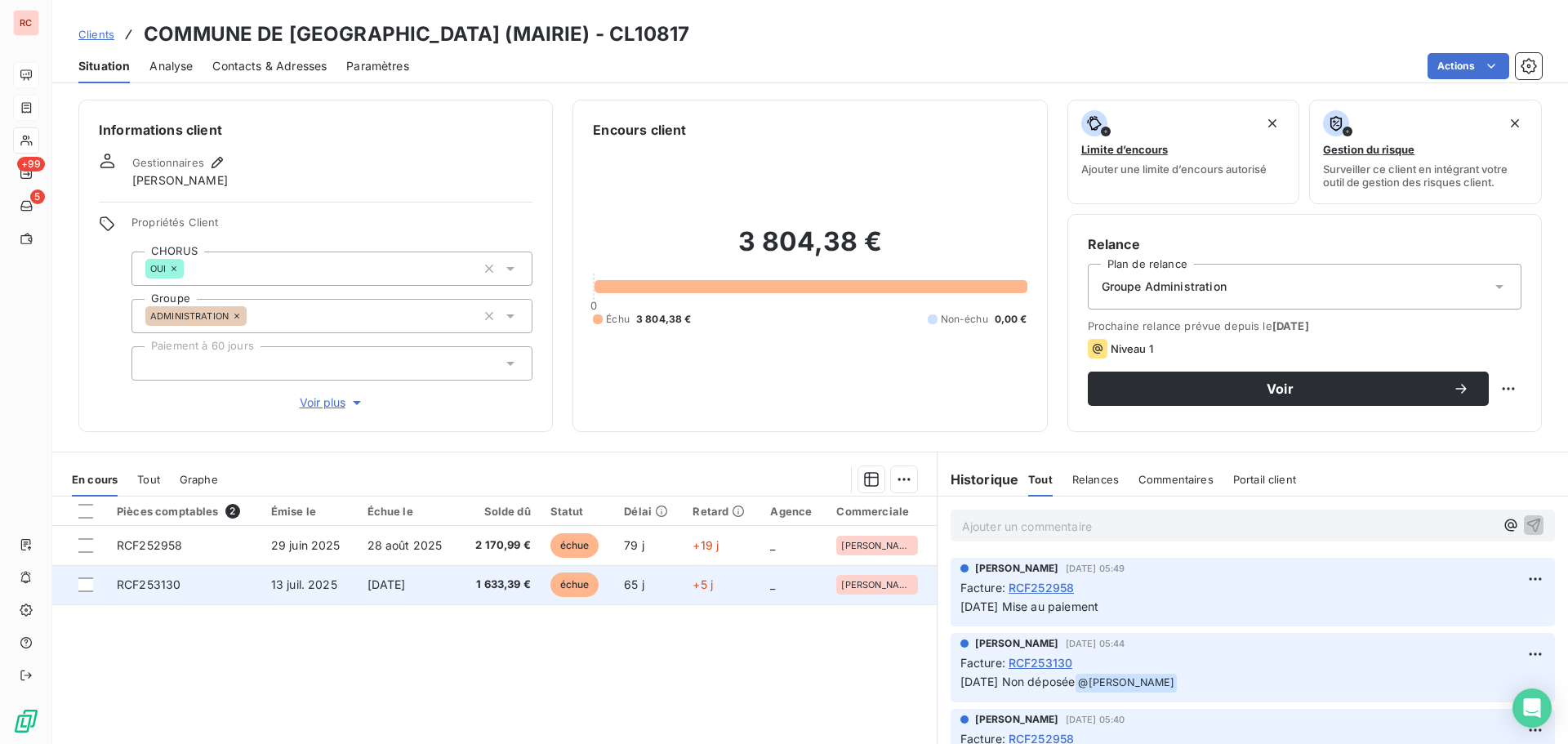
click at [419, 576] on td "[DATE]" at bounding box center [408, 585] width 102 height 40
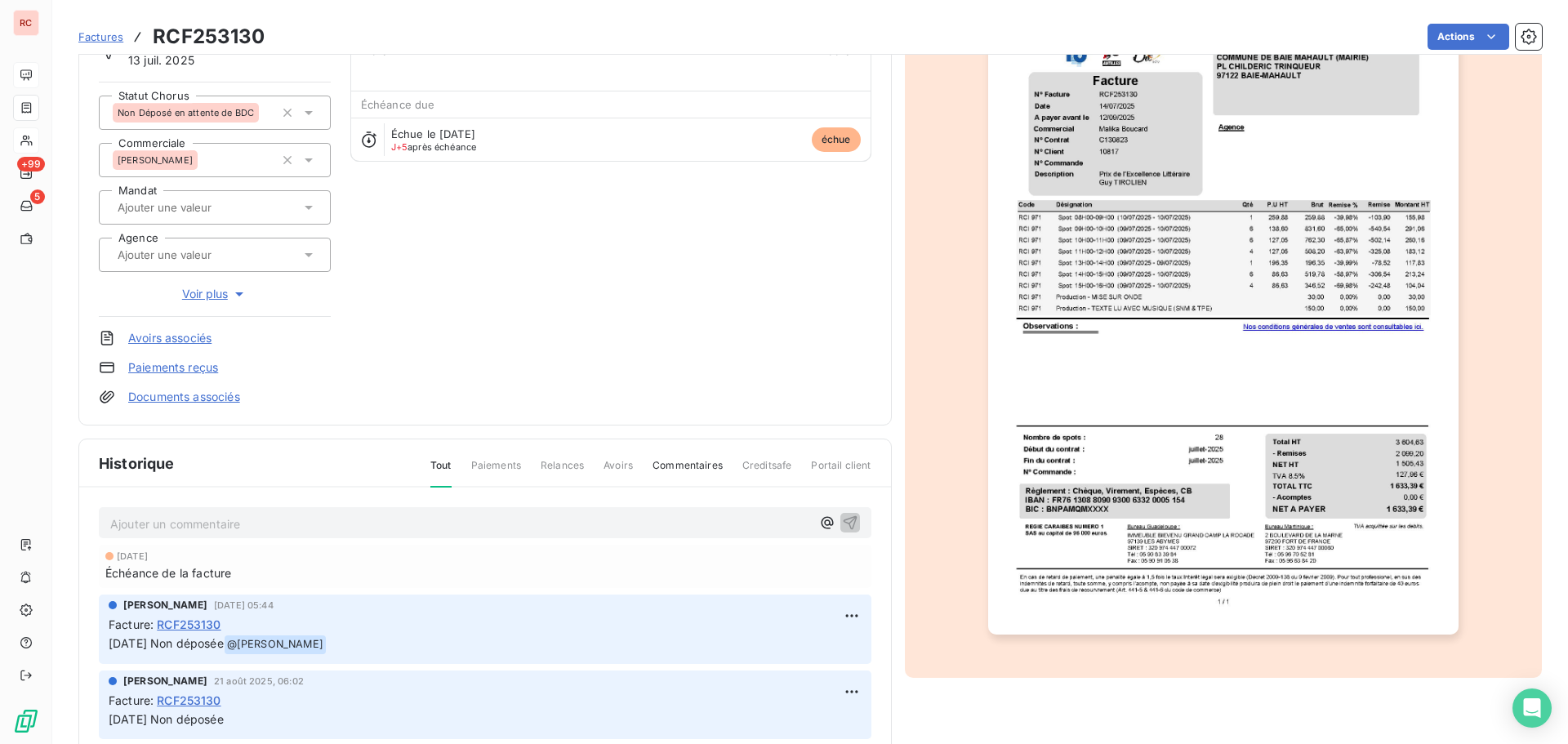
scroll to position [165, 0]
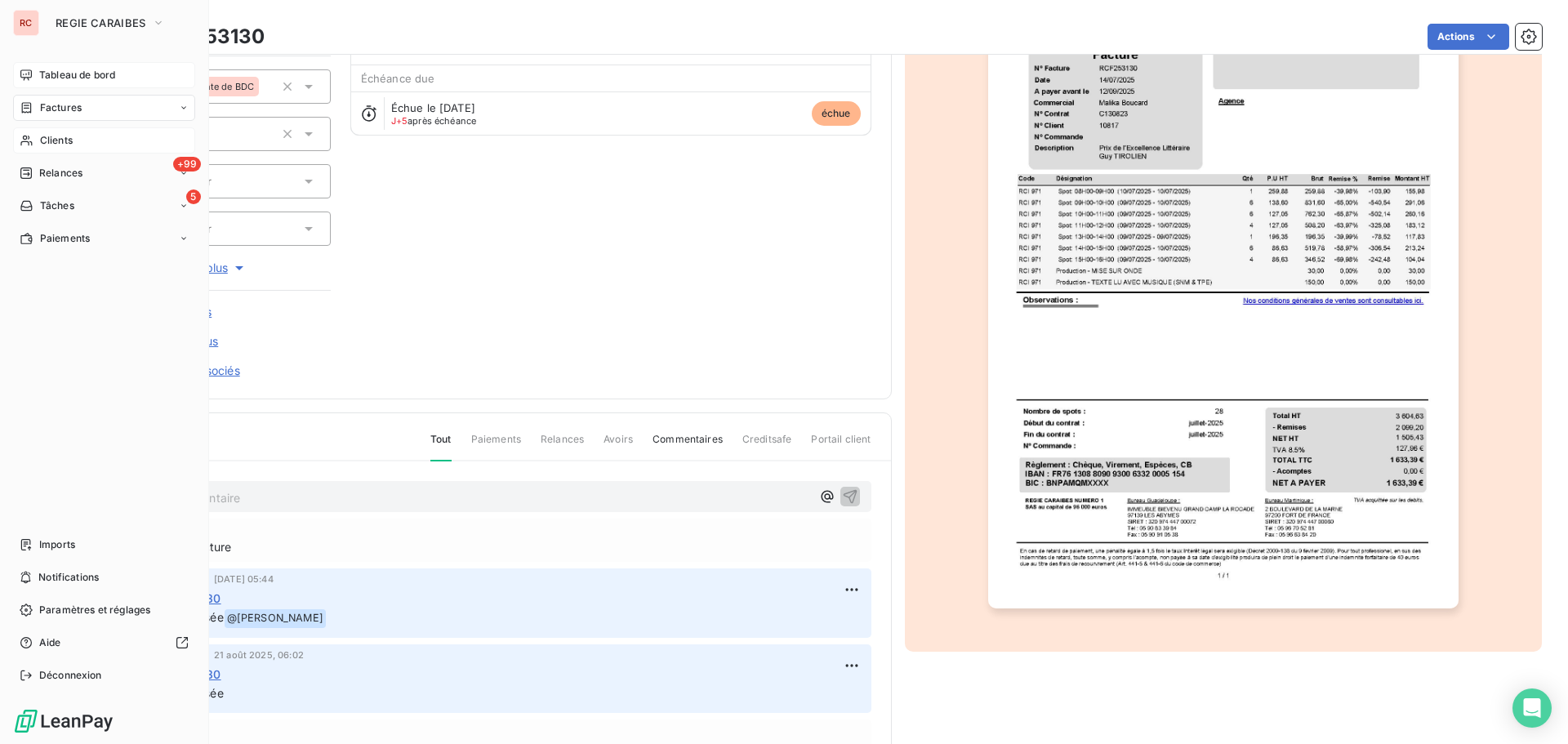
click at [47, 140] on span "Clients" at bounding box center [56, 141] width 33 height 15
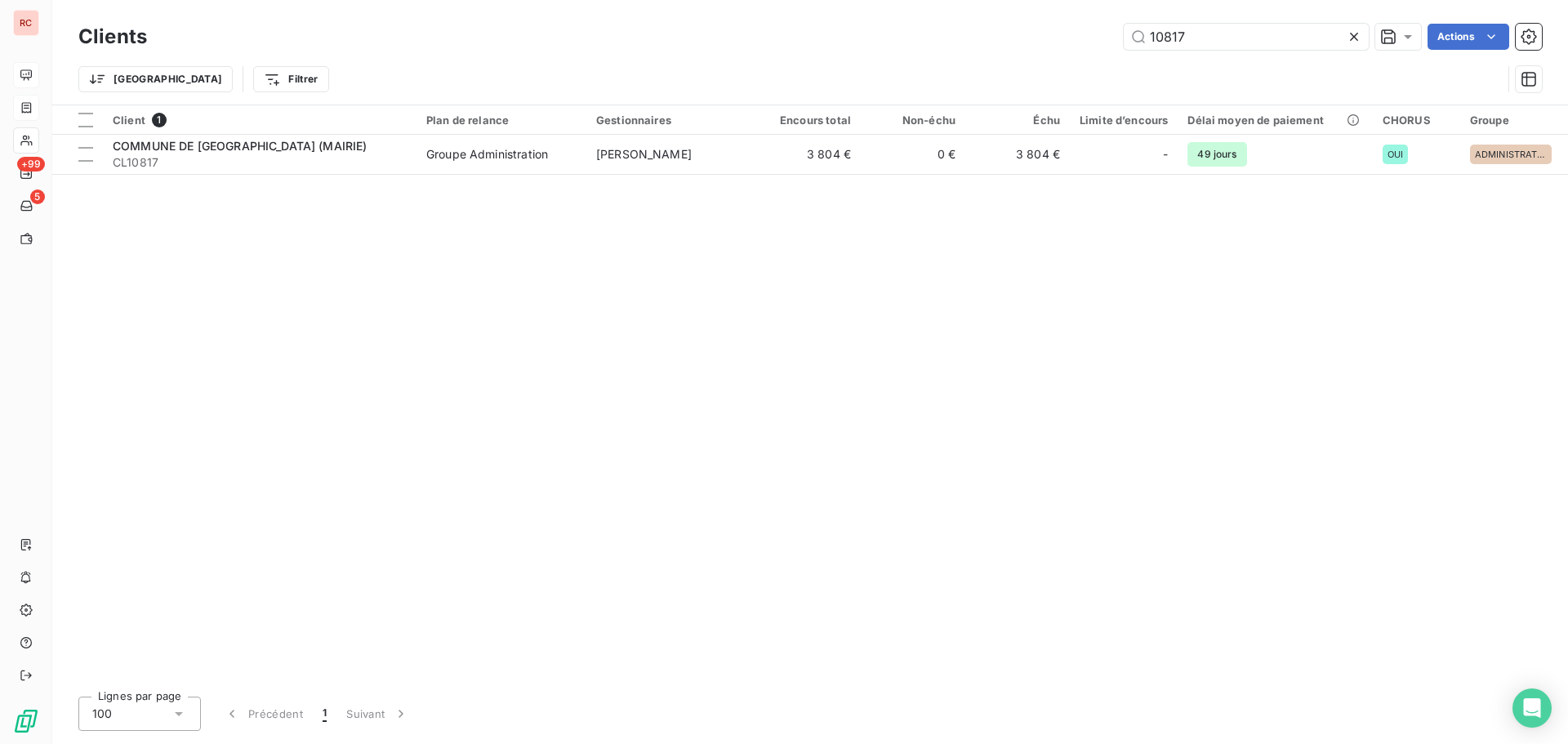
drag, startPoint x: 1205, startPoint y: 36, endPoint x: 1115, endPoint y: 38, distance: 90.0
click at [1115, 38] on div "10817 Actions" at bounding box center [854, 37] width 1375 height 26
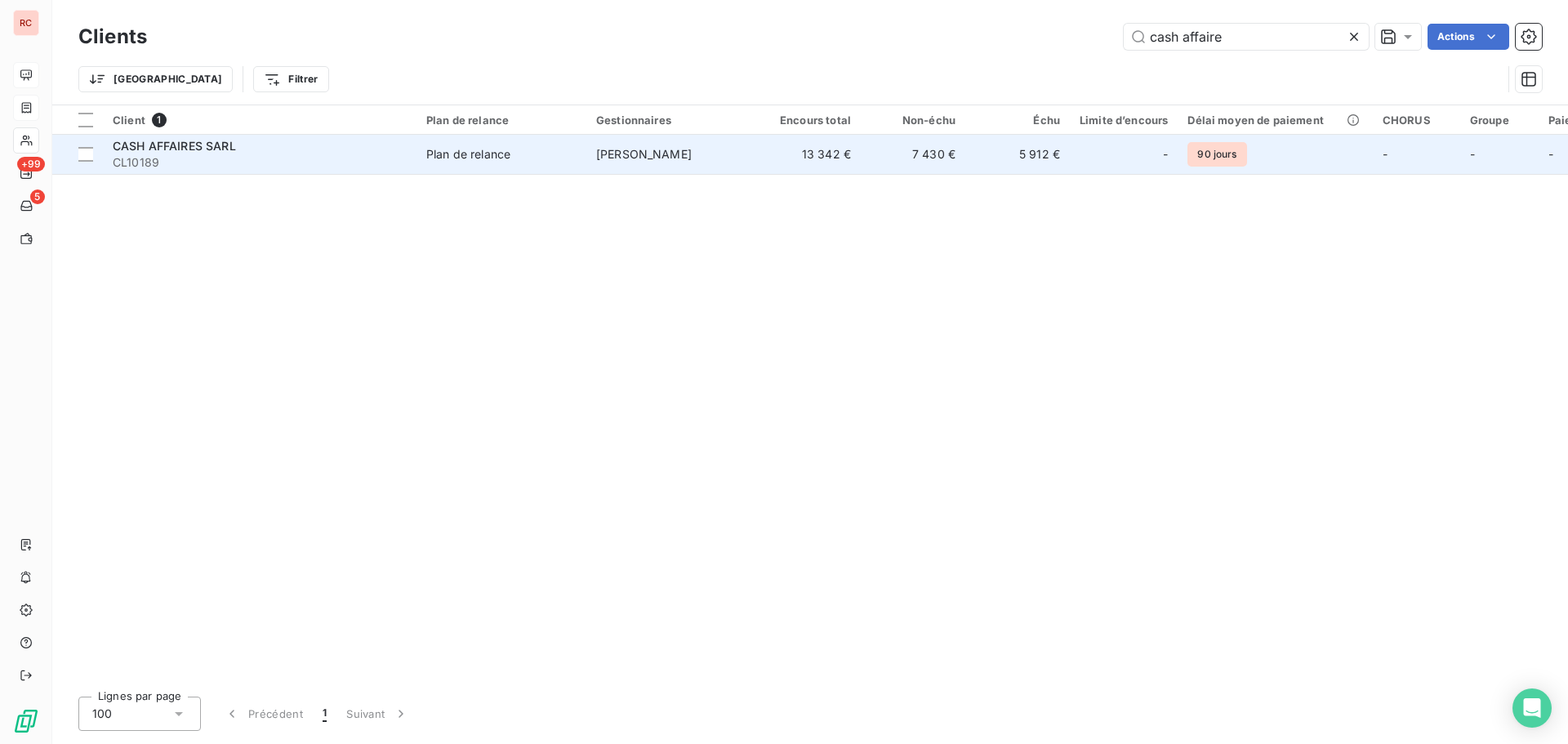
type input "cash affaire"
click at [714, 160] on td "[PERSON_NAME]" at bounding box center [671, 154] width 170 height 40
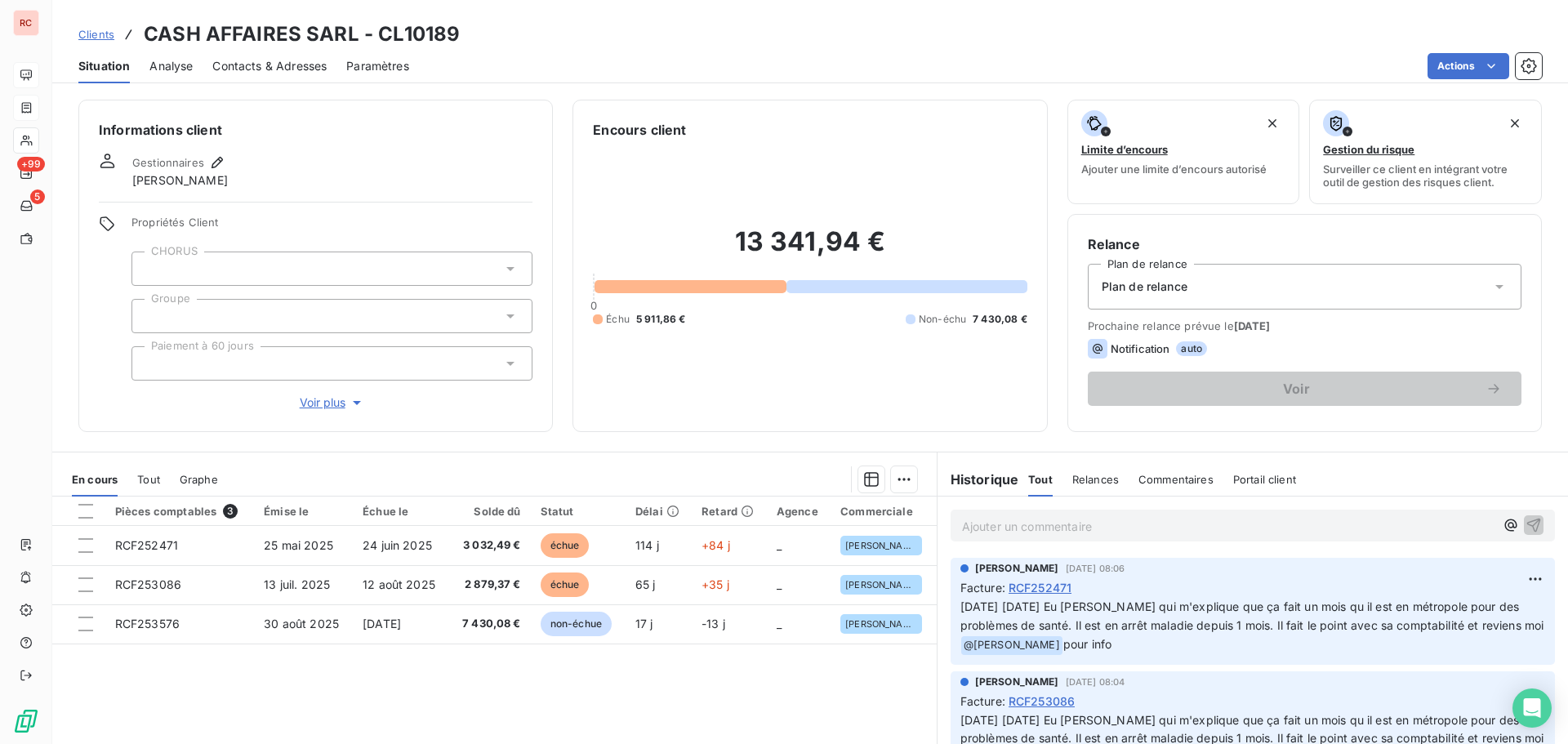
click at [158, 481] on span "Tout" at bounding box center [149, 480] width 23 height 13
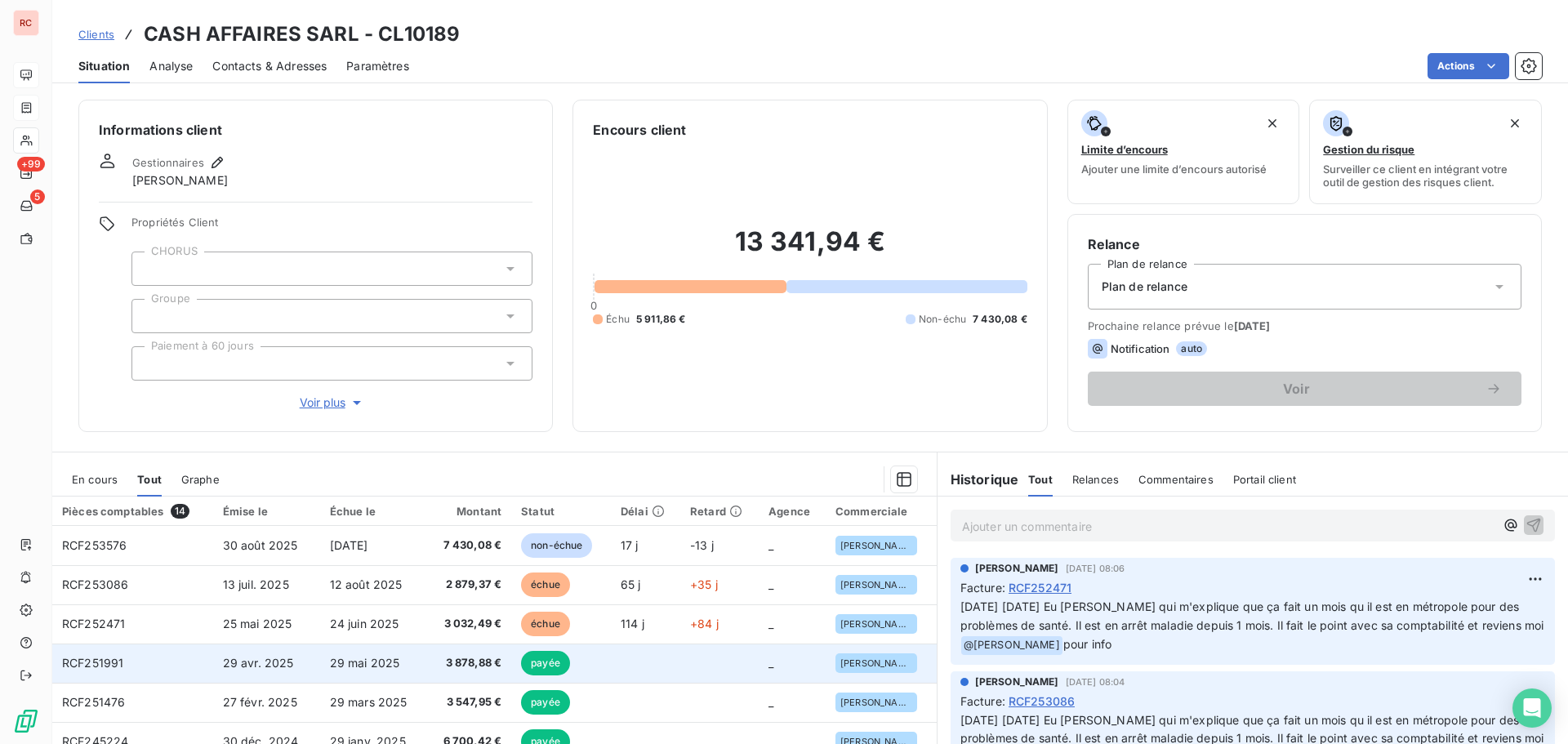
click at [398, 669] on td "29 mai 2025" at bounding box center [372, 663] width 106 height 40
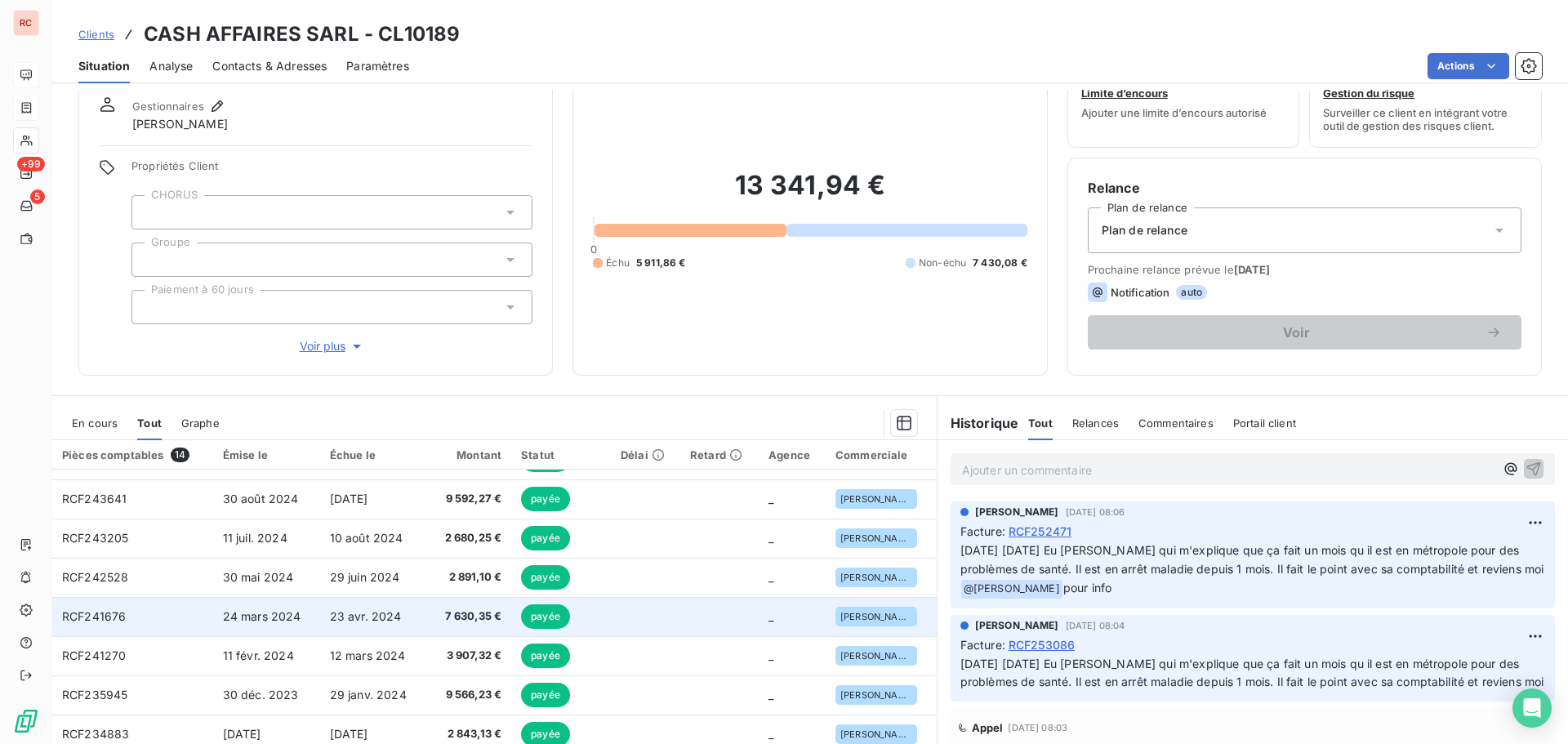
scroll to position [82, 0]
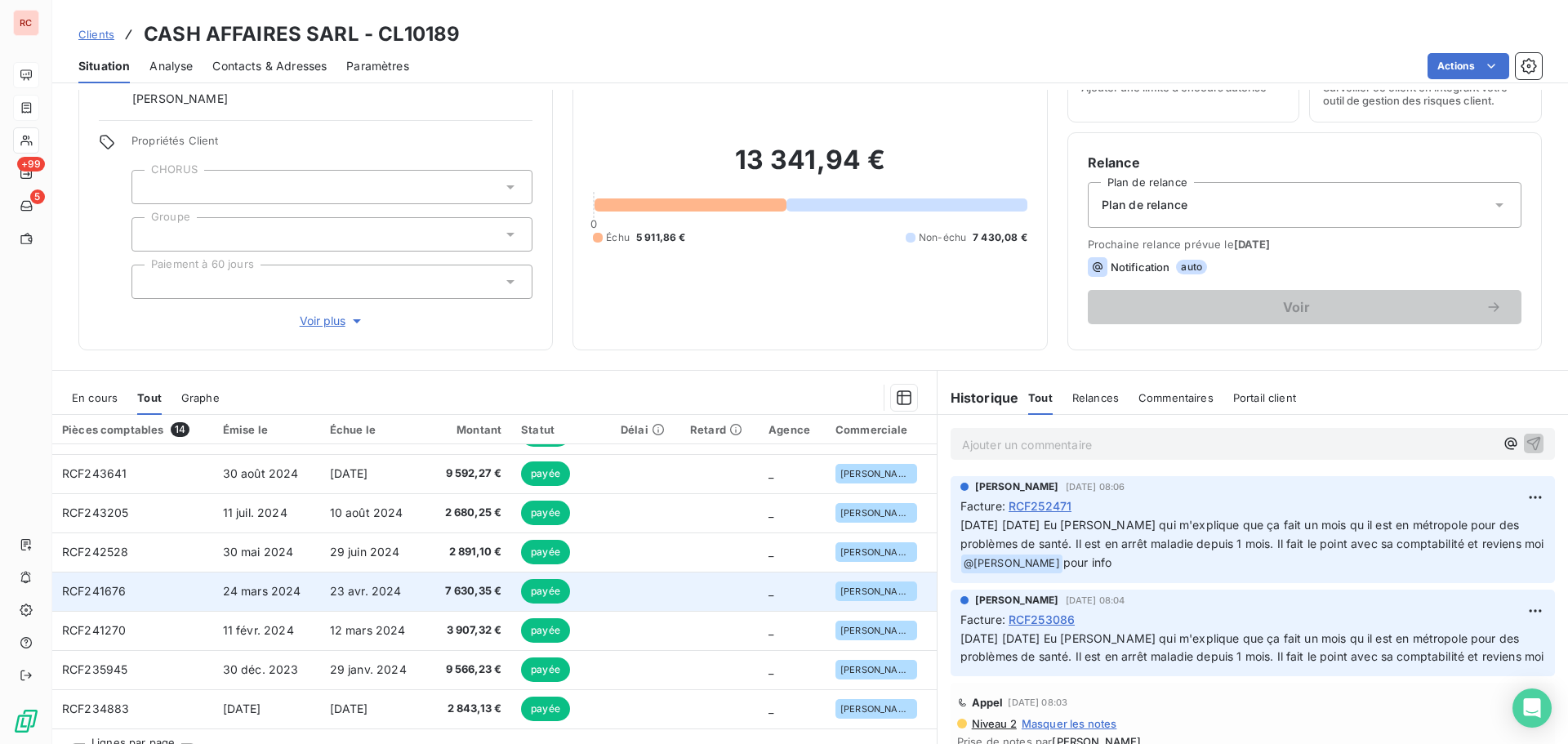
click at [237, 594] on span "24 mars 2024" at bounding box center [261, 591] width 78 height 14
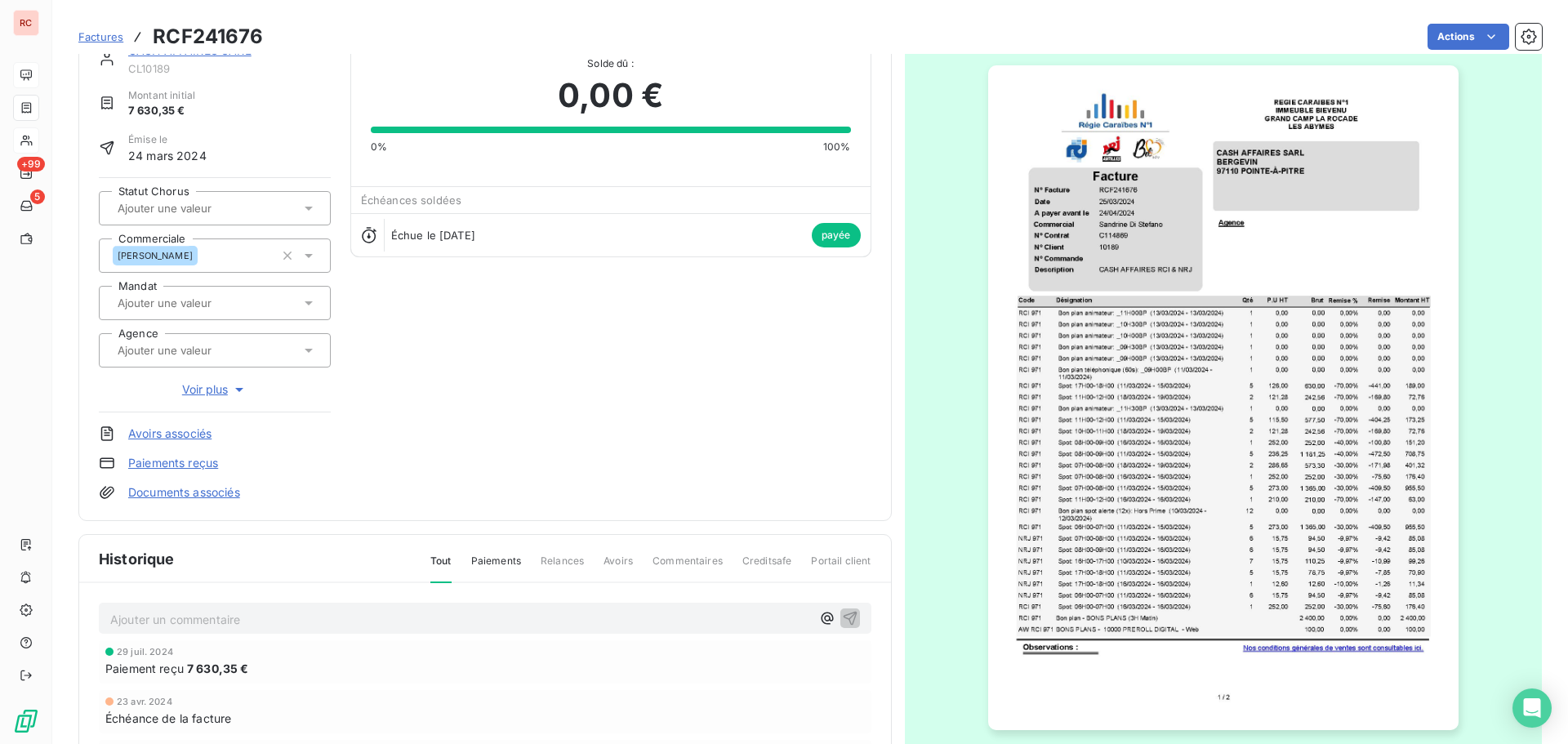
scroll to position [83, 0]
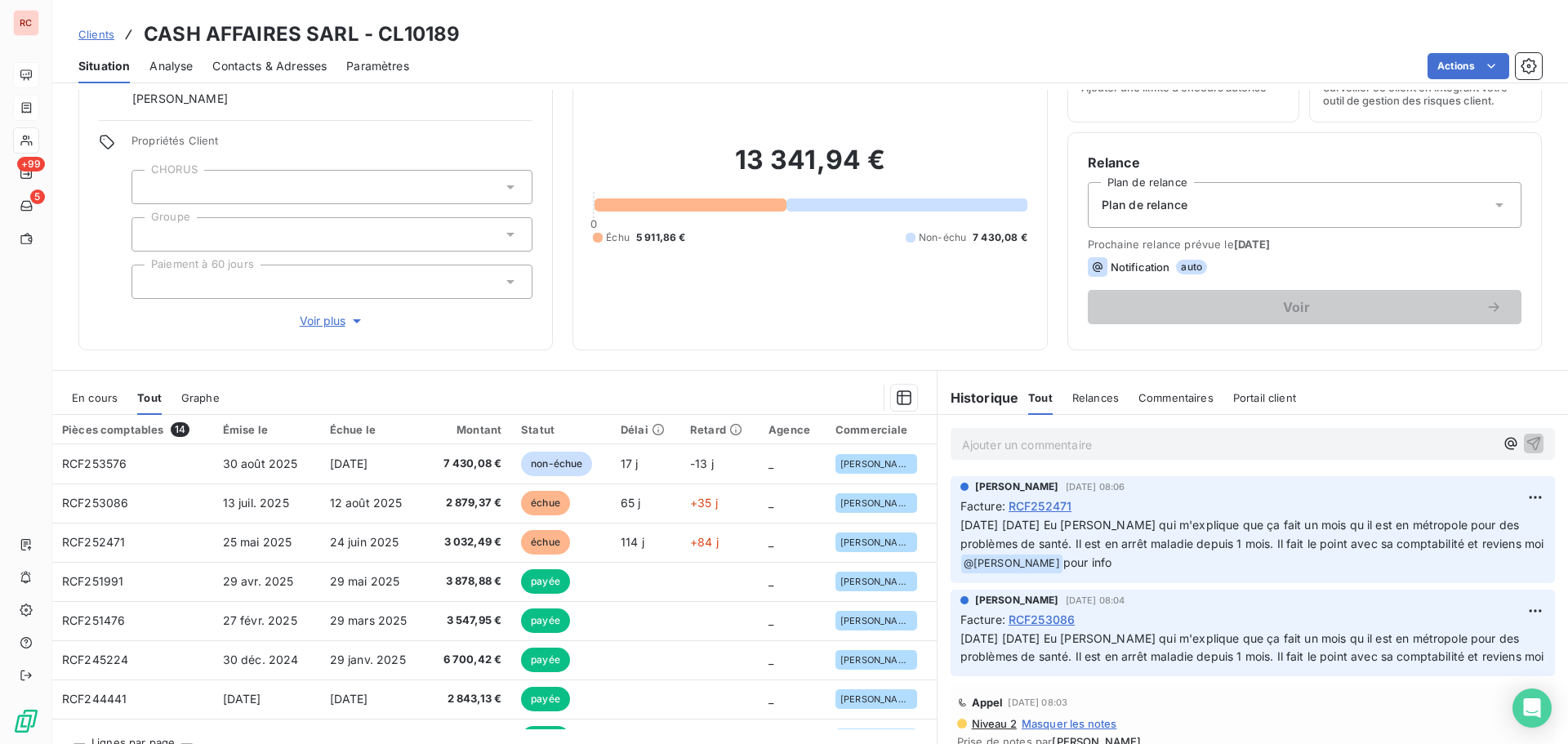
click at [95, 30] on span "Clients" at bounding box center [96, 35] width 36 height 13
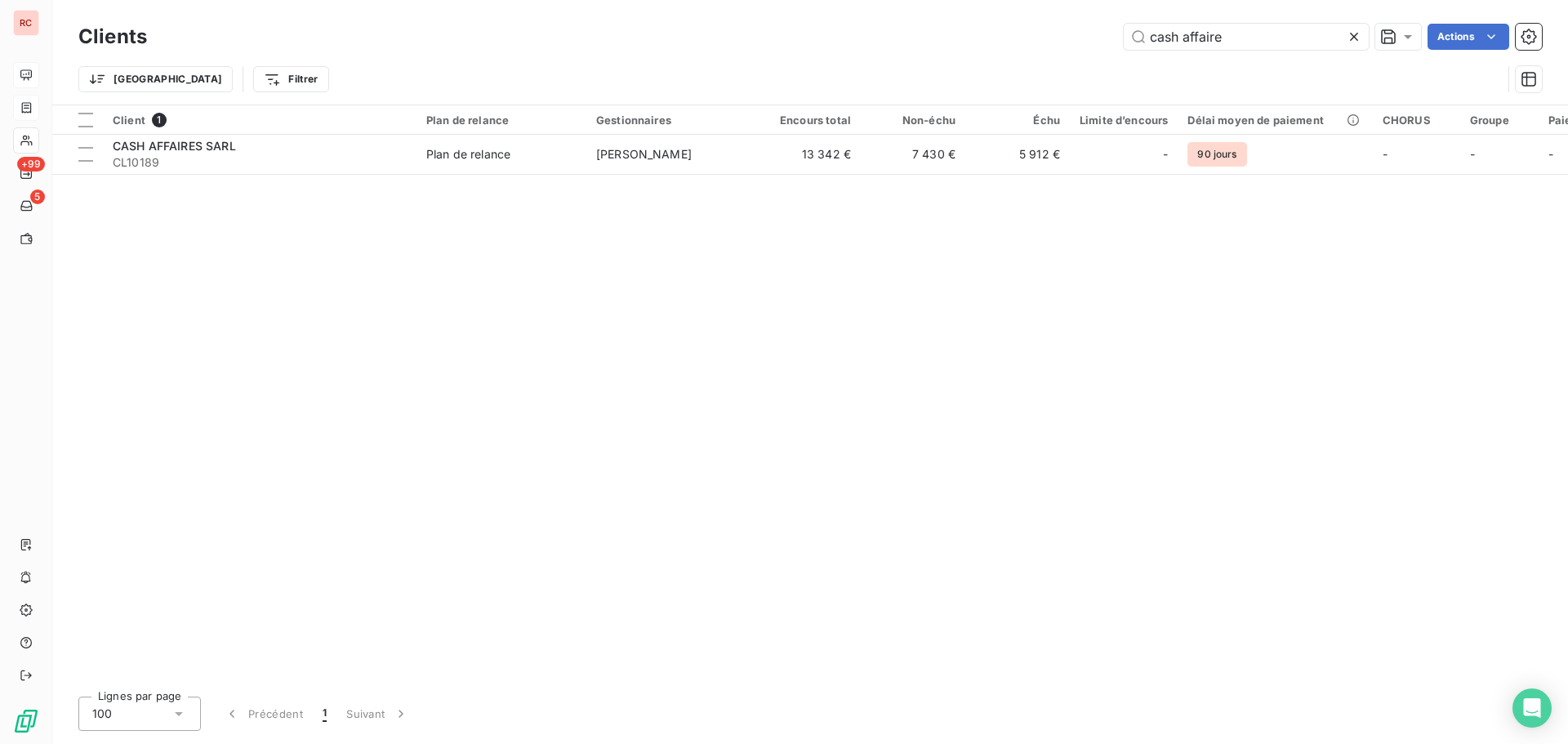
drag, startPoint x: 1264, startPoint y: 34, endPoint x: 886, endPoint y: 28, distance: 378.0
click at [886, 28] on div "cash affaire Actions" at bounding box center [854, 37] width 1375 height 26
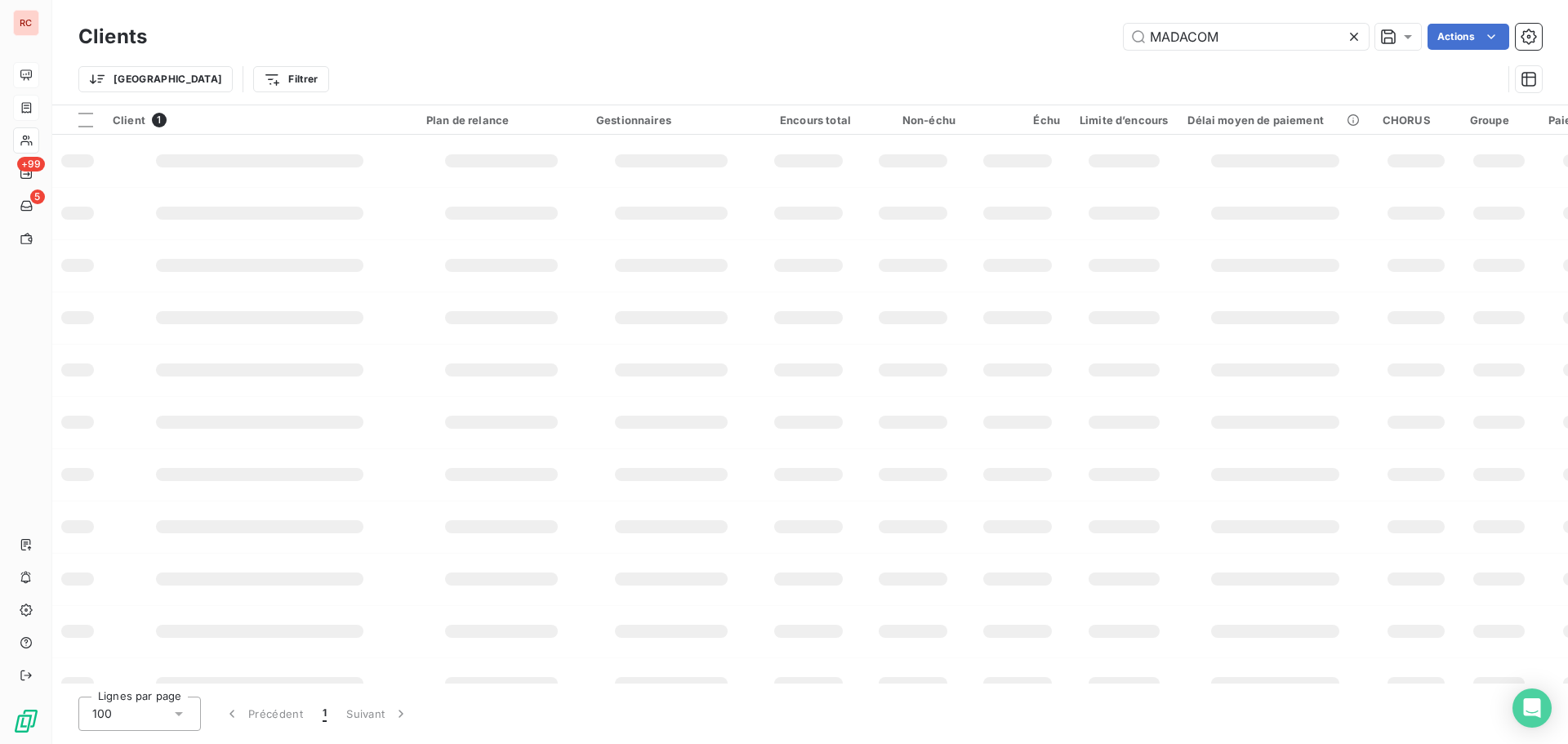
type input "MADACOM"
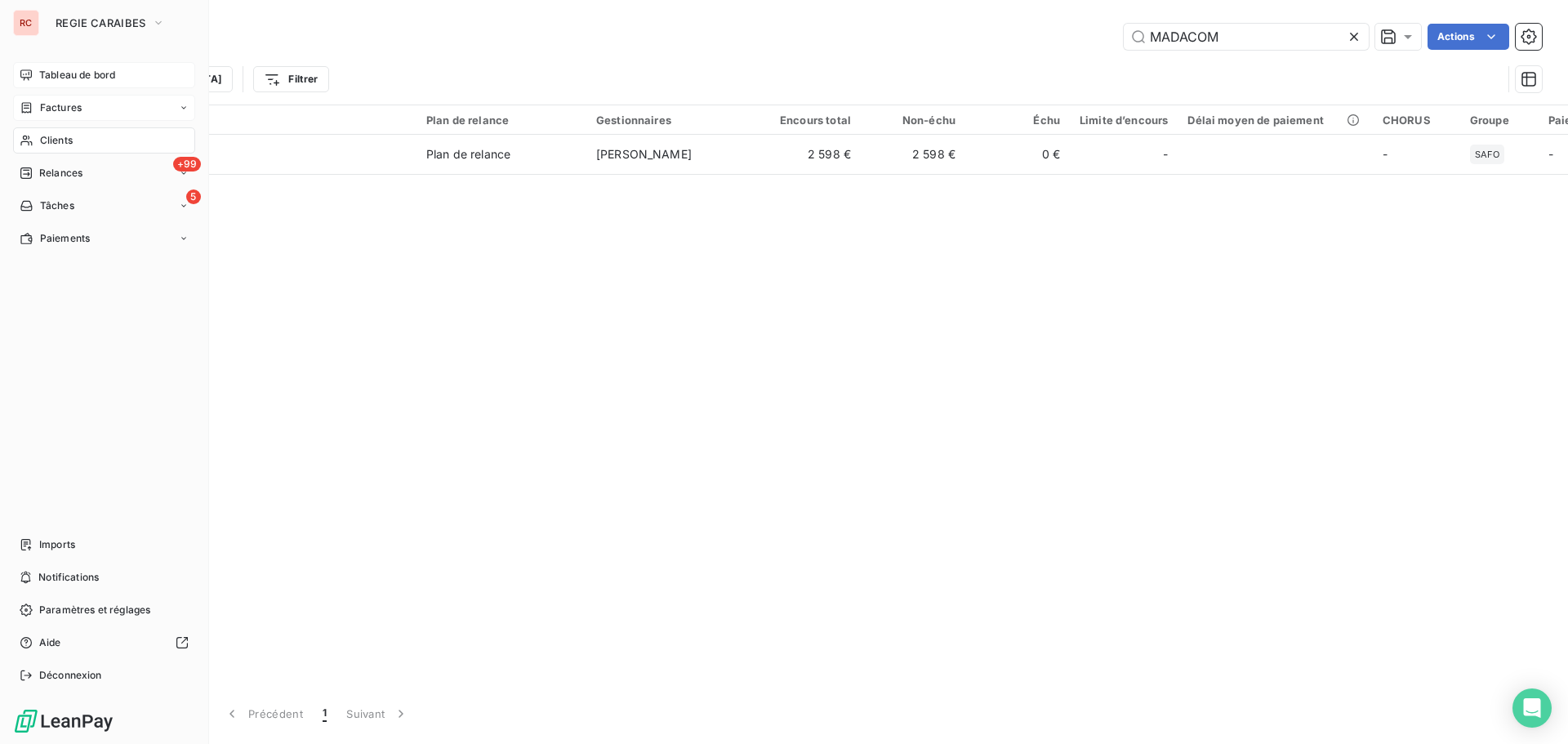
click at [63, 108] on span "Factures" at bounding box center [61, 108] width 41 height 15
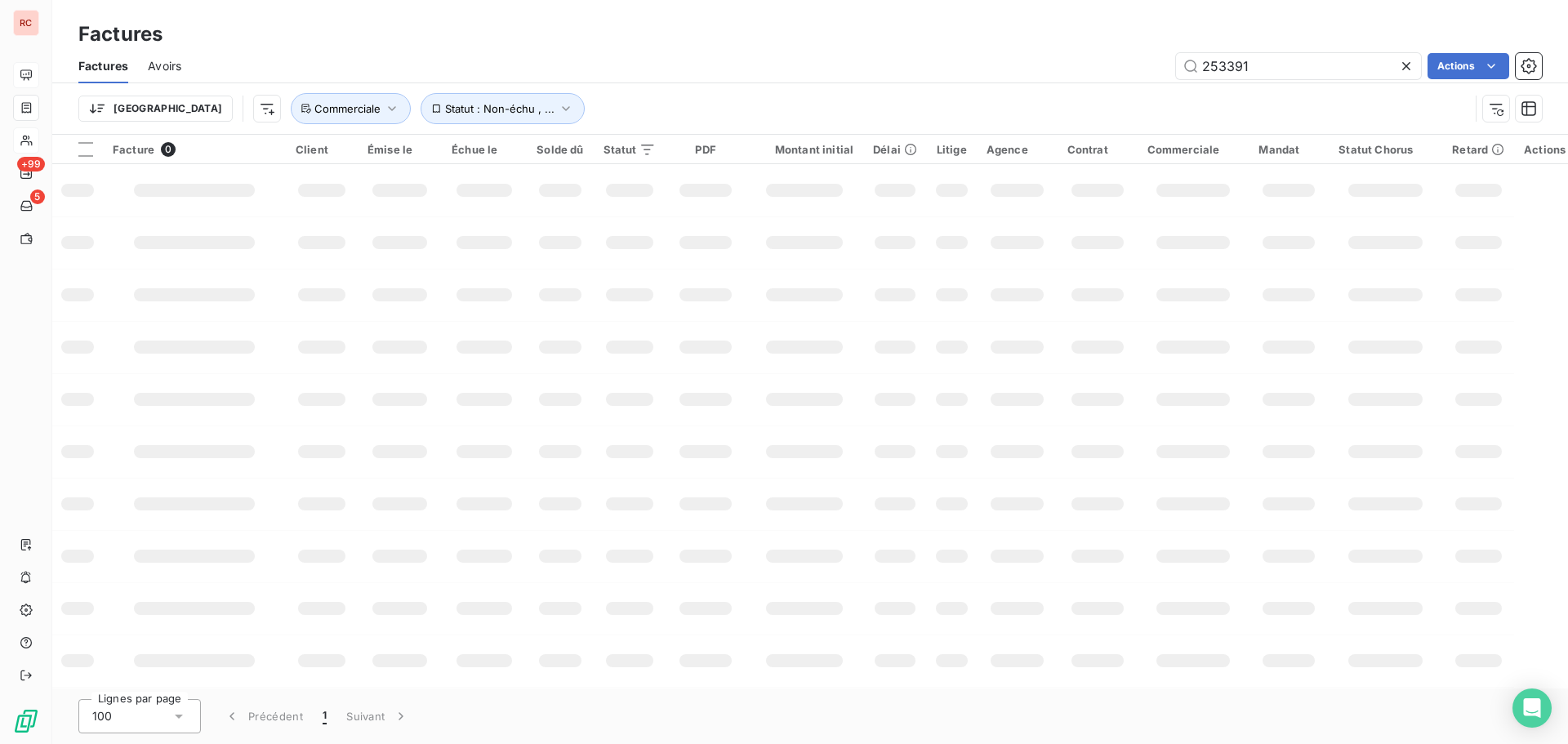
drag, startPoint x: 1244, startPoint y: 74, endPoint x: 1152, endPoint y: 78, distance: 92.1
click at [1152, 78] on div "253391 Actions" at bounding box center [871, 66] width 1341 height 26
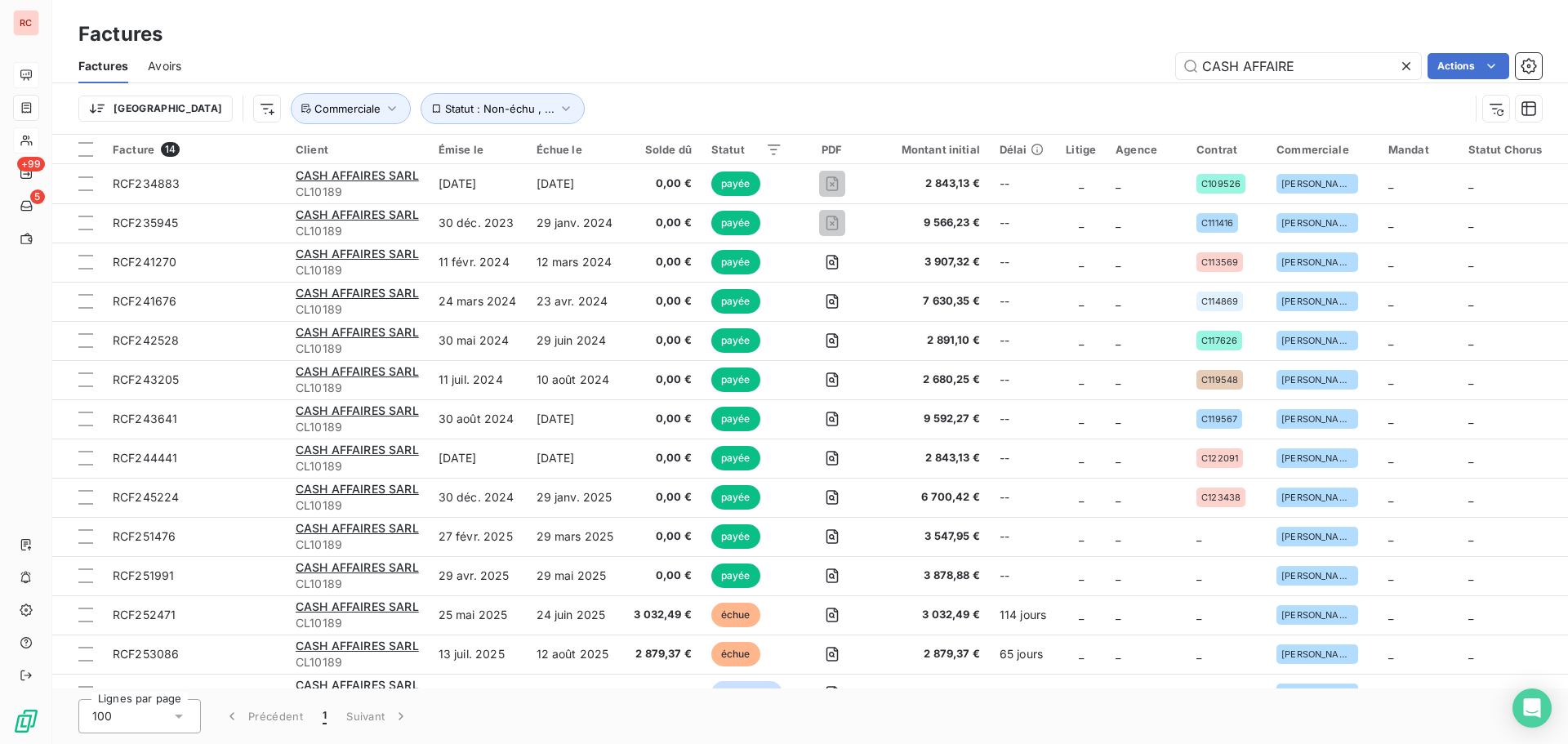
type input "CASH AFFAIRE"
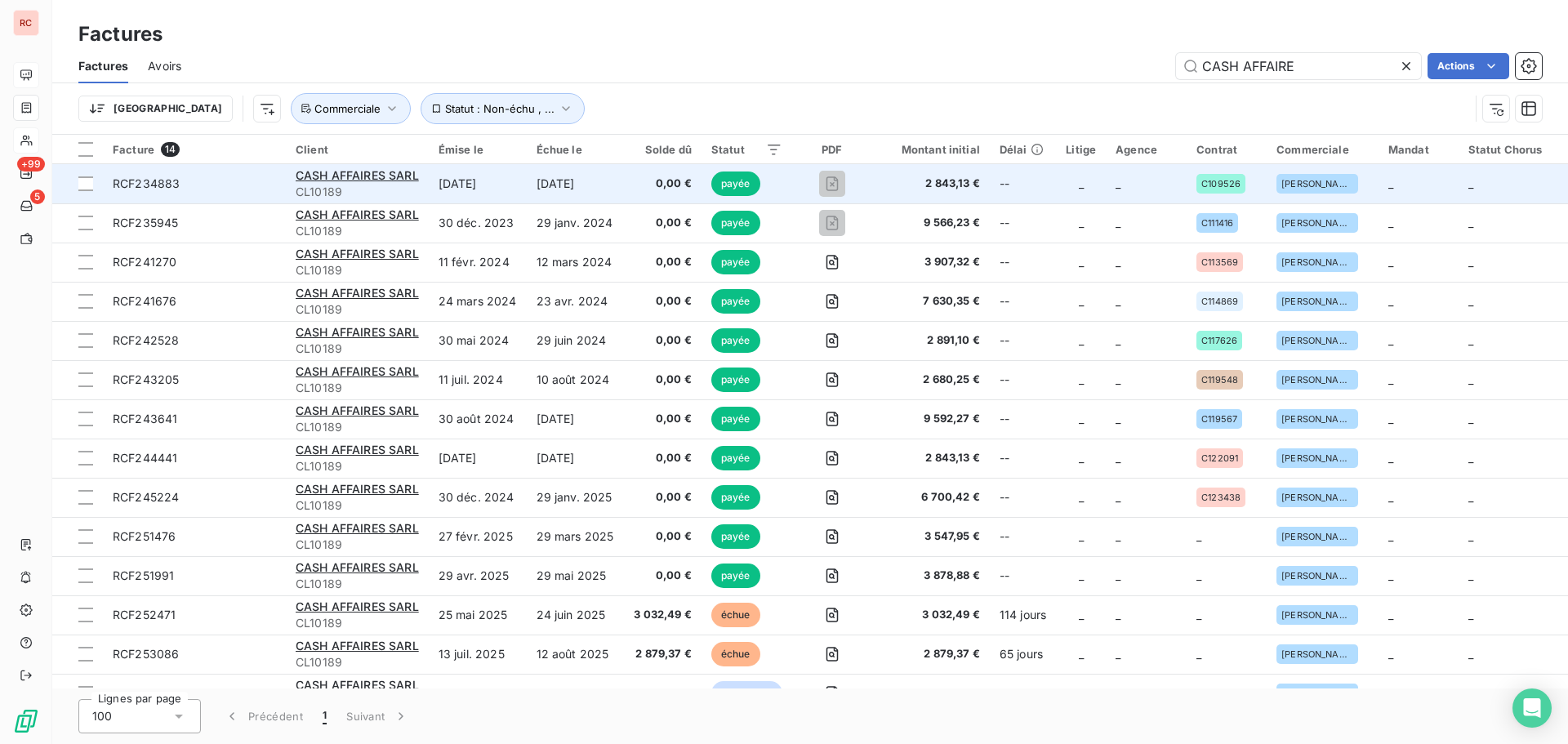
click at [165, 188] on span "RCF234883" at bounding box center [146, 183] width 67 height 14
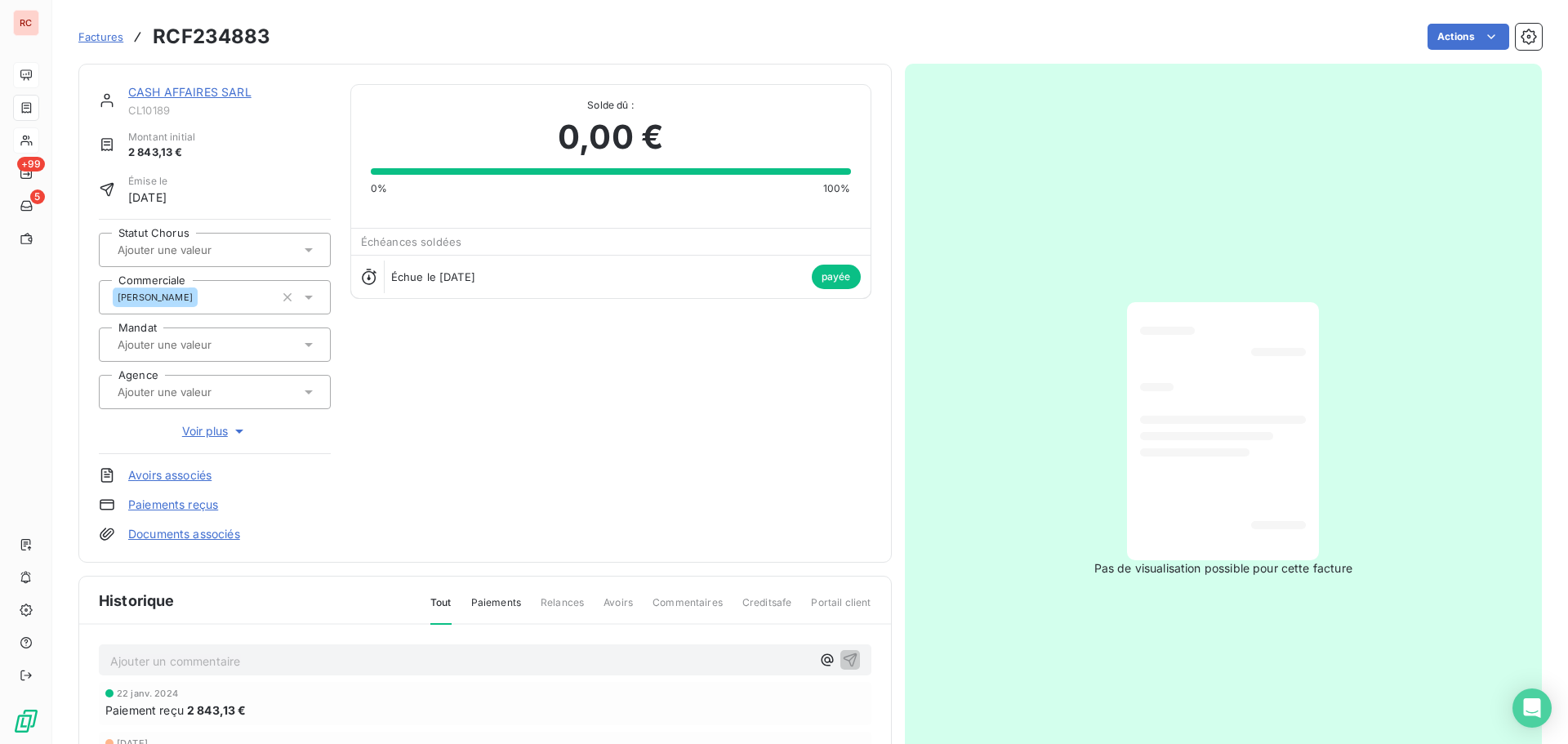
click at [227, 88] on link "CASH AFFAIRES SARL" at bounding box center [189, 91] width 123 height 14
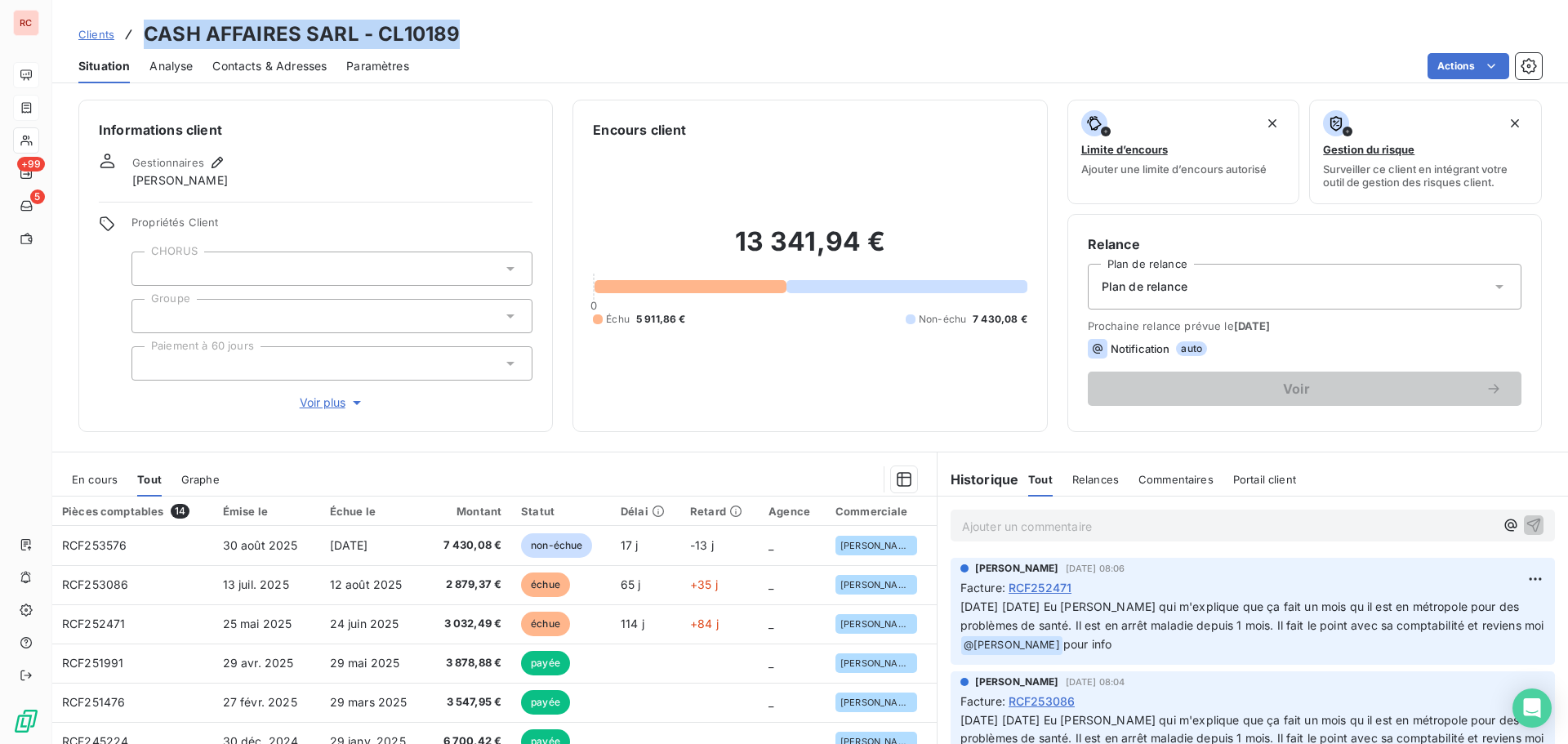
drag, startPoint x: 461, startPoint y: 38, endPoint x: 144, endPoint y: 36, distance: 317.0
click at [144, 36] on div "Clients CASH AFFAIRES SARL - CL10189" at bounding box center [810, 34] width 1515 height 29
copy h3 "CASH AFFAIRES SARL - CL10189"
click at [271, 61] on span "Contacts & Adresses" at bounding box center [270, 66] width 115 height 16
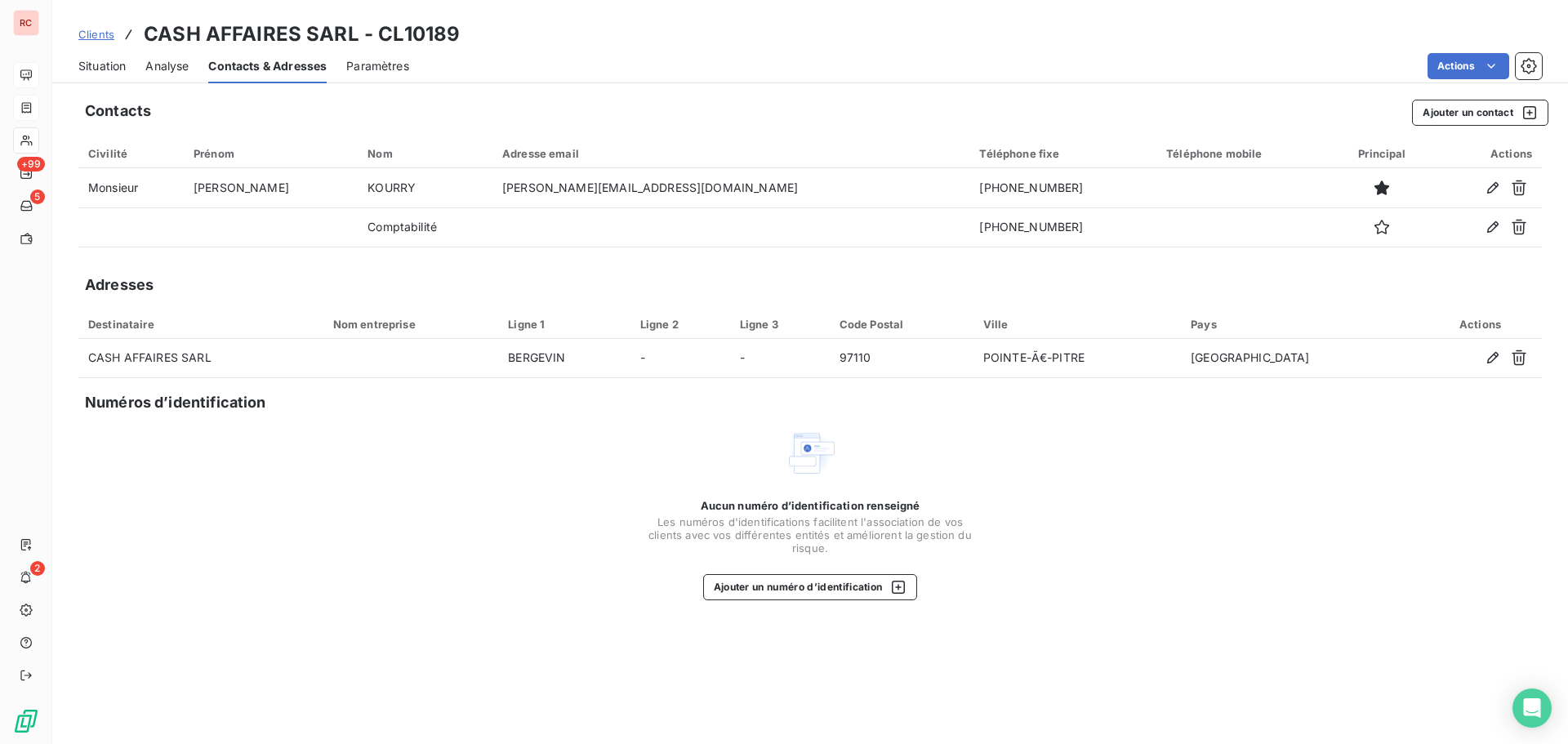
drag, startPoint x: 510, startPoint y: 54, endPoint x: 494, endPoint y: 40, distance: 21.3
click at [510, 53] on div "Actions" at bounding box center [985, 66] width 1113 height 26
drag, startPoint x: 494, startPoint y: 39, endPoint x: 141, endPoint y: 42, distance: 353.0
click at [141, 42] on div "Clients CASH AFFAIRES SARL - CL10189" at bounding box center [810, 34] width 1515 height 29
copy h3 "CASH AFFAIRES SARL - CL10189"
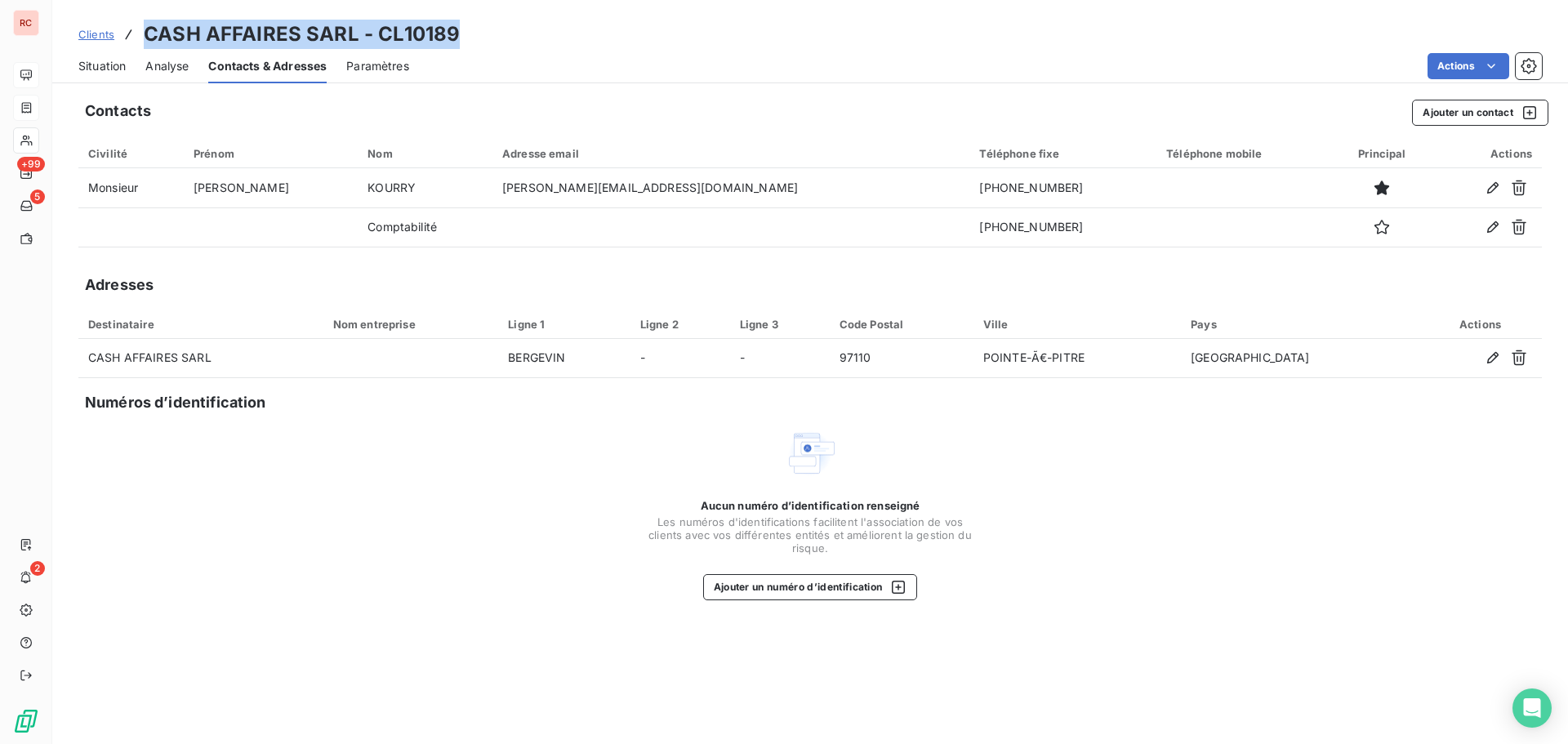
click at [109, 65] on span "Situation" at bounding box center [102, 66] width 47 height 16
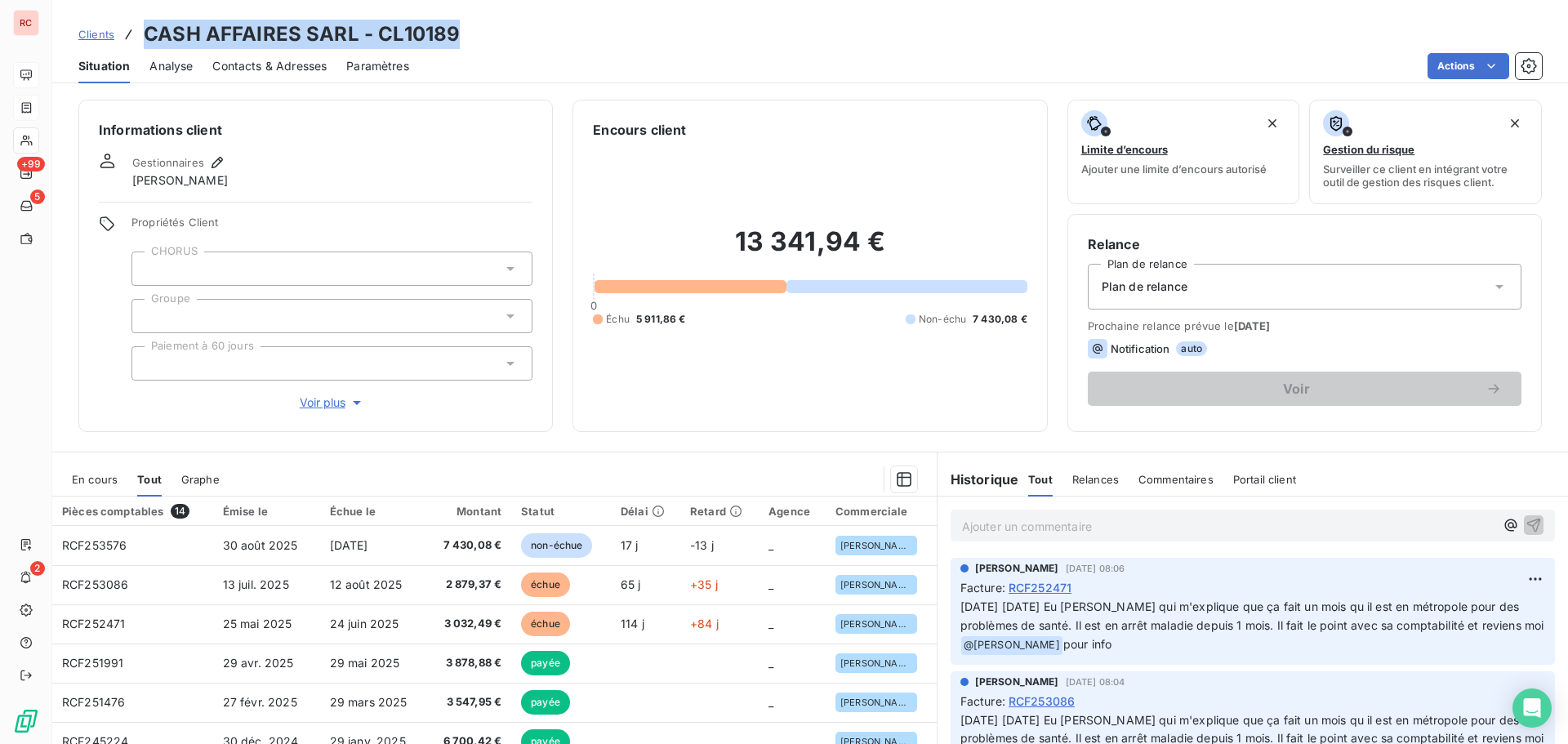
click at [100, 483] on span "En cours" at bounding box center [94, 480] width 46 height 13
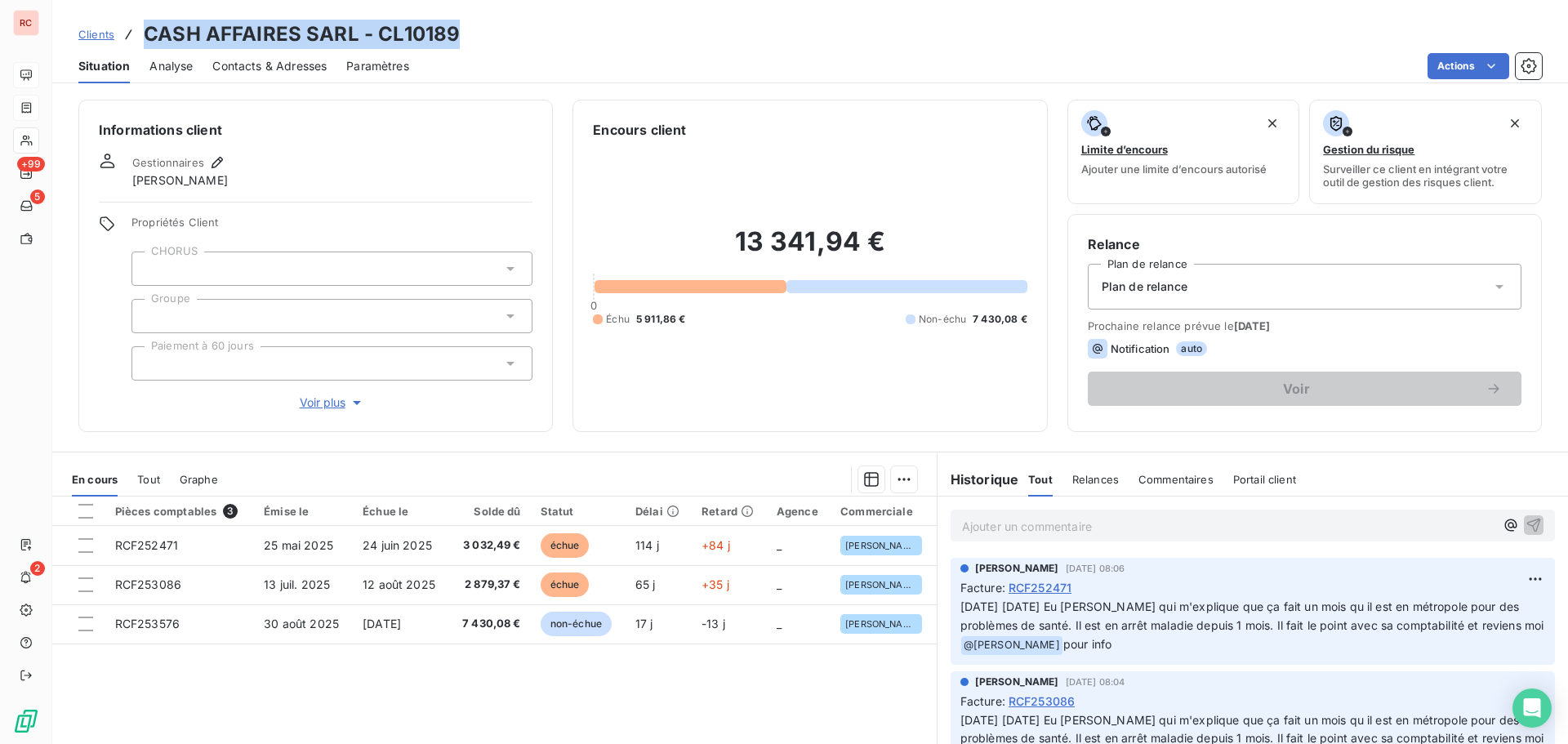
click at [262, 71] on span "Contacts & Adresses" at bounding box center [270, 66] width 115 height 16
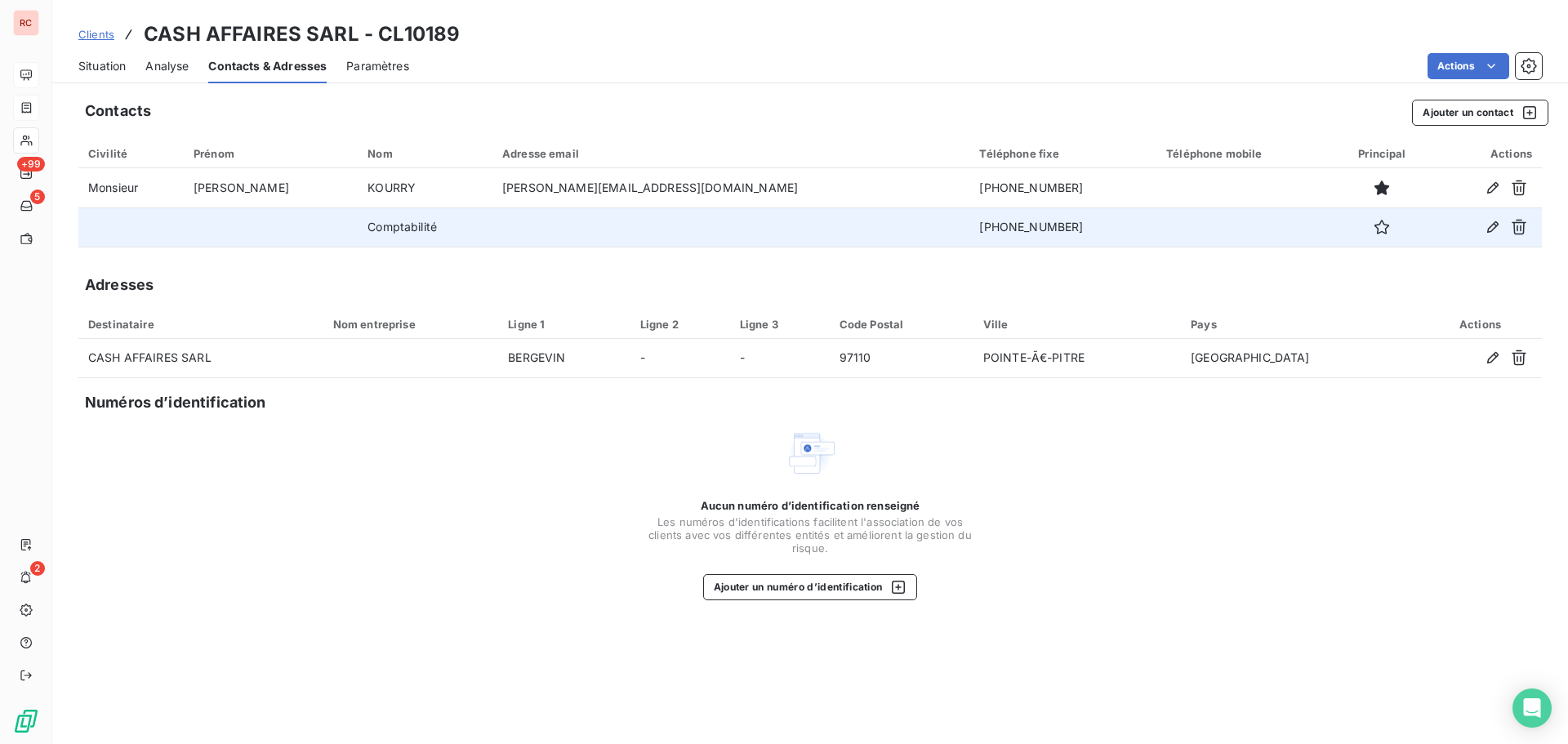
click at [574, 229] on td at bounding box center [730, 228] width 477 height 40
click at [1490, 233] on icon "button" at bounding box center [1492, 227] width 16 height 16
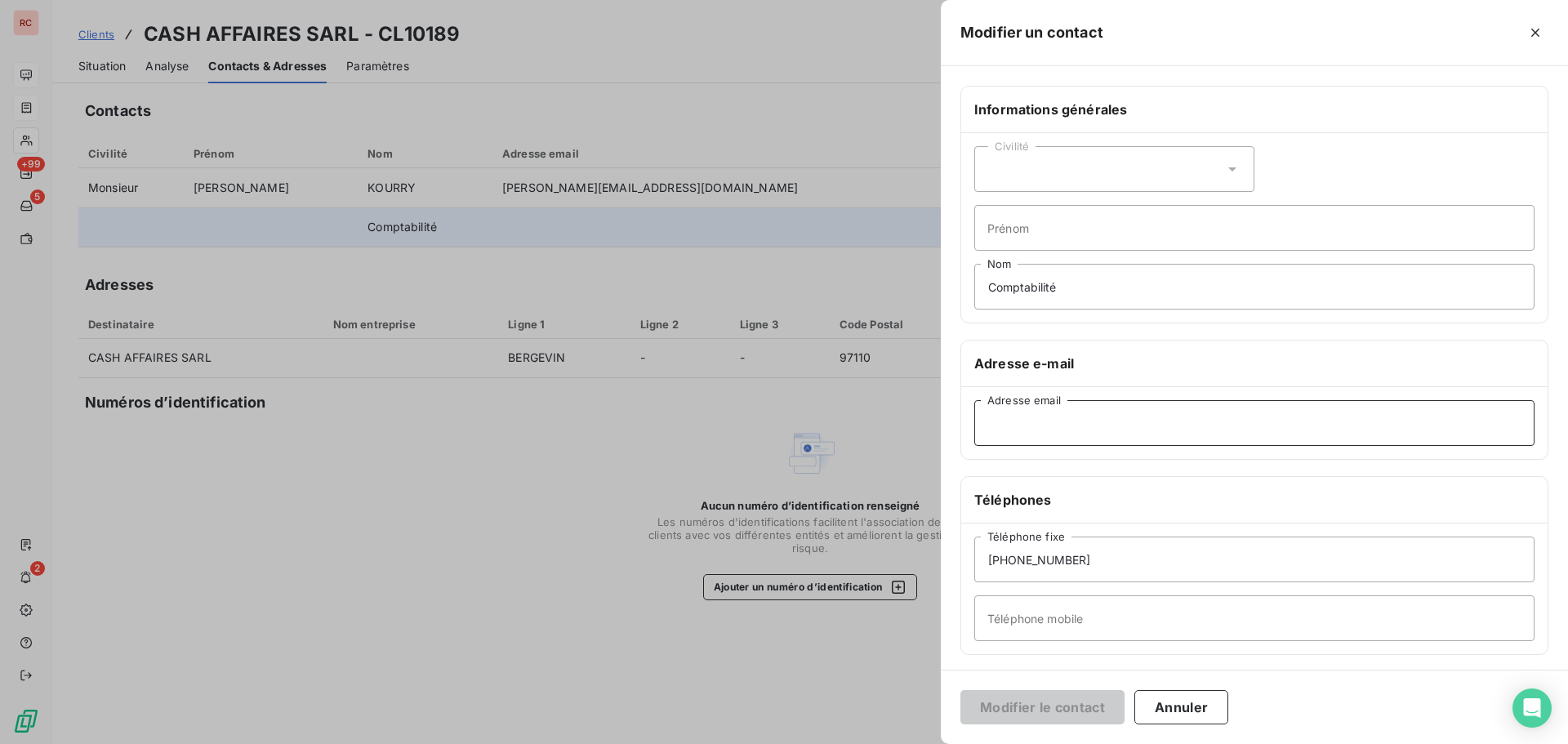
click at [1012, 426] on input "Adresse email" at bounding box center [1254, 423] width 560 height 46
paste input "[EMAIL_ADDRESS][DOMAIN_NAME]"
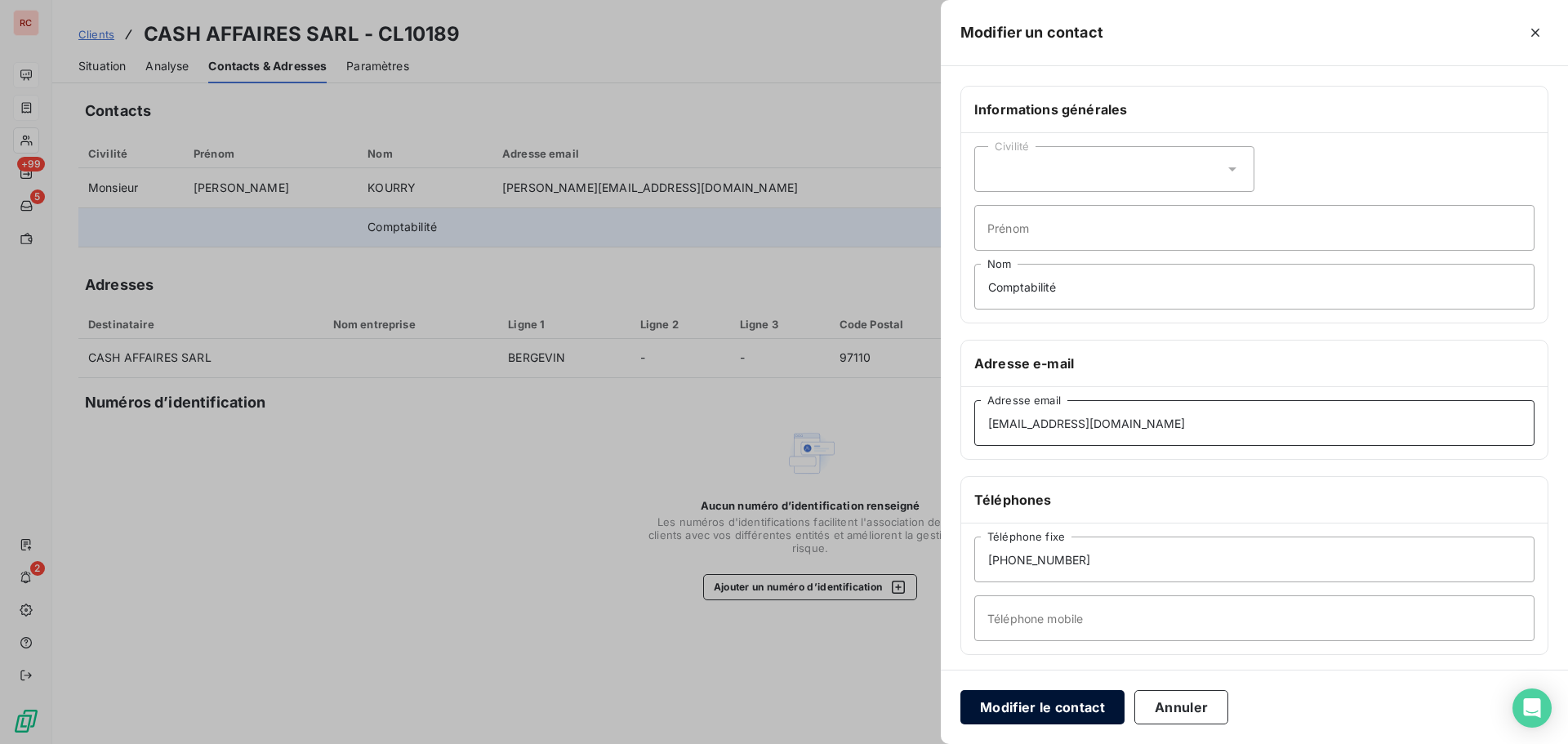
type input "[EMAIL_ADDRESS][DOMAIN_NAME]"
click at [1012, 705] on button "Modifier le contact" at bounding box center [1042, 707] width 165 height 34
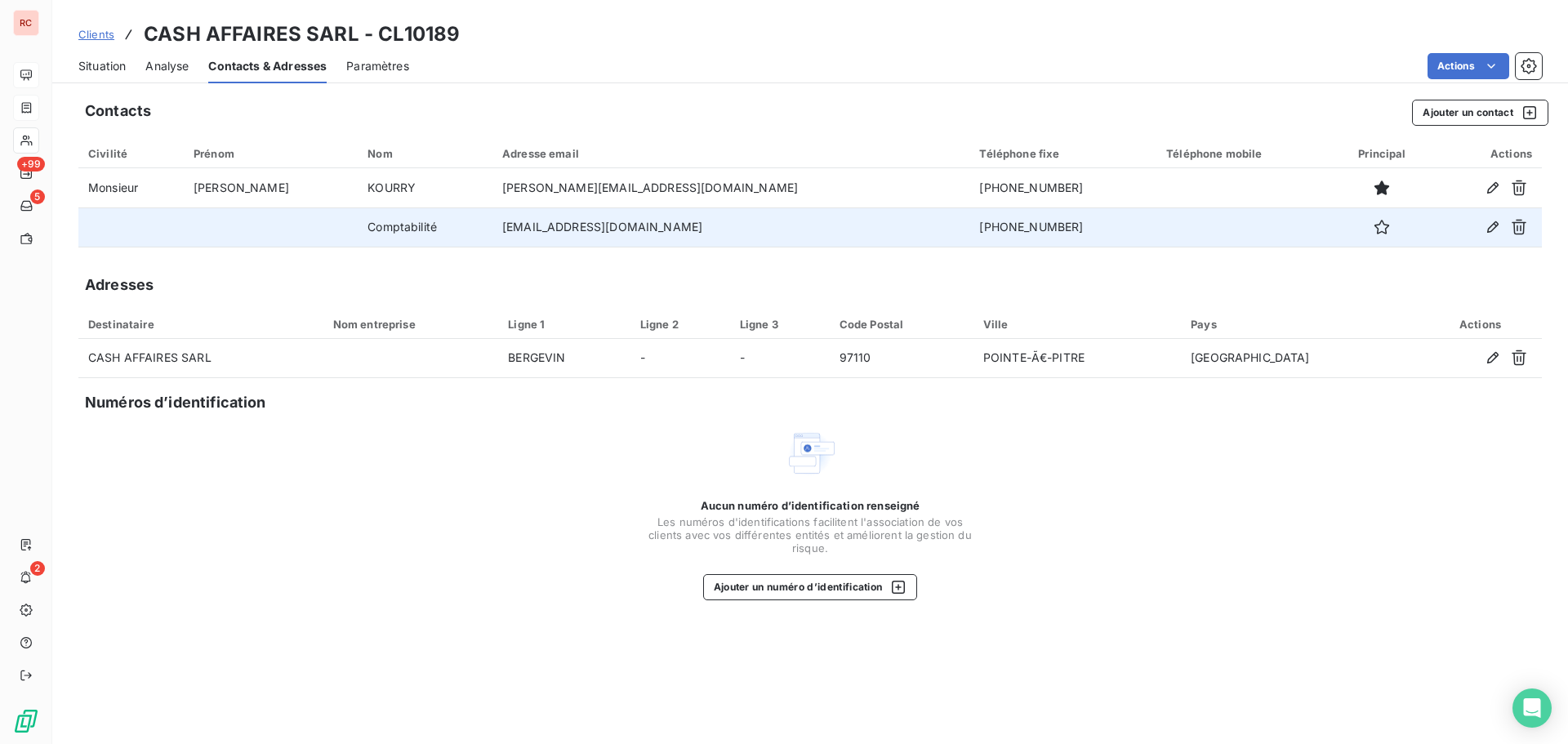
click at [114, 35] on span "Clients" at bounding box center [96, 35] width 36 height 13
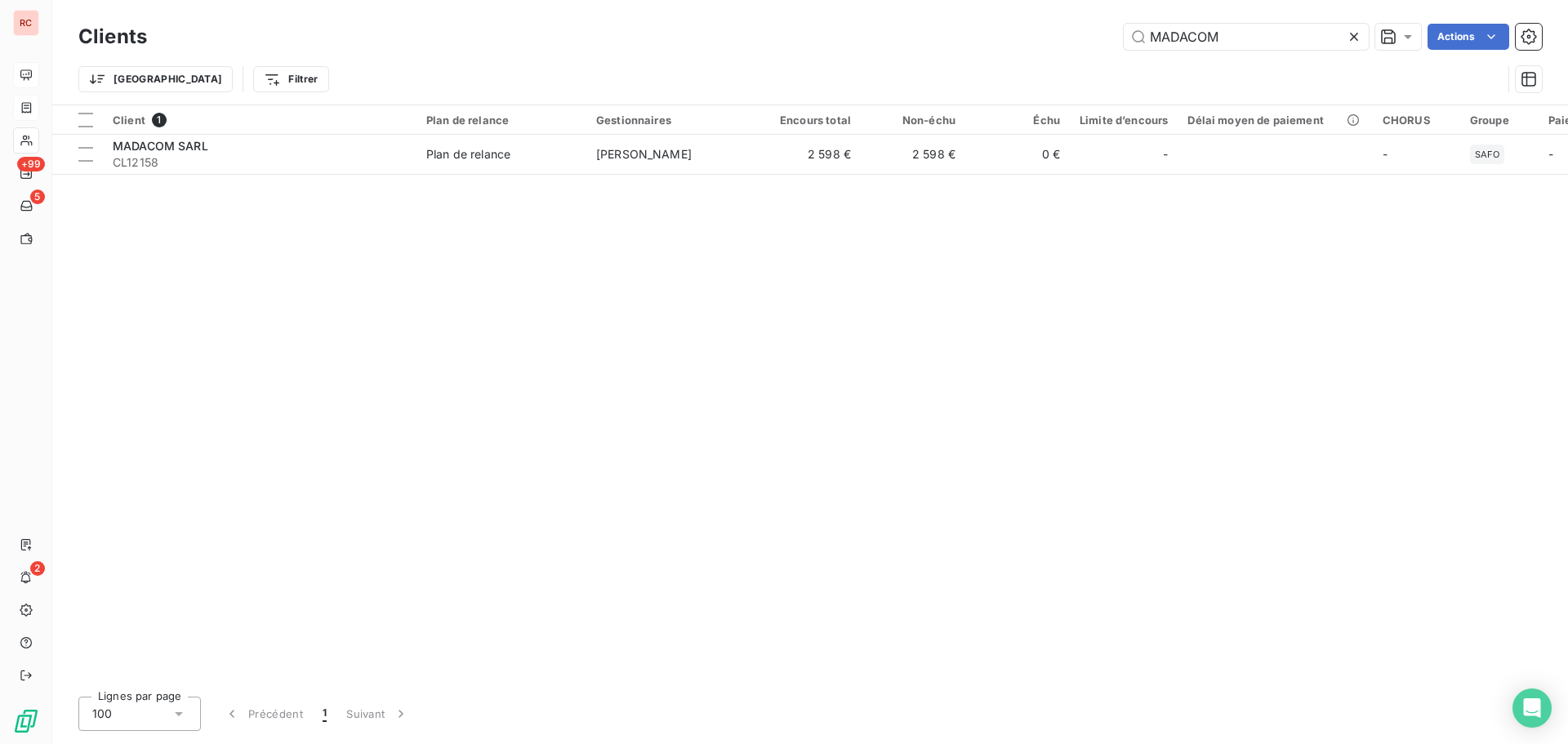
drag, startPoint x: 1227, startPoint y: 43, endPoint x: 1047, endPoint y: 34, distance: 180.2
click at [1047, 34] on div "MADACOM Actions" at bounding box center [854, 37] width 1375 height 26
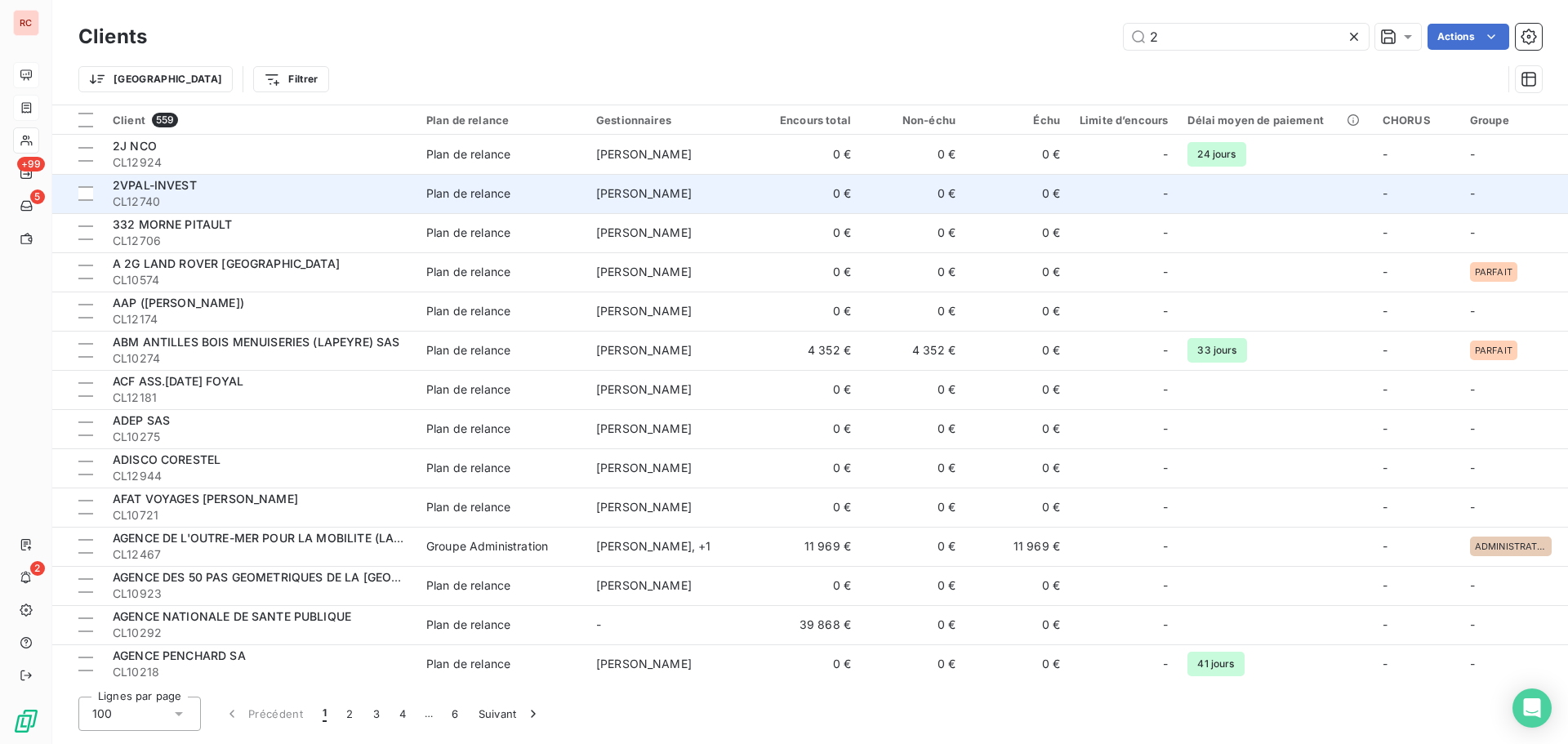
type input "2"
click at [190, 196] on span "CL12740" at bounding box center [259, 201] width 294 height 16
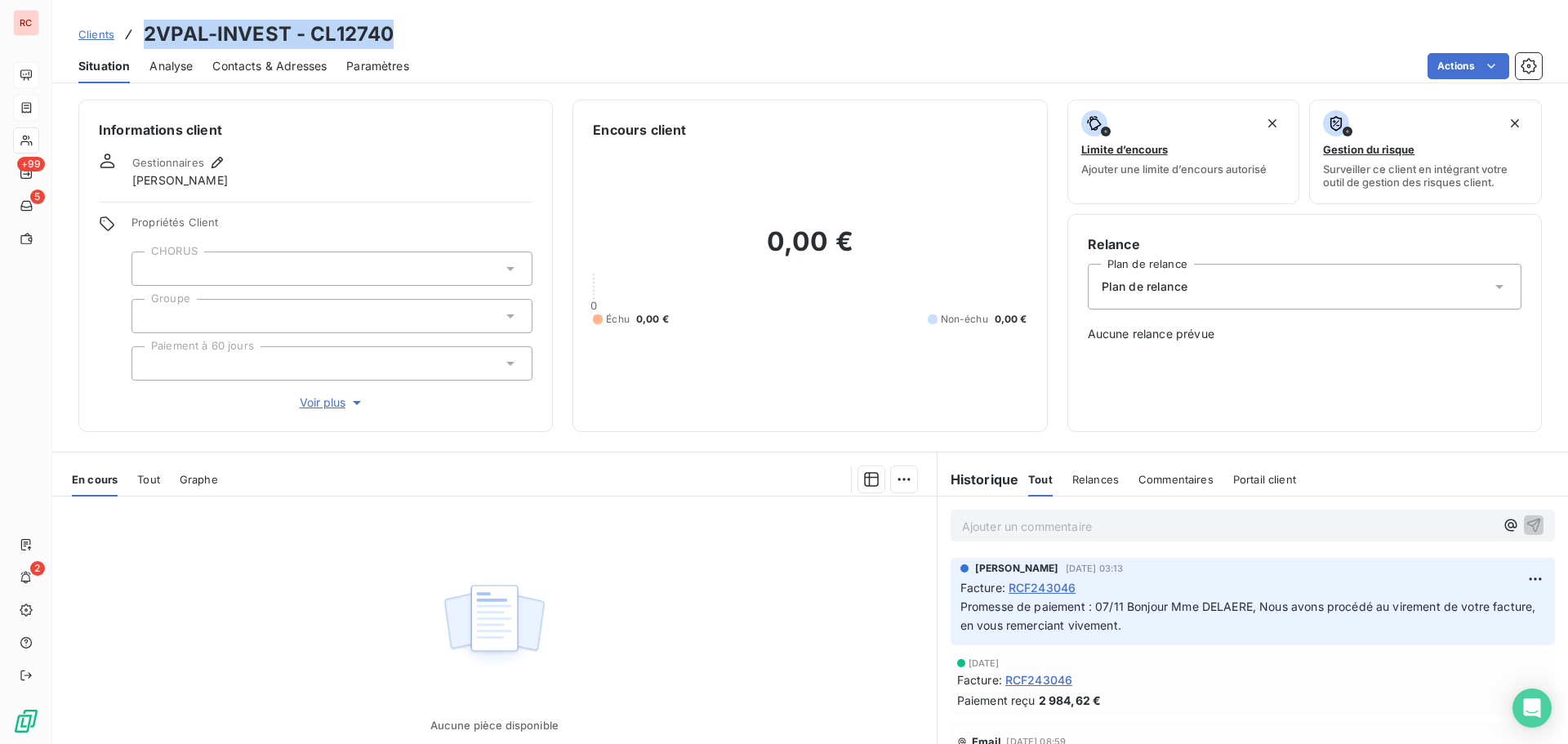
drag, startPoint x: 416, startPoint y: 37, endPoint x: 187, endPoint y: 15, distance: 230.1
click at [130, 34] on div "Clients 2VPAL-INVEST - CL12740" at bounding box center [810, 34] width 1515 height 29
copy h3 "2VPAL-INVEST - CL12740"
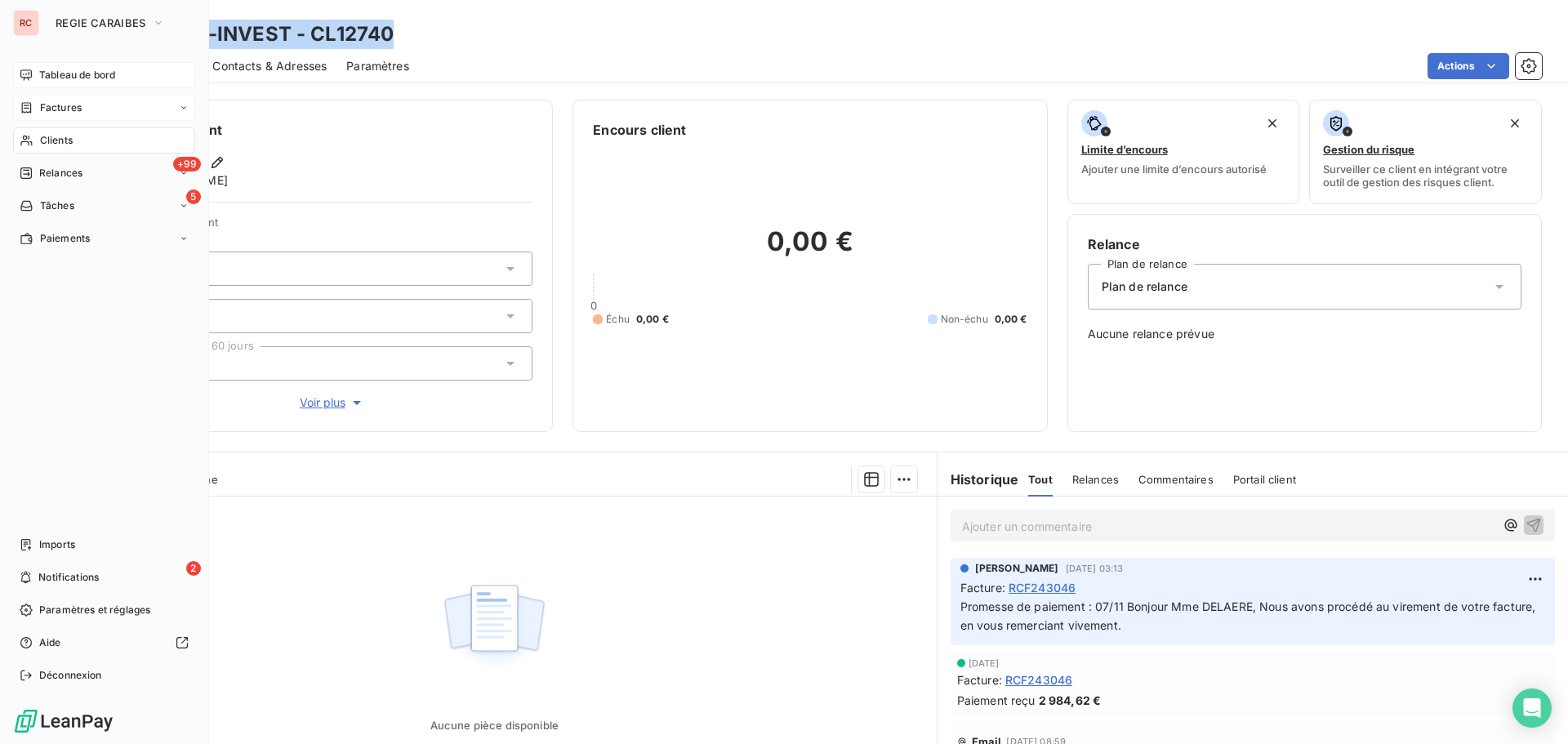
click at [78, 74] on span "Tableau de bord" at bounding box center [77, 75] width 76 height 15
